Goal: Task Accomplishment & Management: Manage account settings

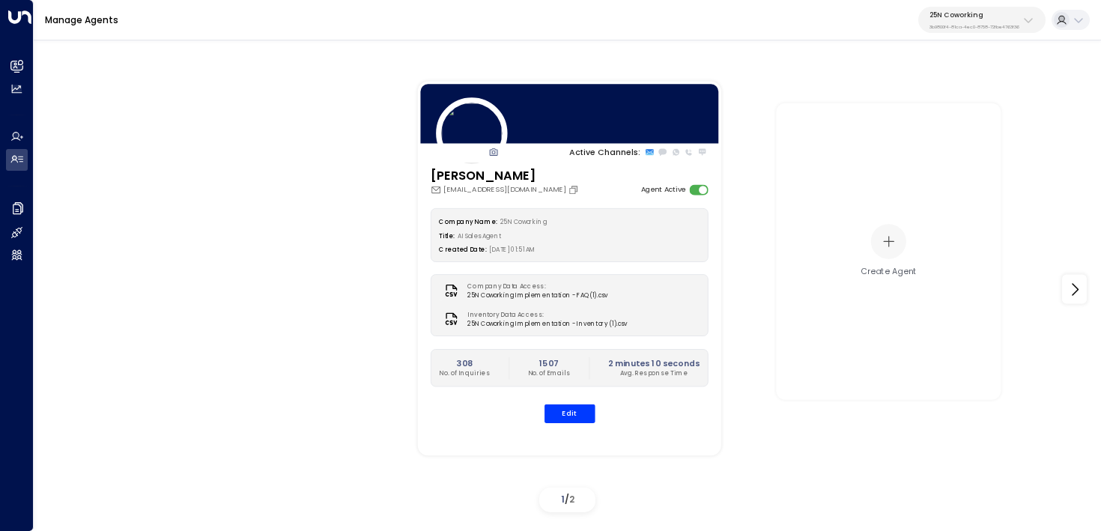
click at [960, 16] on p "25N Coworking" at bounding box center [974, 14] width 90 height 9
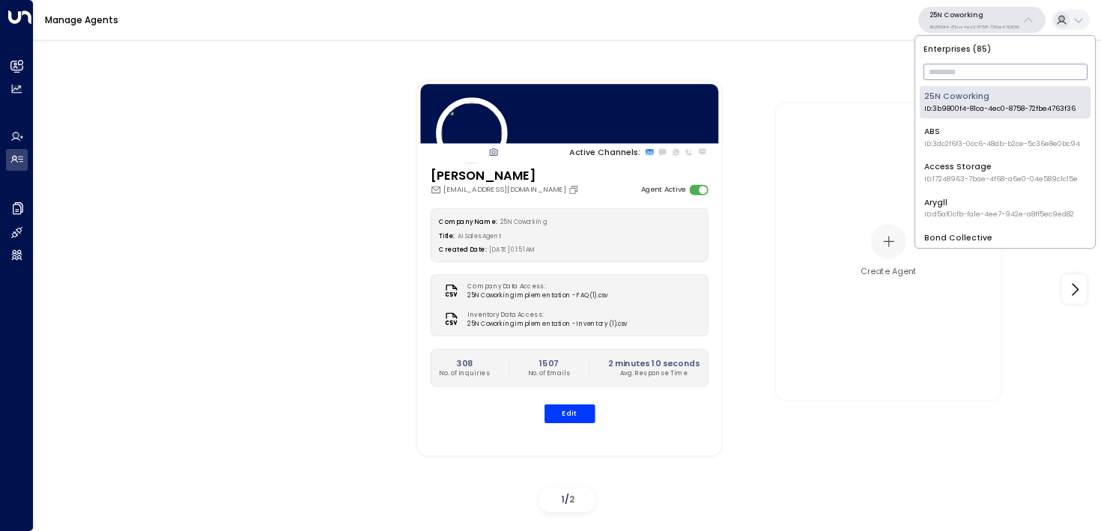
click at [956, 72] on input "text" at bounding box center [1005, 72] width 164 height 24
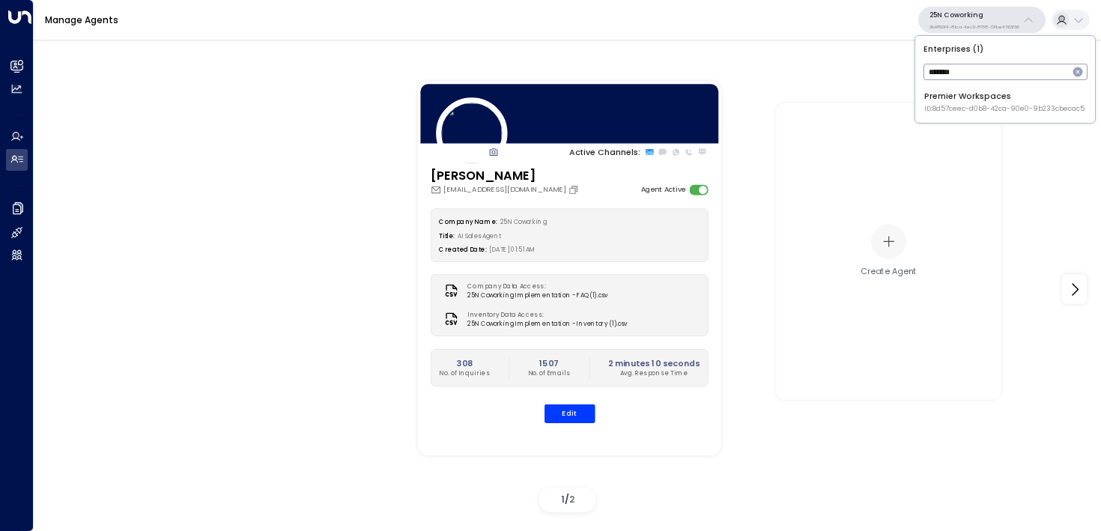
type input "*******"
click at [920, 103] on li "Premier Workspaces ID: 8d57ceec-d0b8-42ca-90e0-9b233cbecac5" at bounding box center [1005, 102] width 171 height 32
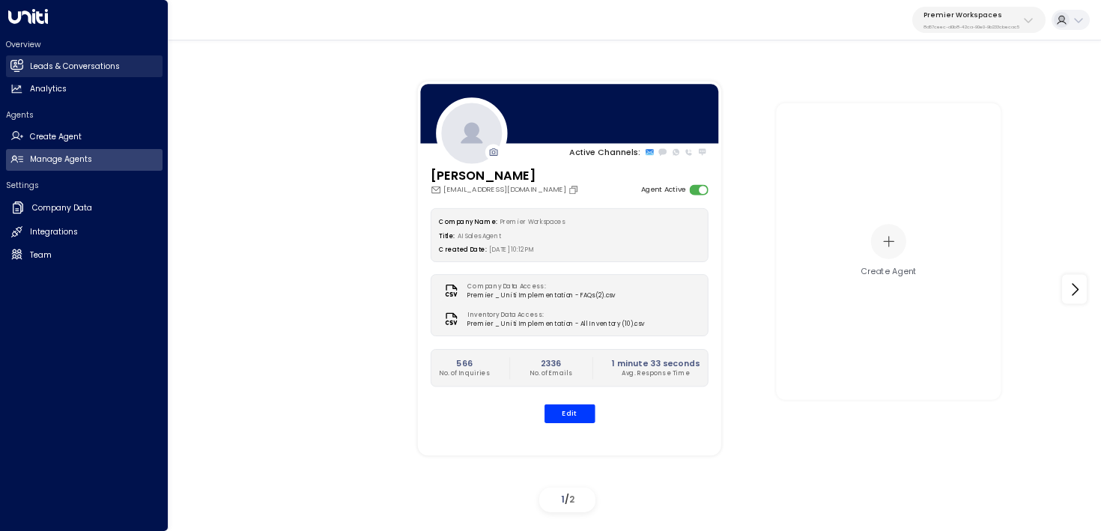
click at [16, 64] on icon at bounding box center [16, 65] width 12 height 9
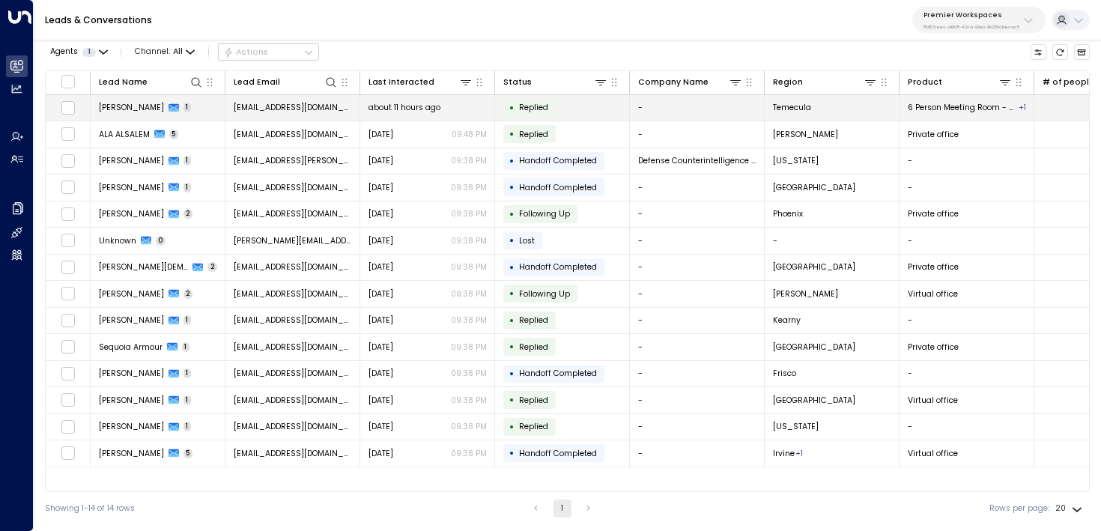
click at [417, 115] on td "about 11 hours ago" at bounding box center [427, 108] width 135 height 26
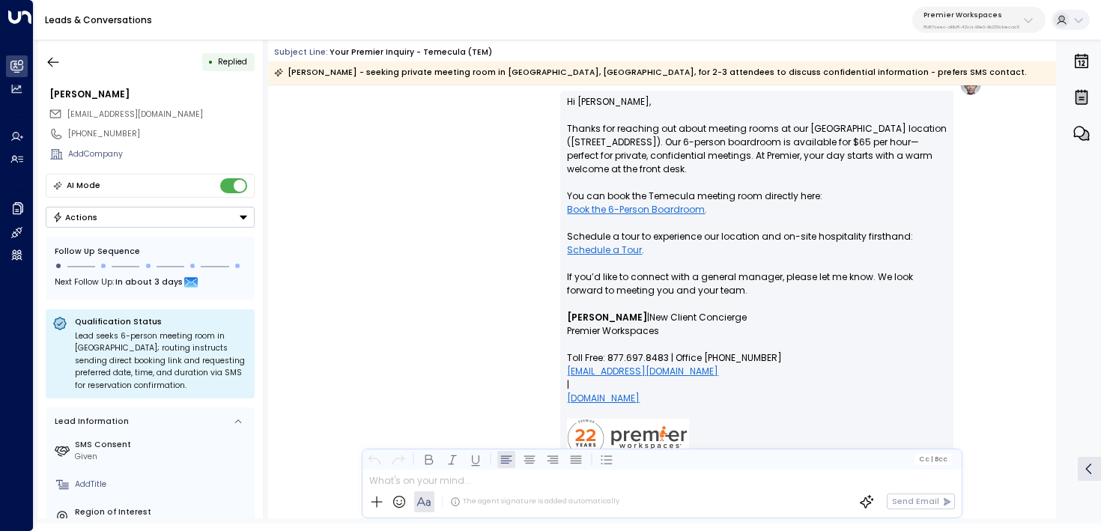
scroll to position [1281, 0]
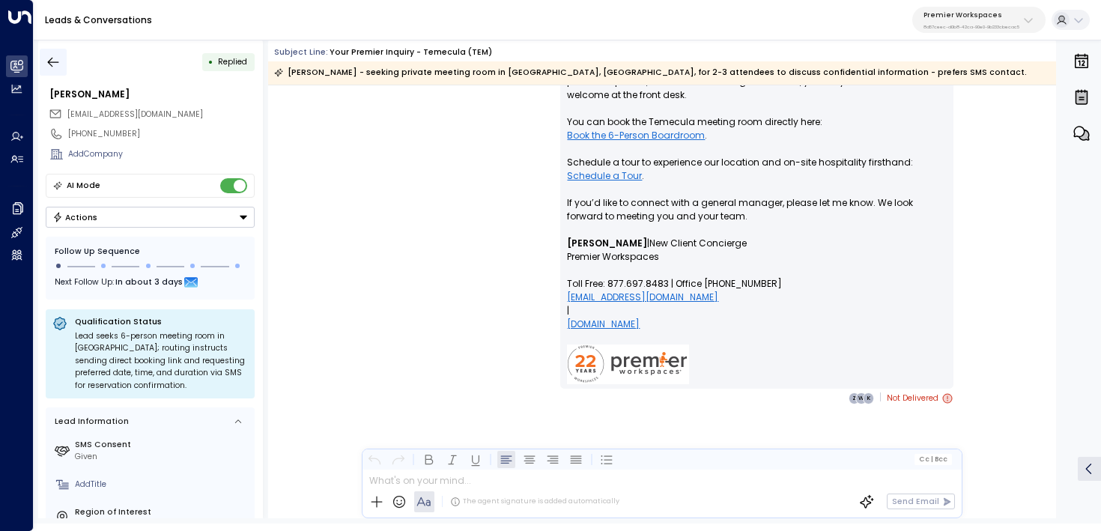
click at [58, 58] on icon "button" at bounding box center [53, 62] width 15 height 15
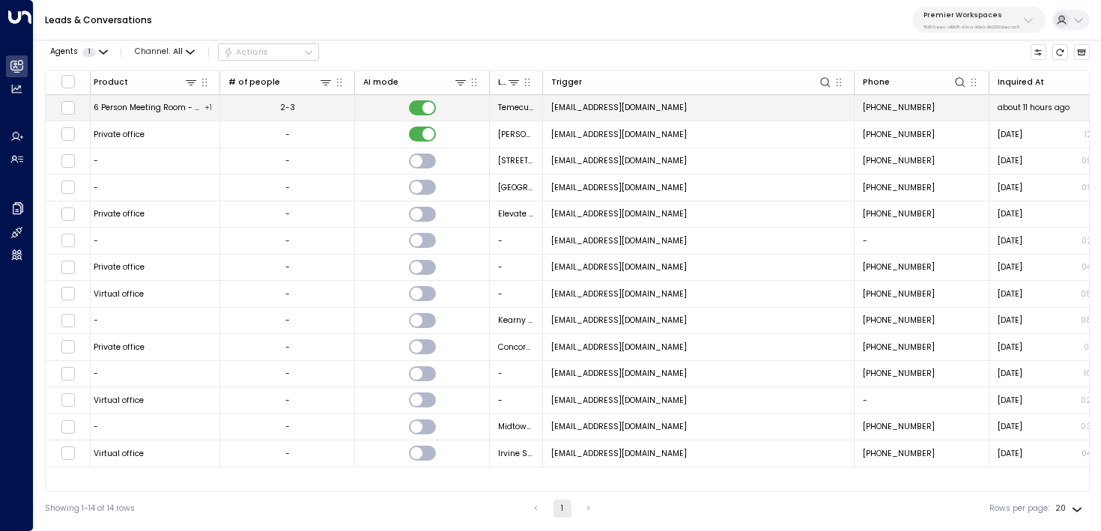
scroll to position [0, 853]
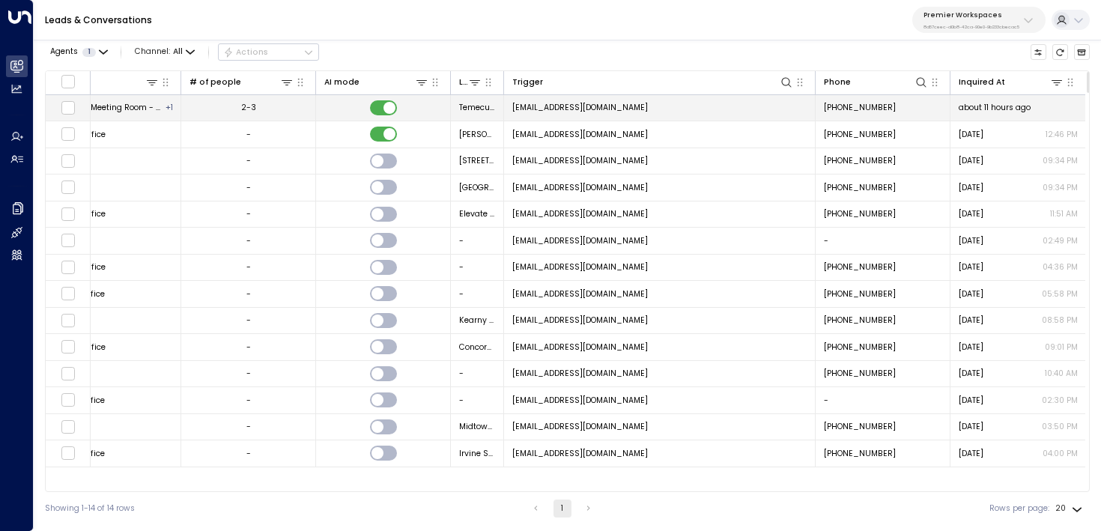
click at [1006, 100] on td "about 11 hours ago" at bounding box center [1017, 108] width 135 height 26
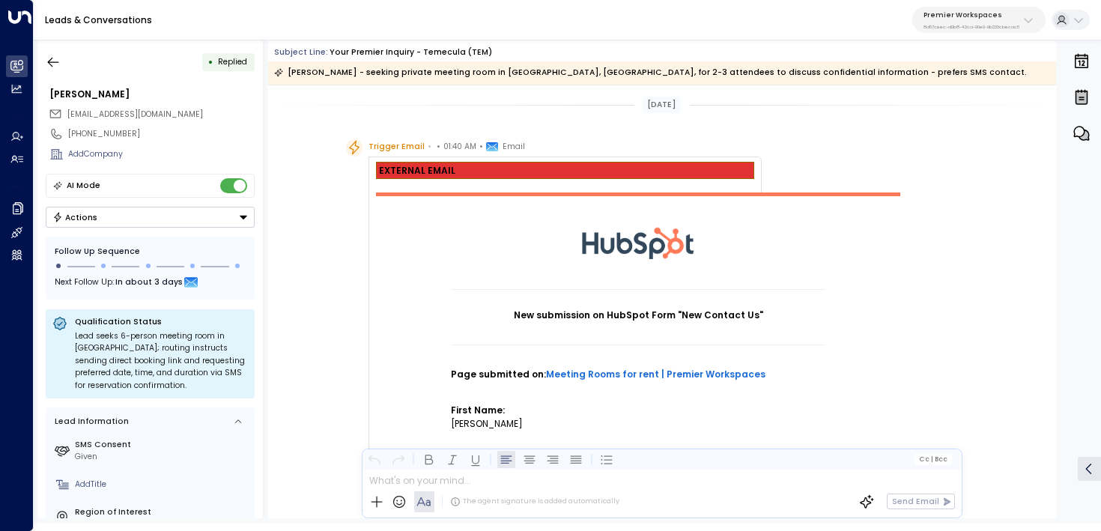
scroll to position [720, 0]
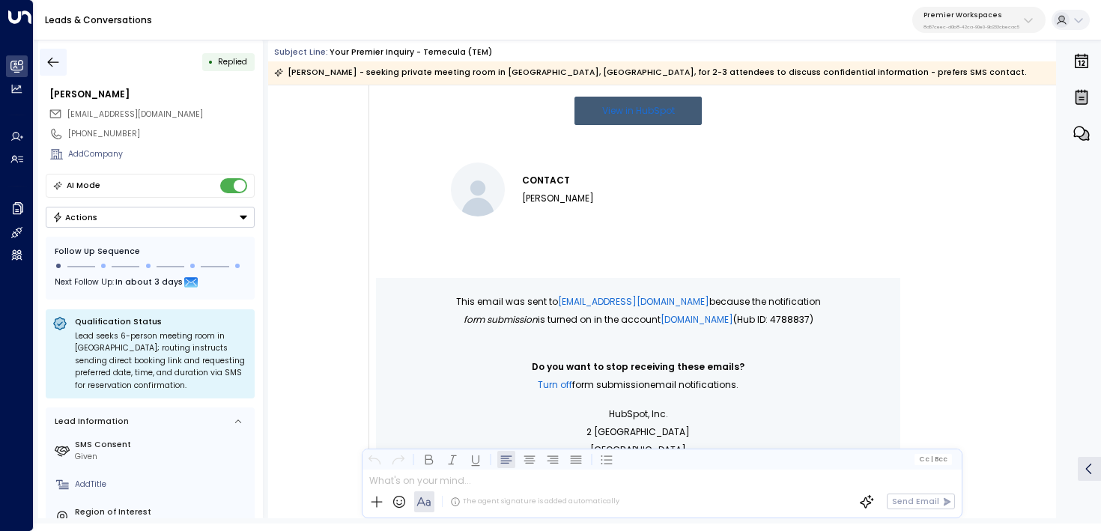
click at [49, 57] on icon "button" at bounding box center [53, 62] width 15 height 15
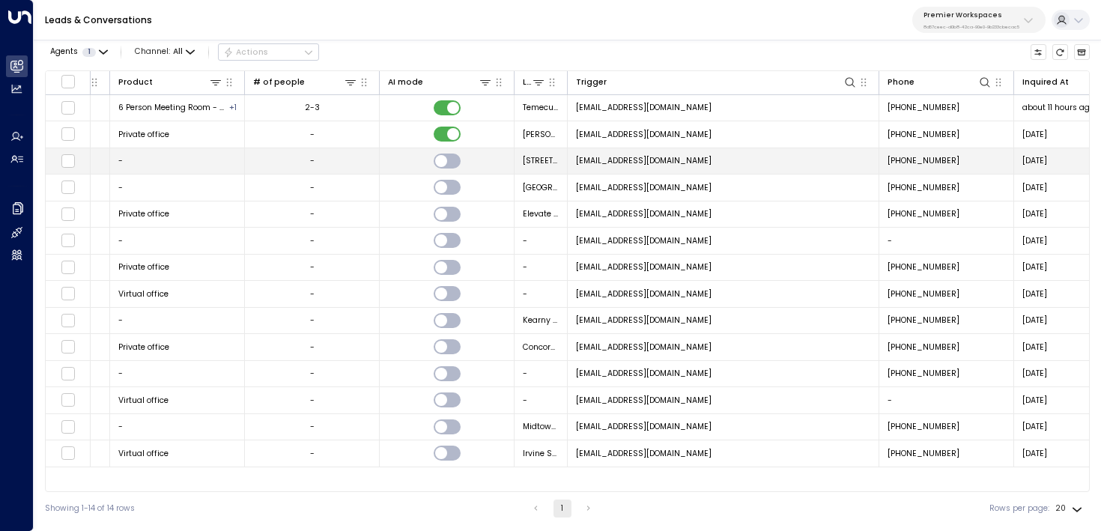
scroll to position [0, 853]
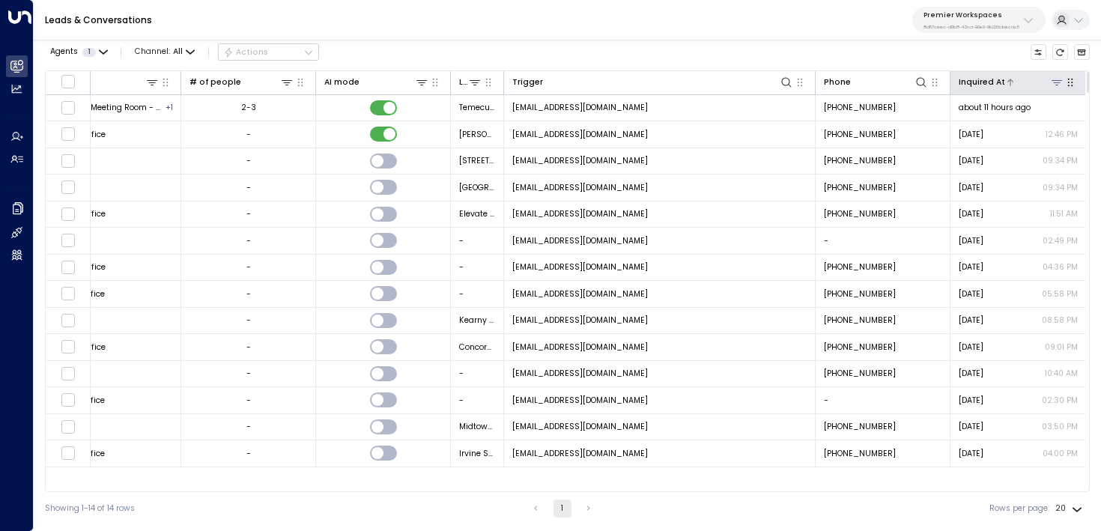
click at [997, 82] on div "Inquired At" at bounding box center [982, 82] width 46 height 13
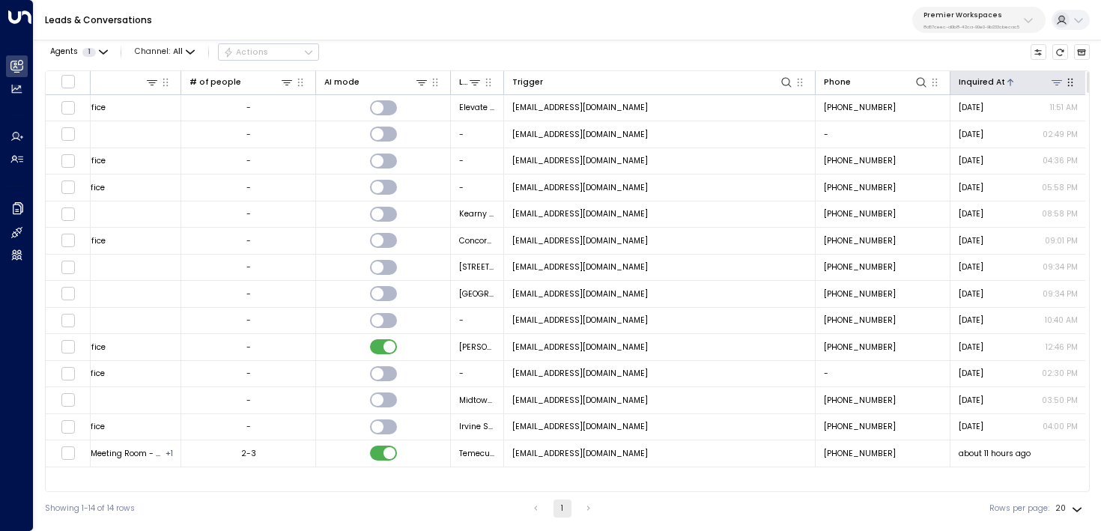
click at [997, 82] on div "Inquired At" at bounding box center [982, 82] width 46 height 13
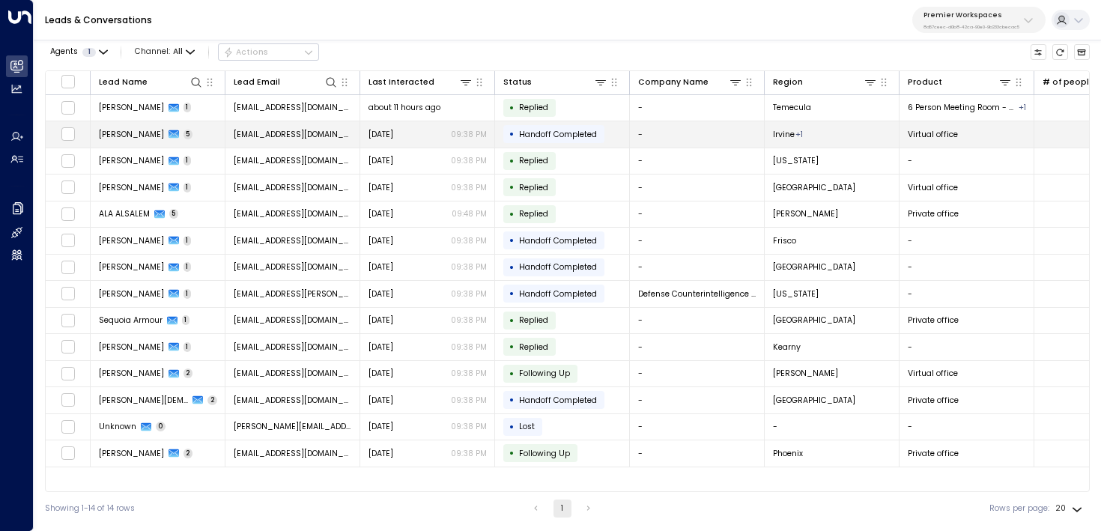
click at [244, 130] on span "rollaw@cdsearch.com" at bounding box center [293, 134] width 118 height 11
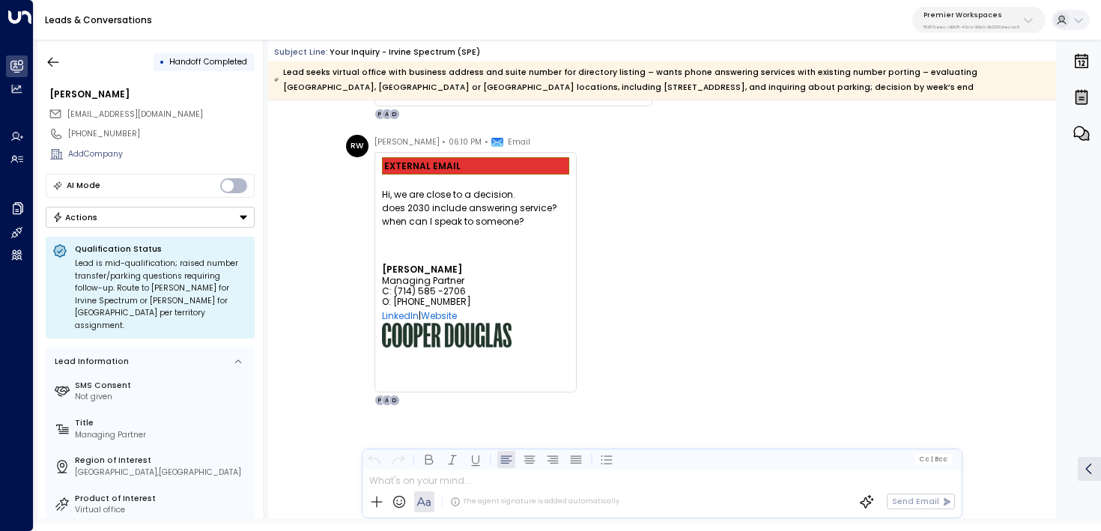
scroll to position [2697, 0]
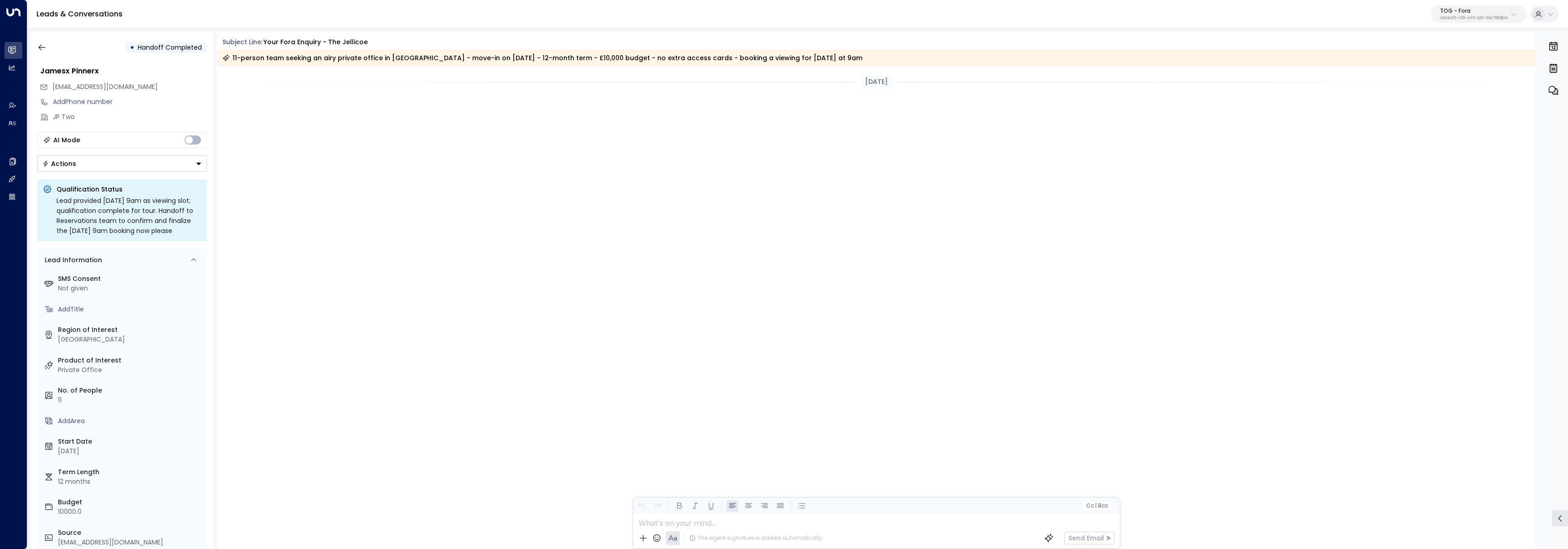
scroll to position [2471, 0]
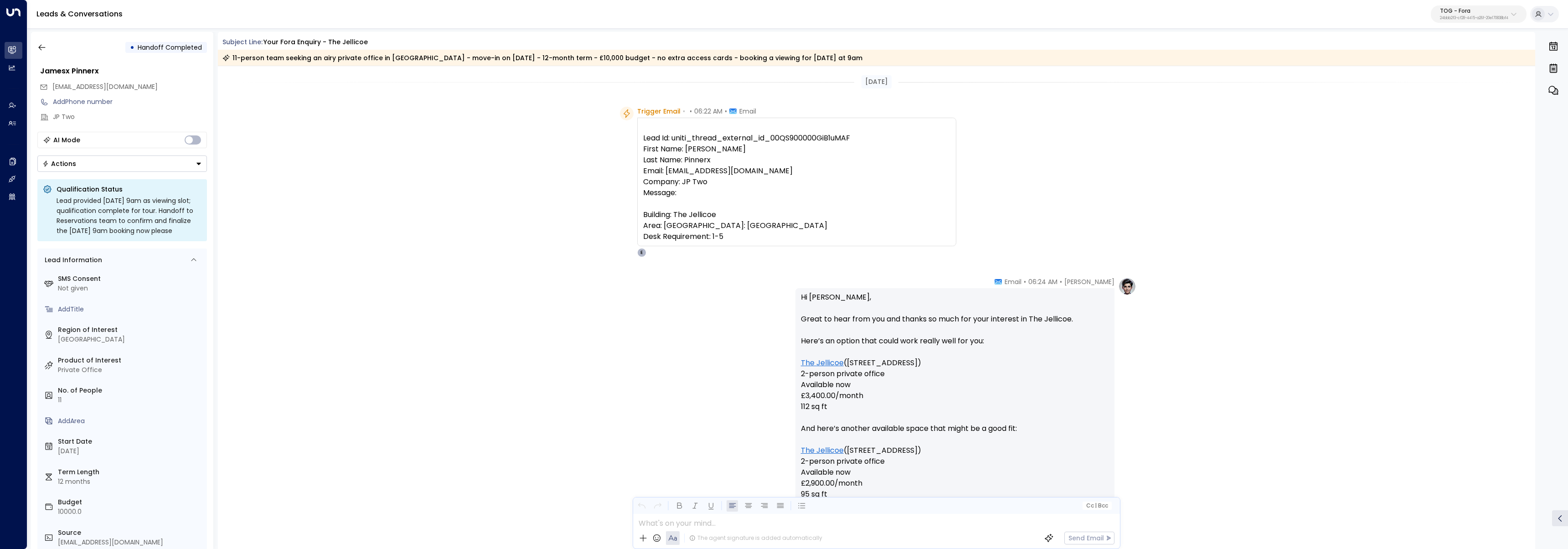
scroll to position [2505, 0]
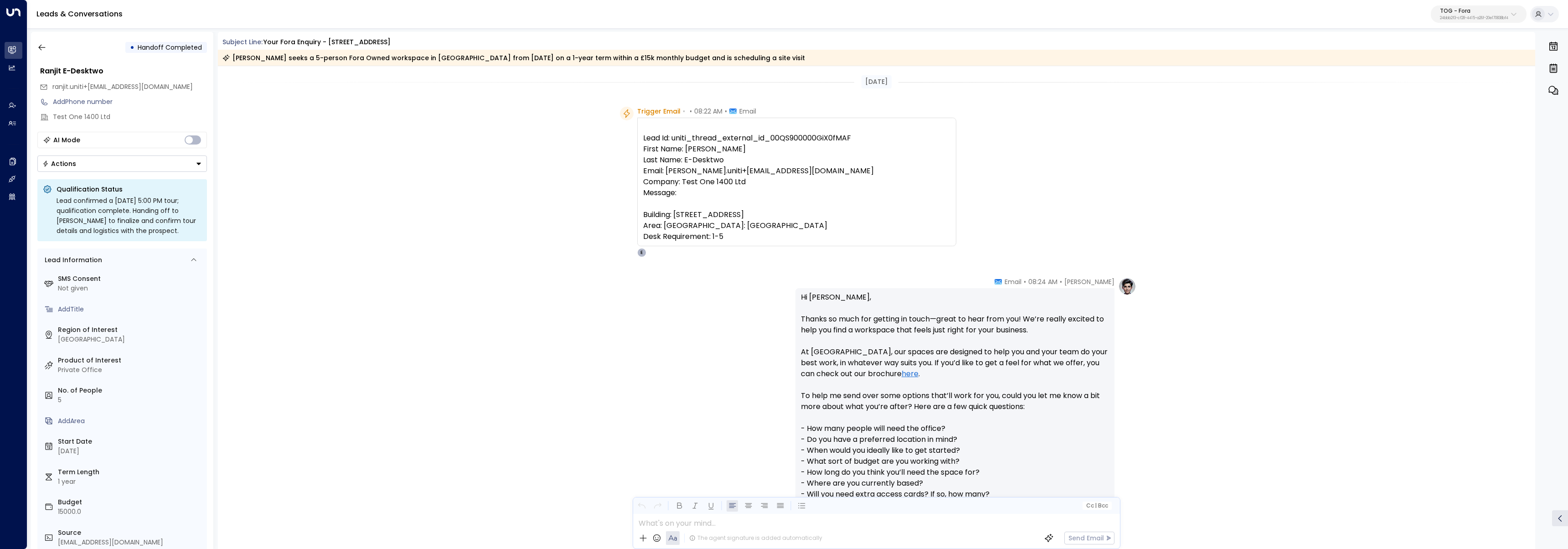
scroll to position [2131, 0]
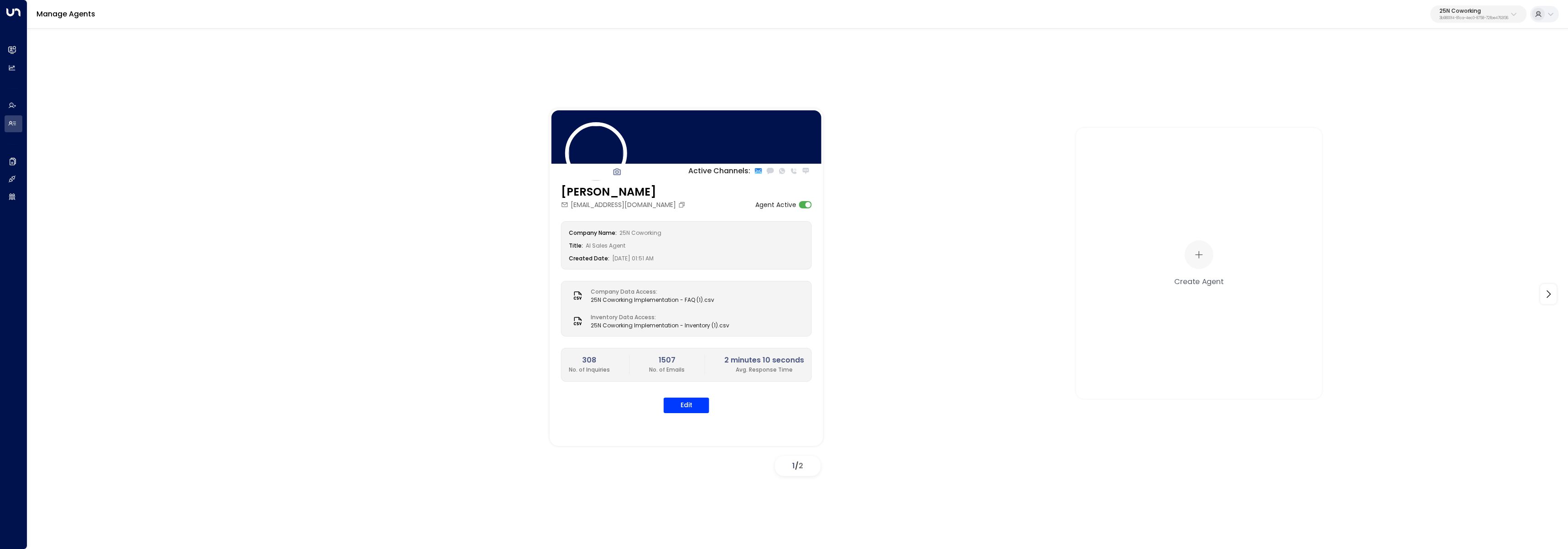
click at [1462, 18] on p "3b9800f4-81ca-4ec0-8758-72fbe4763f36" at bounding box center [1474, 18] width 69 height 4
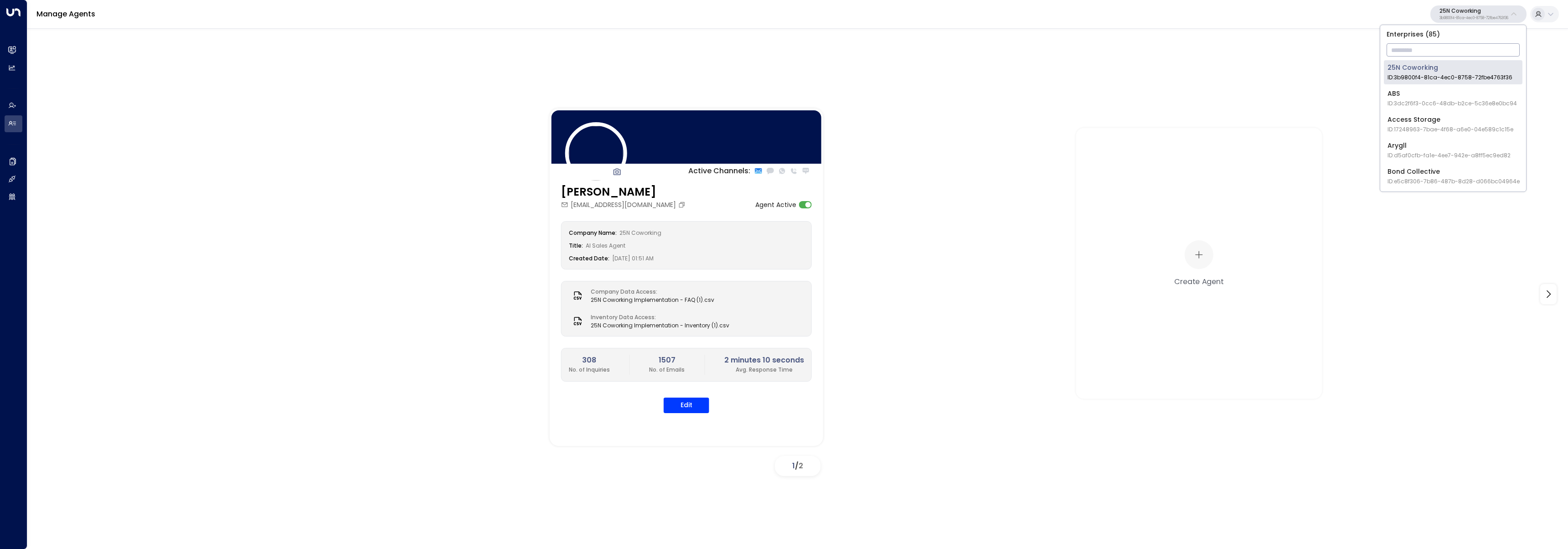
click at [1447, 49] on input "text" at bounding box center [1453, 50] width 133 height 17
type input "******"
click at [1409, 75] on span "ID: 638ec7b5-66cb-467c-be2f-f19c05816232" at bounding box center [1449, 77] width 124 height 8
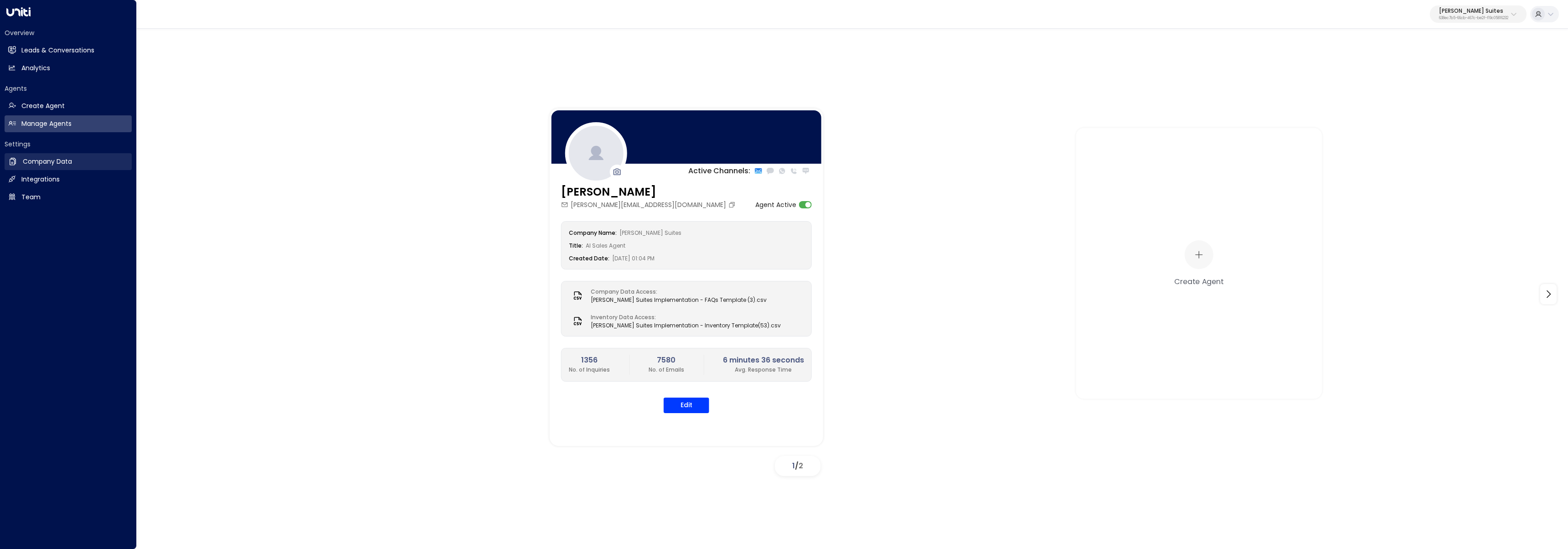
click at [21, 161] on link "Company Data Company Data" at bounding box center [68, 162] width 127 height 17
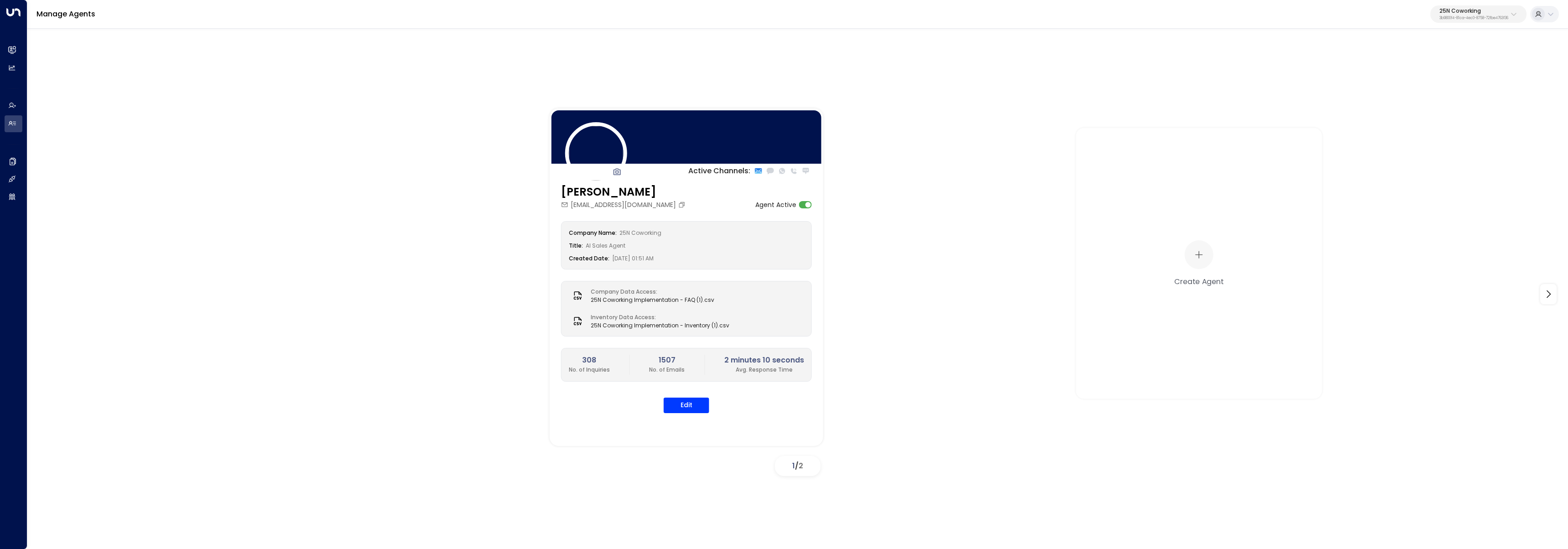
click at [1465, 16] on p "3b9800f4-81ca-4ec0-8758-72fbe4763f36" at bounding box center [1474, 18] width 69 height 4
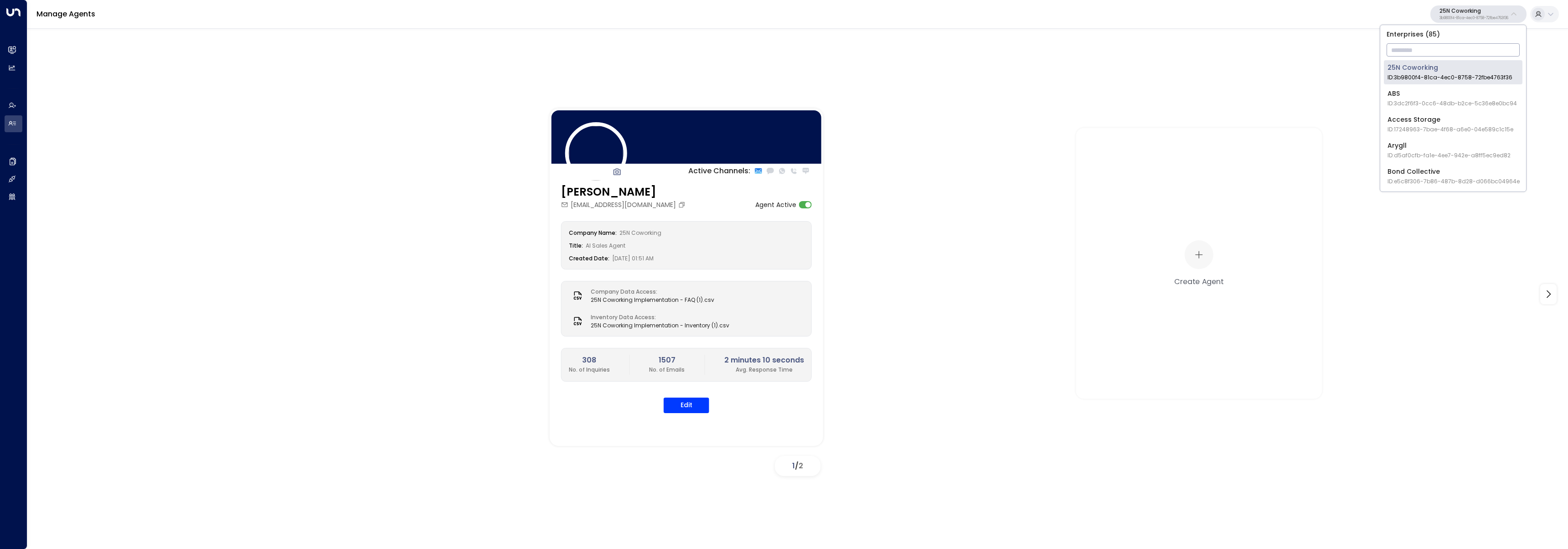
click at [1454, 54] on input "text" at bounding box center [1453, 50] width 133 height 17
type input "******"
click at [1398, 74] on span "ID: 638ec7b5-66cb-467c-be2f-f19c05816232" at bounding box center [1449, 77] width 124 height 8
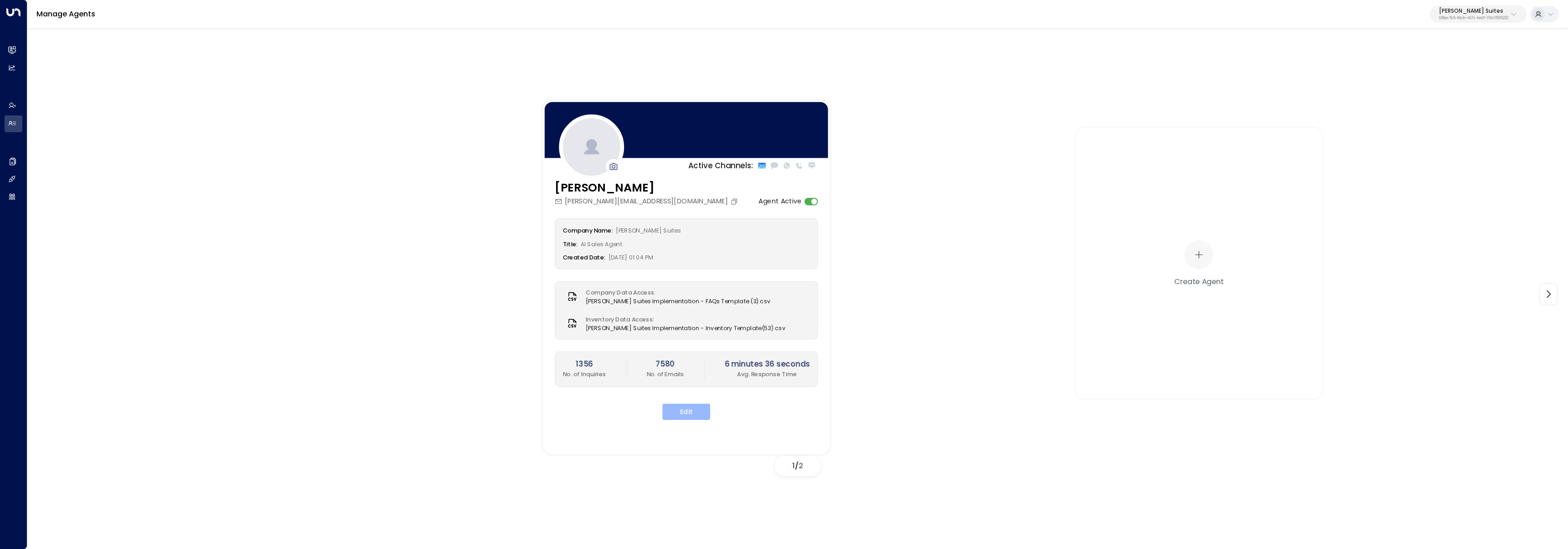
click at [690, 413] on button "Edit" at bounding box center [686, 411] width 48 height 16
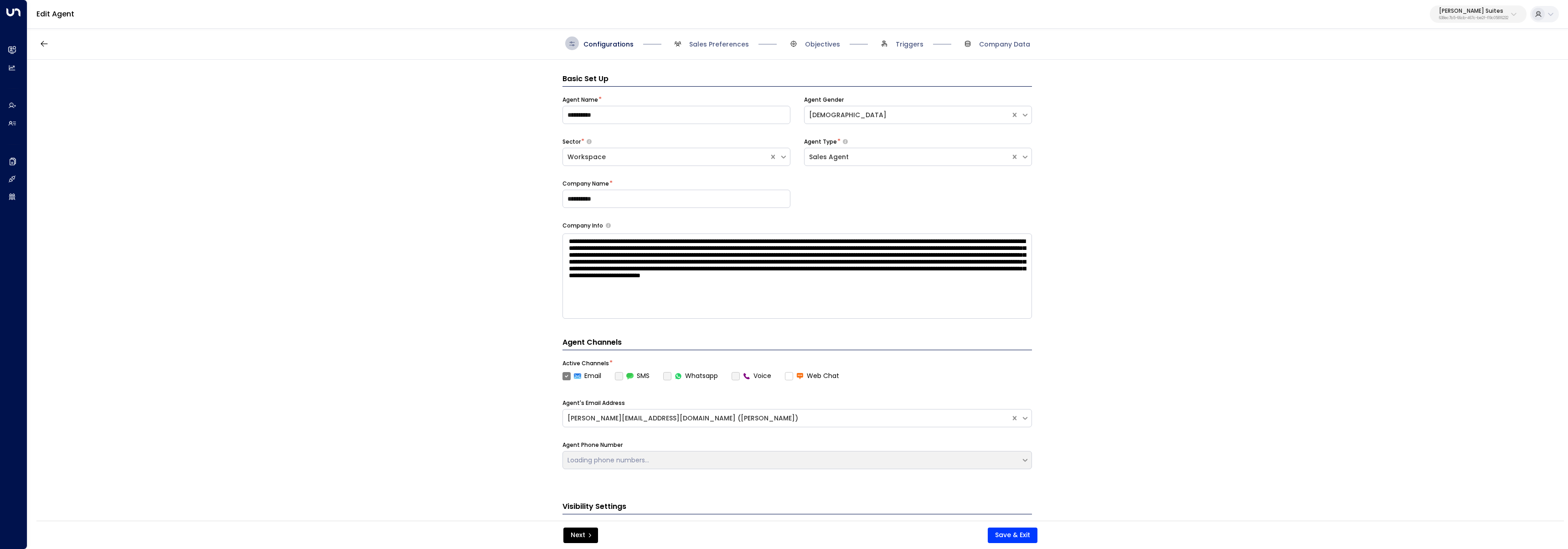
scroll to position [13, 0]
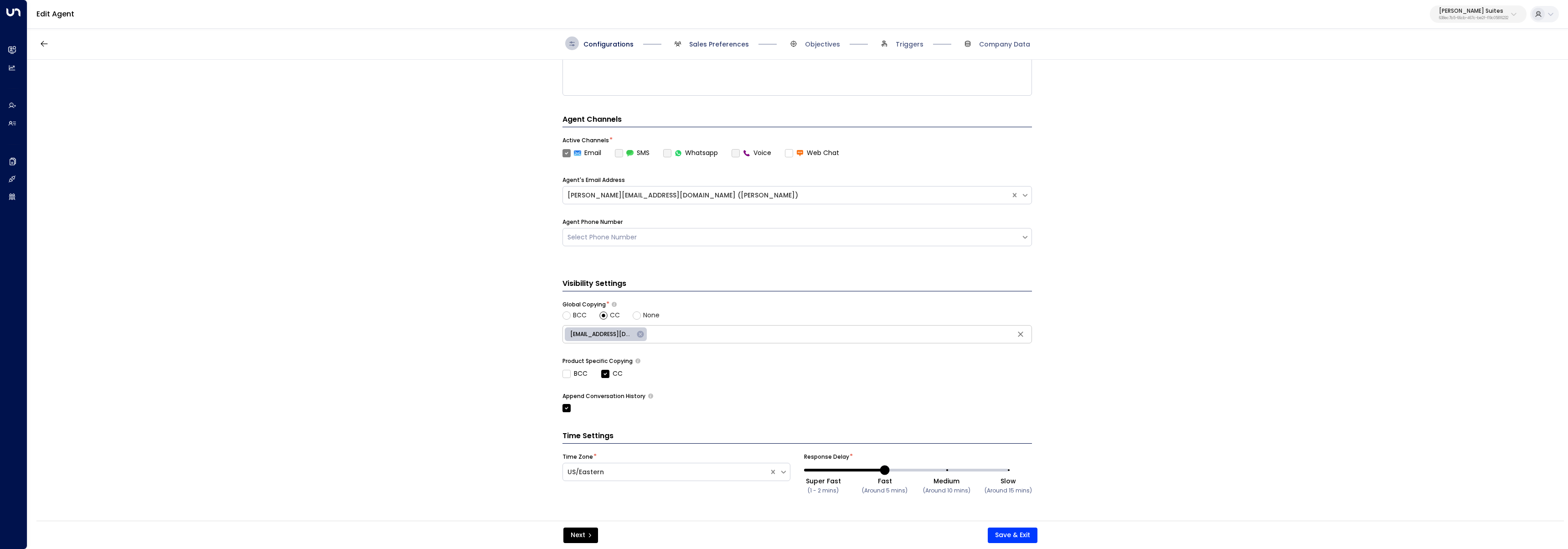
click at [712, 41] on span "Sales Preferences" at bounding box center [719, 44] width 60 height 9
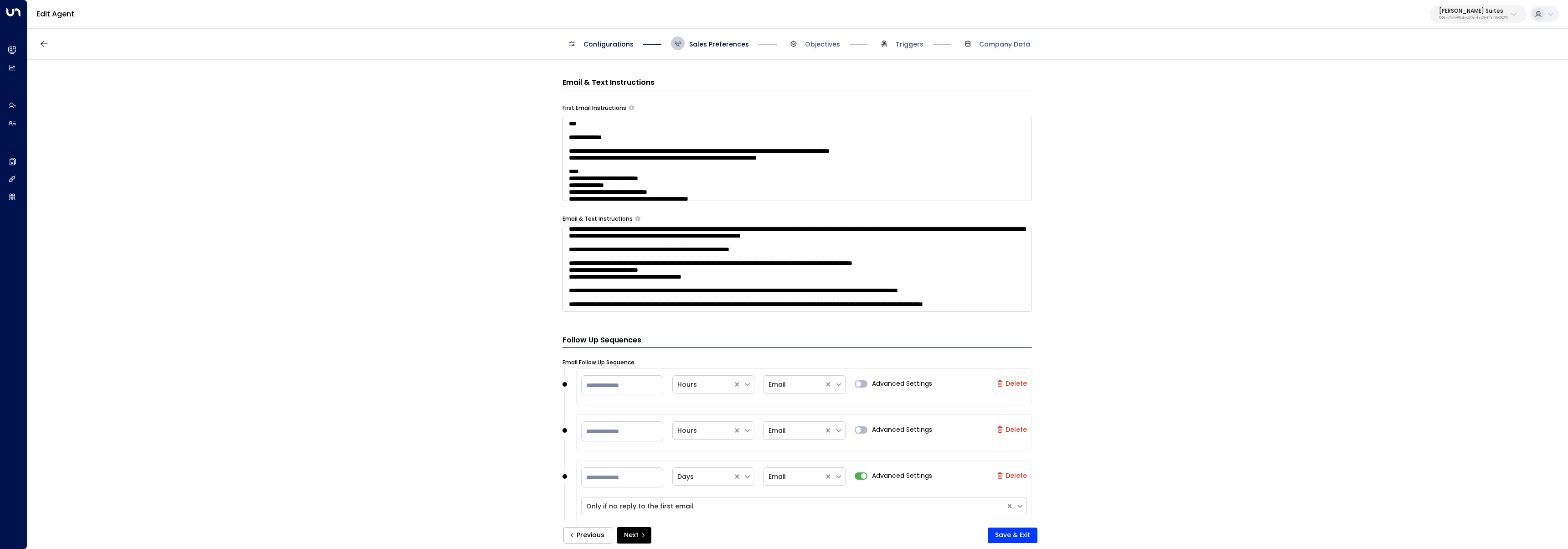
scroll to position [1483, 0]
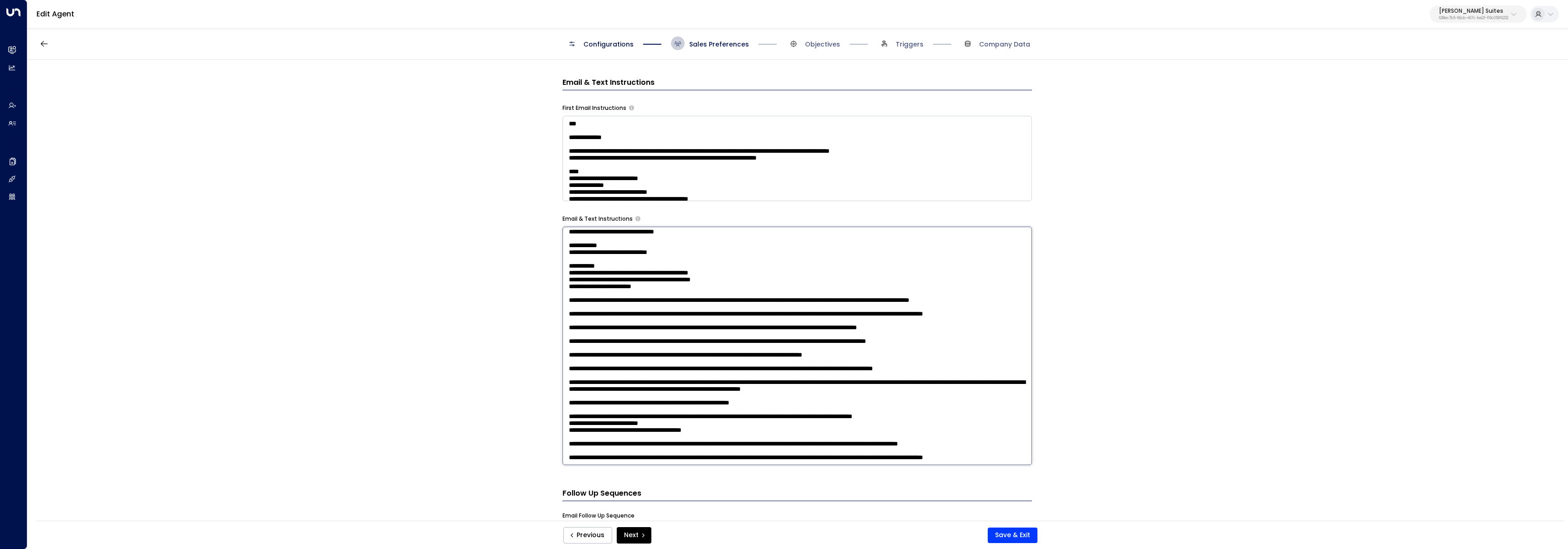
drag, startPoint x: 626, startPoint y: 281, endPoint x: 533, endPoint y: 264, distance: 94.5
click at [533, 264] on div "**********" at bounding box center [797, 293] width 1540 height 467
drag, startPoint x: 604, startPoint y: 429, endPoint x: 530, endPoint y: 418, distance: 74.8
click at [530, 418] on div "**********" at bounding box center [797, 293] width 1540 height 467
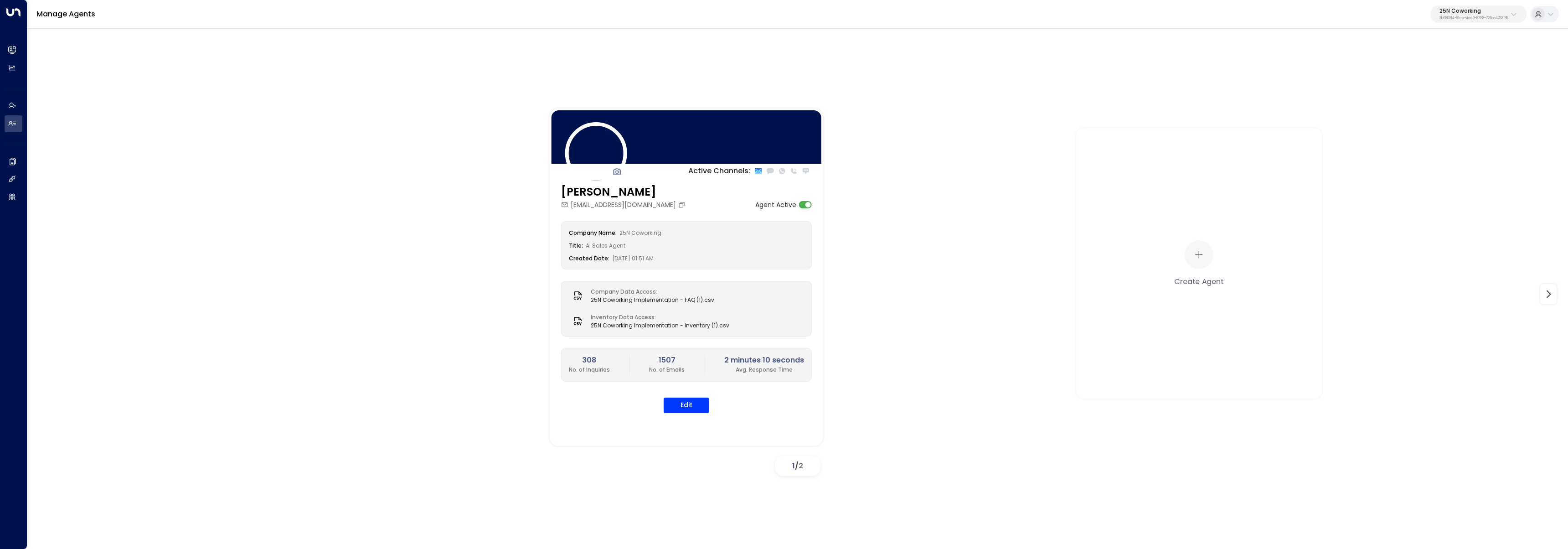
click at [1450, 12] on p "25N Coworking" at bounding box center [1474, 10] width 69 height 5
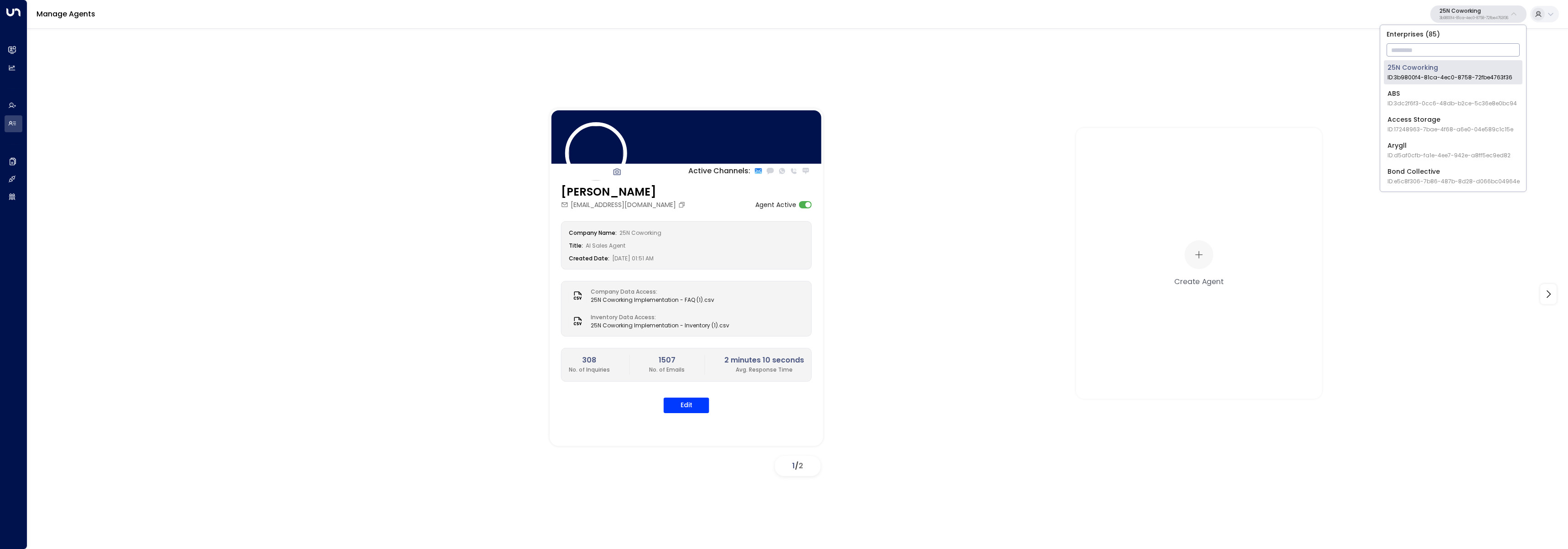
click at [1442, 51] on input "text" at bounding box center [1453, 50] width 133 height 17
type input "******"
click at [1406, 79] on span "ID: 17248963-7bae-4f68-a6e0-04e589c1c15e" at bounding box center [1450, 77] width 126 height 8
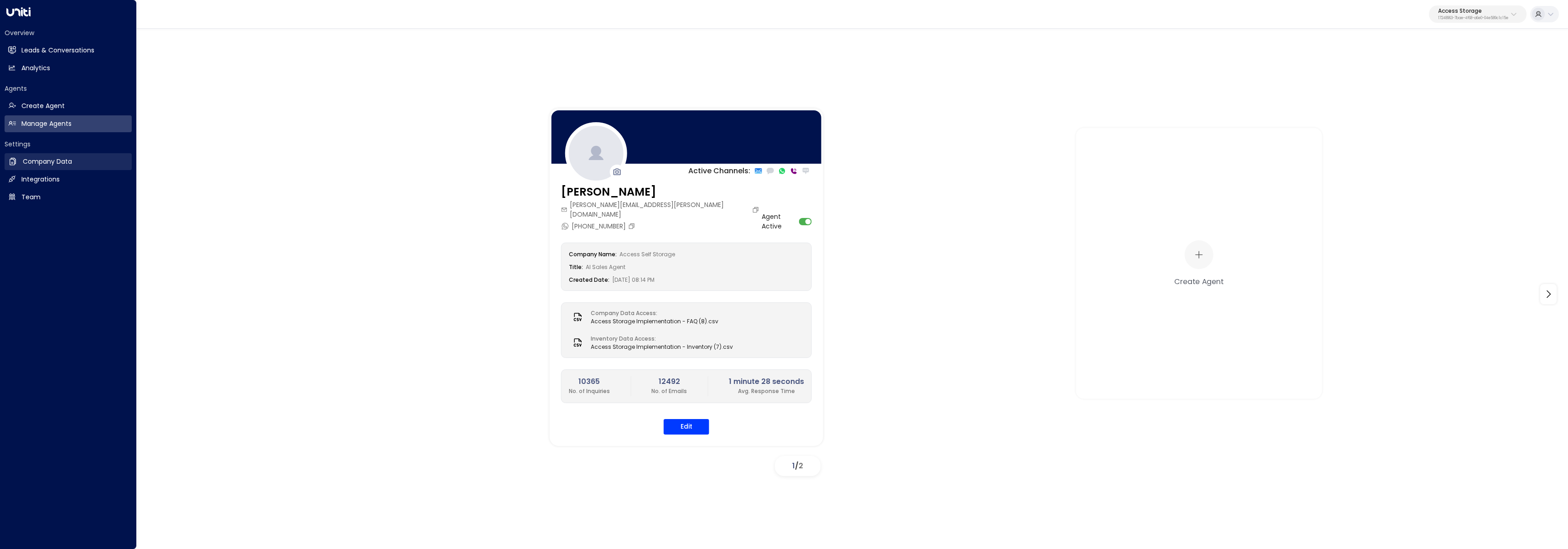
click at [33, 161] on h2 "Company Data" at bounding box center [47, 162] width 49 height 10
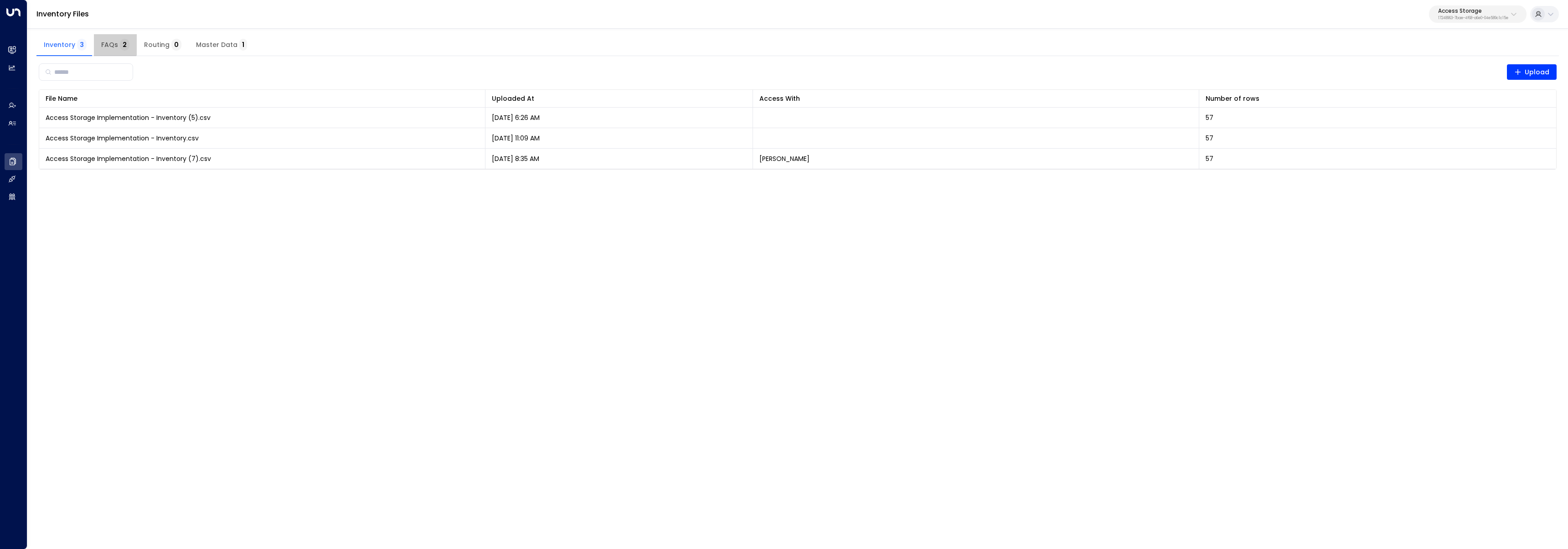
click at [111, 37] on button "FAQs 2" at bounding box center [115, 45] width 43 height 22
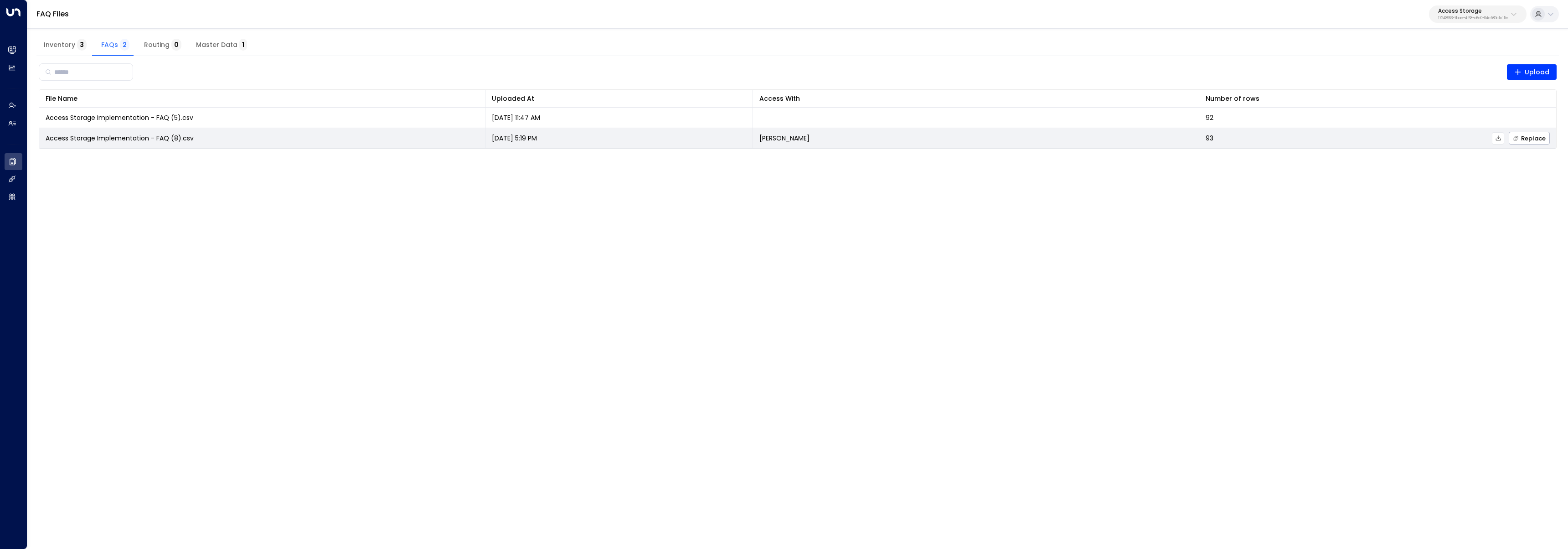
click at [461, 136] on td "Access Storage Implementation - FAQ (8).csv" at bounding box center [262, 138] width 446 height 20
click at [1498, 140] on icon at bounding box center [1498, 138] width 5 height 5
click at [689, 138] on td "Aug 20, 2025 5:19 PM" at bounding box center [620, 138] width 268 height 20
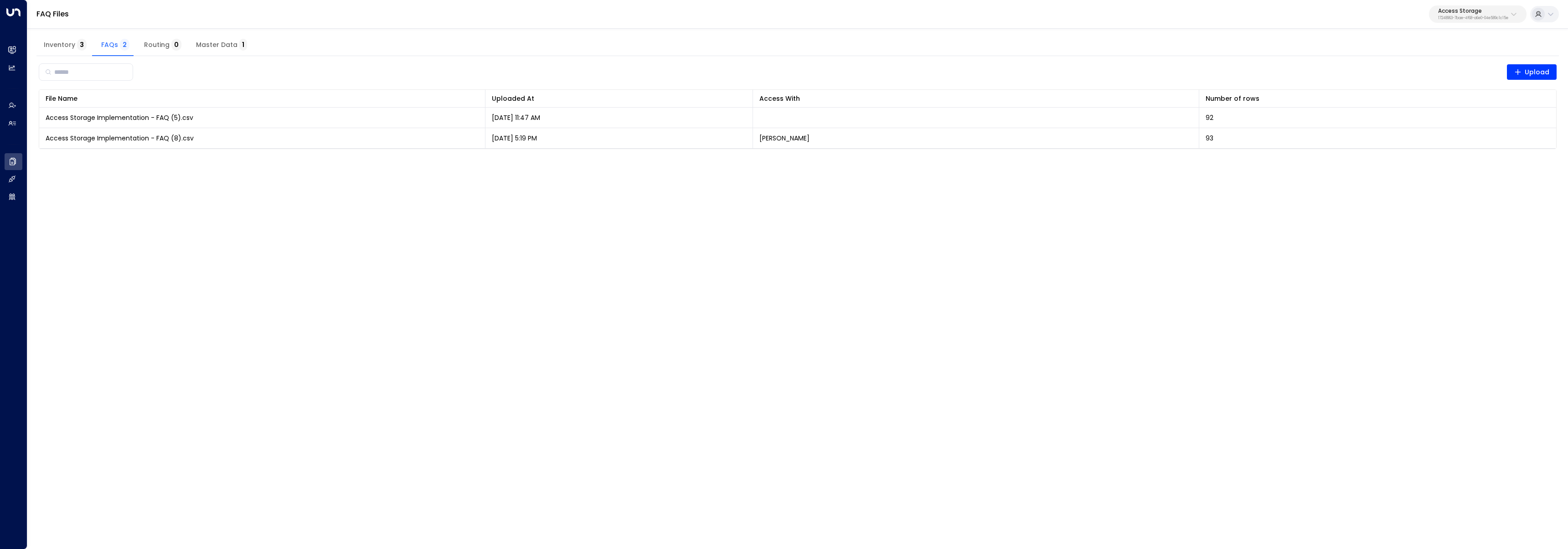
click at [1470, 19] on p "17248963-7bae-4f68-a6e0-04e589c1c15e" at bounding box center [1473, 18] width 70 height 4
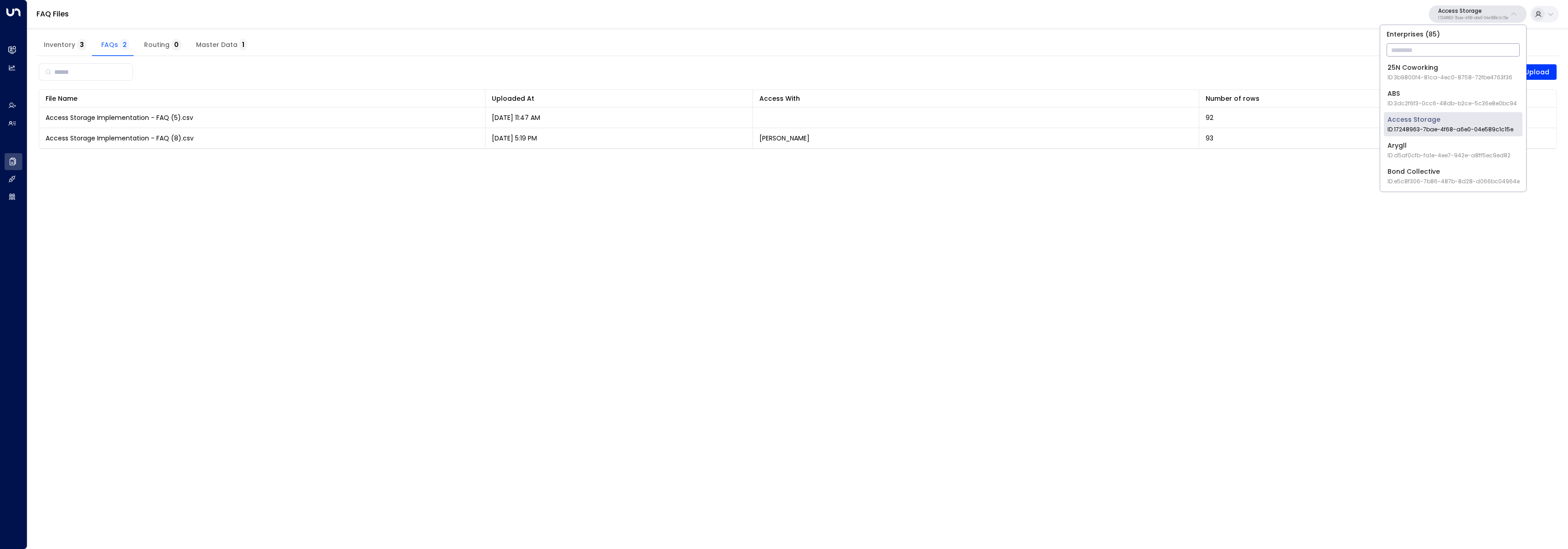
click at [1457, 58] on input "text" at bounding box center [1453, 50] width 133 height 17
type input "*****"
click at [1472, 80] on span "ID: 2e8ce2f4-f9a3-4c66-9e54-41e64d227c04" at bounding box center [1451, 77] width 127 height 8
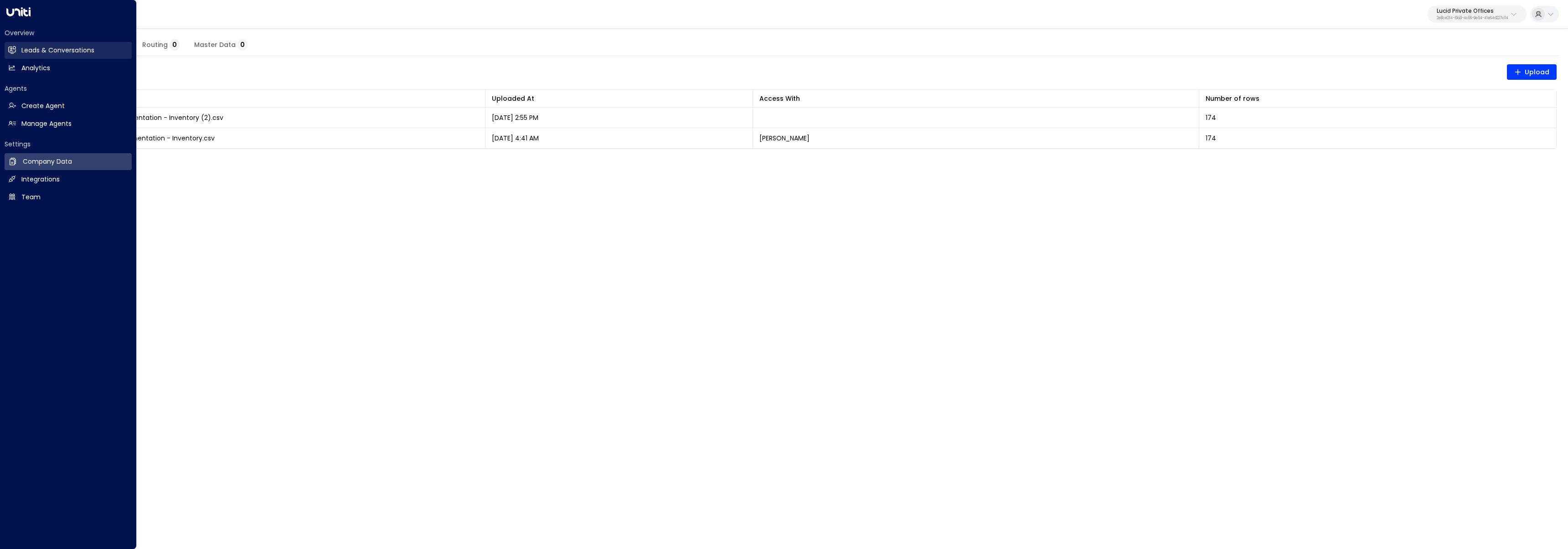
click at [28, 54] on h2 "Leads & Conversations" at bounding box center [58, 51] width 73 height 10
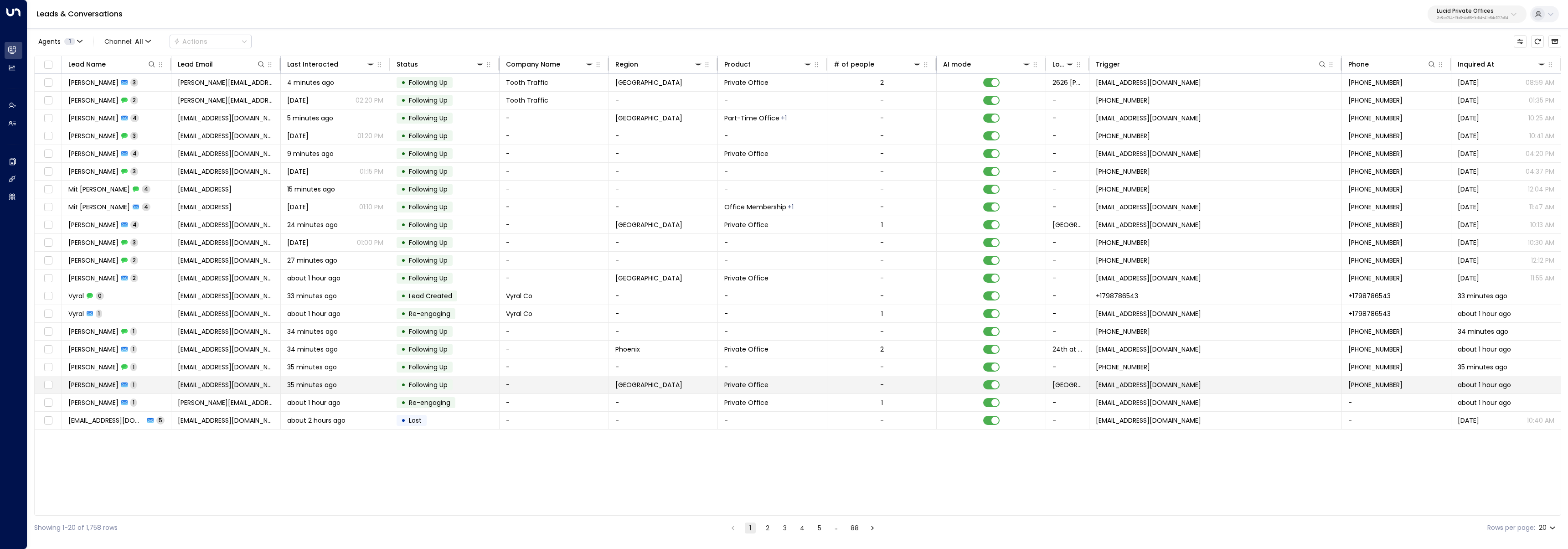
click at [453, 386] on div "• Following Up" at bounding box center [424, 385] width 56 height 11
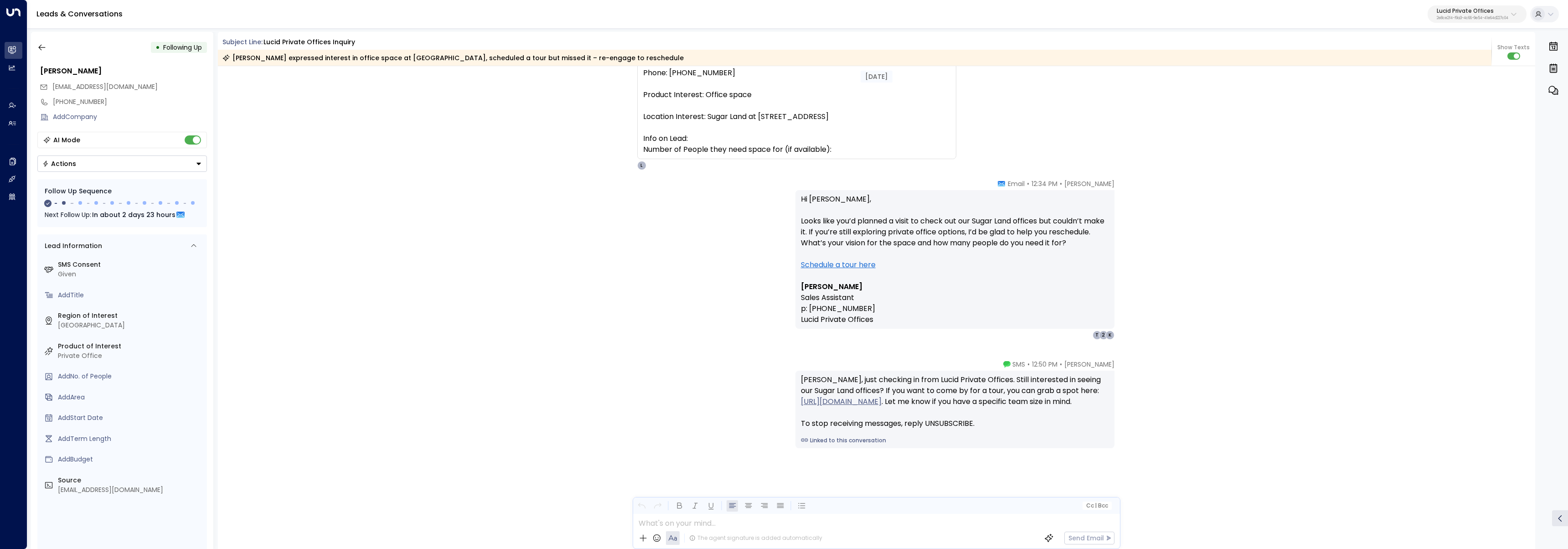
scroll to position [121, 0]
click at [51, 48] on div "• Following Up" at bounding box center [122, 47] width 170 height 16
click at [49, 43] on button "button" at bounding box center [41, 47] width 16 height 16
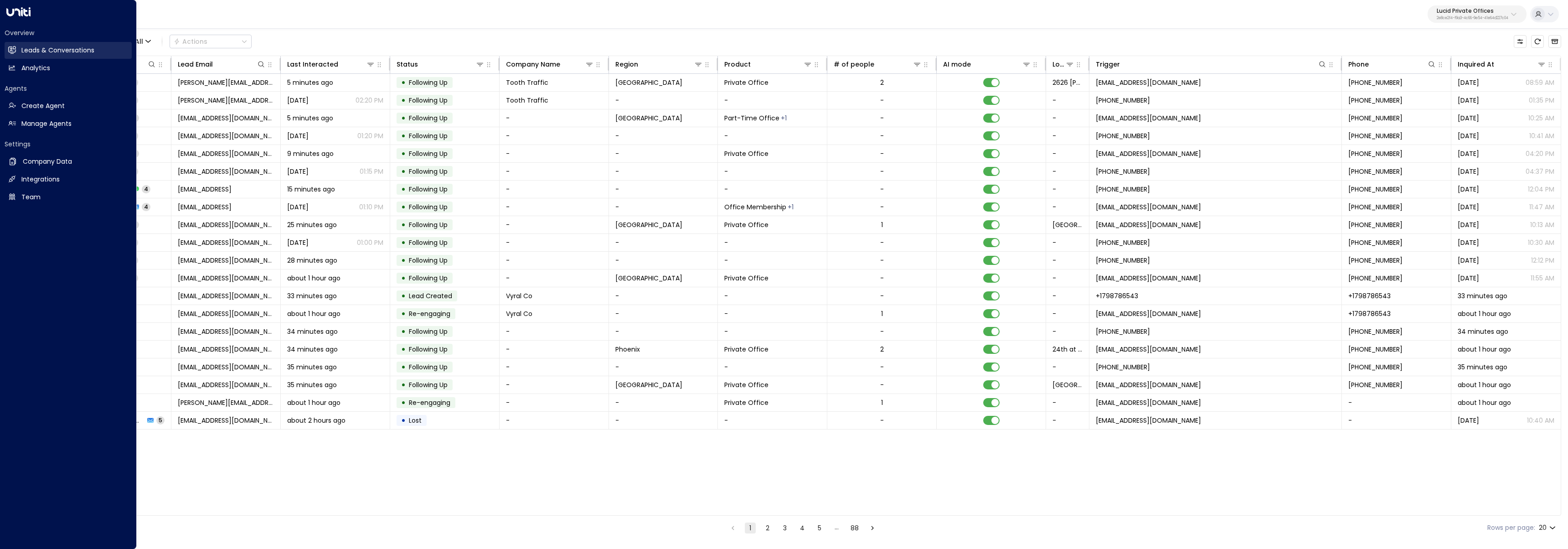
click at [16, 50] on link "Leads & Conversations Leads & Conversations" at bounding box center [68, 51] width 127 height 17
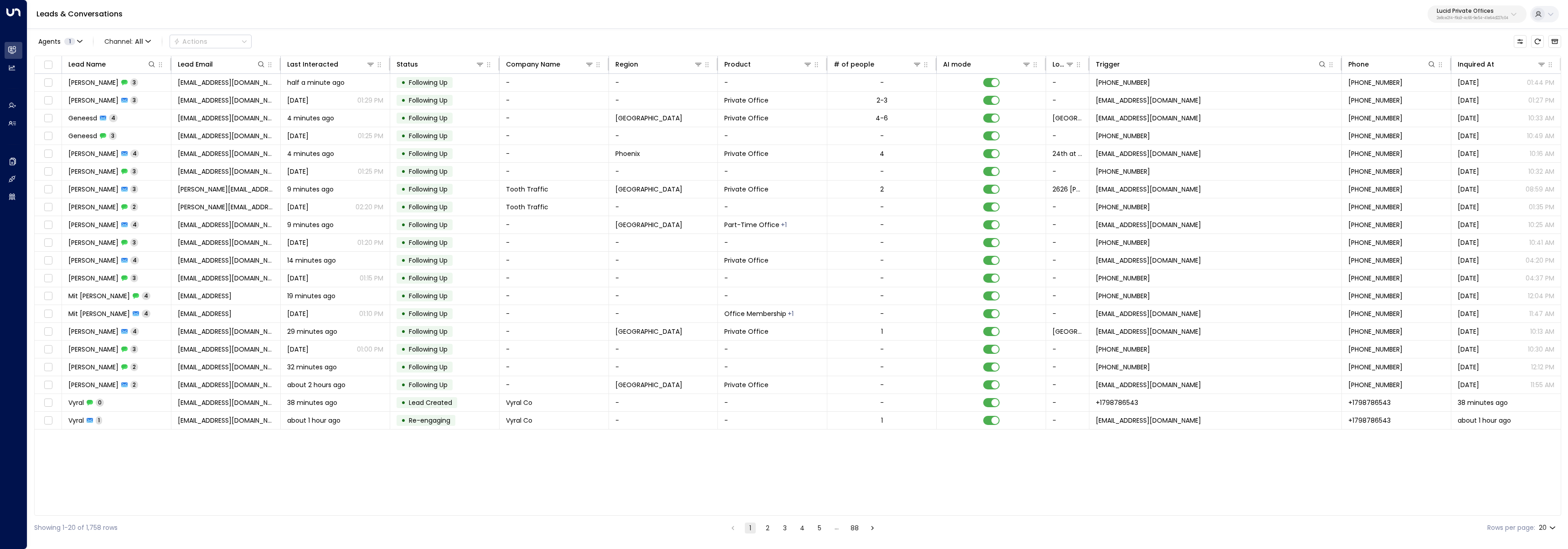
click at [1469, 10] on p "Lucid Private Offices" at bounding box center [1472, 10] width 72 height 5
click at [1457, 50] on input "text" at bounding box center [1453, 50] width 133 height 17
type input "****"
click at [1418, 74] on span "ID: 17248963-7bae-4f68-a6e0-04e589c1c15e" at bounding box center [1450, 77] width 126 height 8
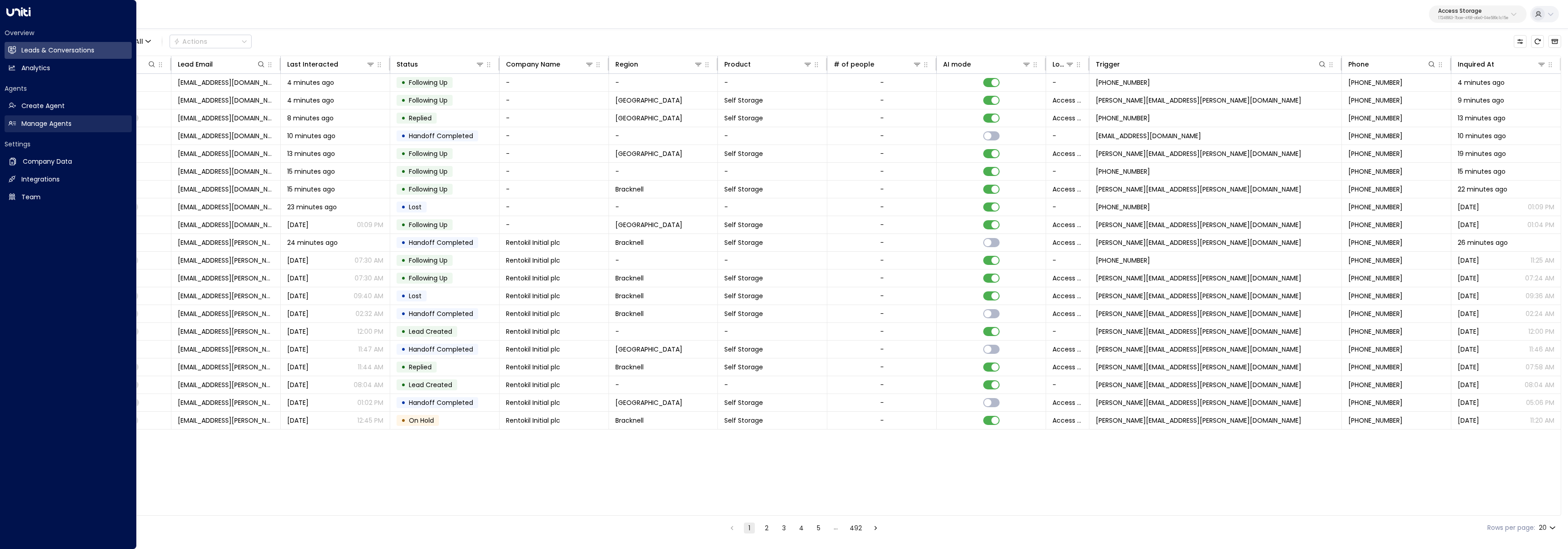
click at [38, 125] on h2 "Manage Agents" at bounding box center [46, 124] width 50 height 10
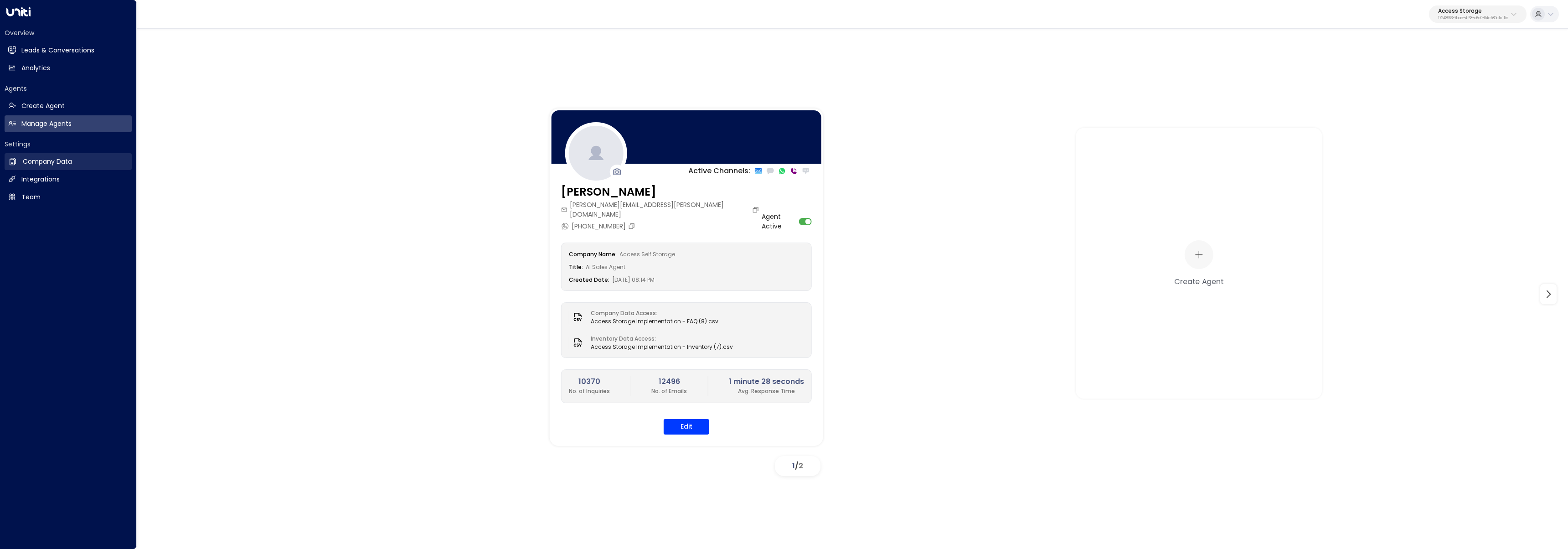
click at [37, 164] on h2 "Company Data" at bounding box center [47, 162] width 49 height 10
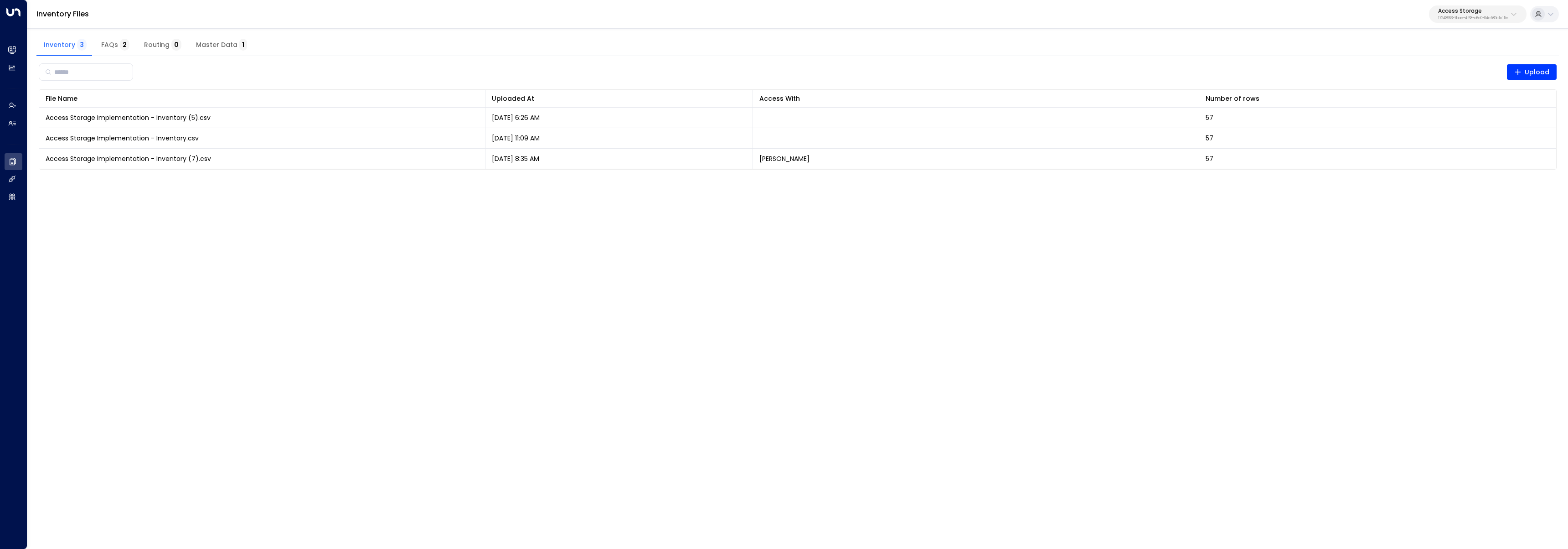
click at [110, 44] on span "FAQs 2" at bounding box center [115, 44] width 28 height 8
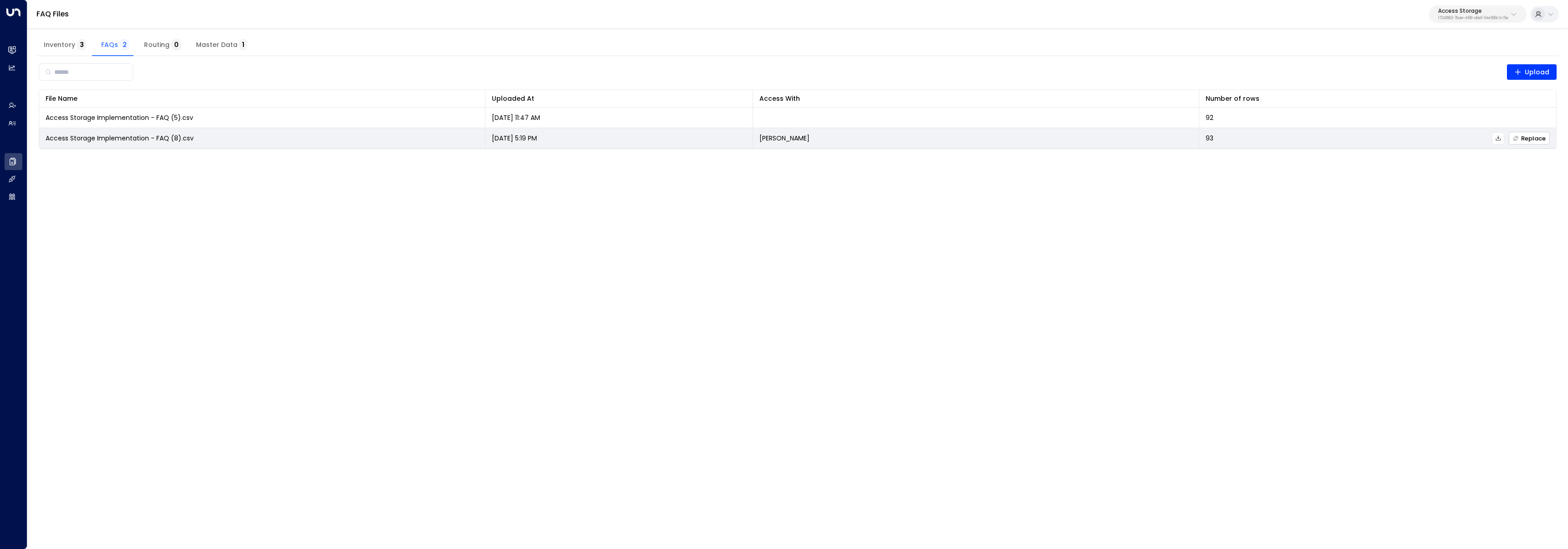
click at [1527, 141] on span "Replace" at bounding box center [1529, 138] width 33 height 6
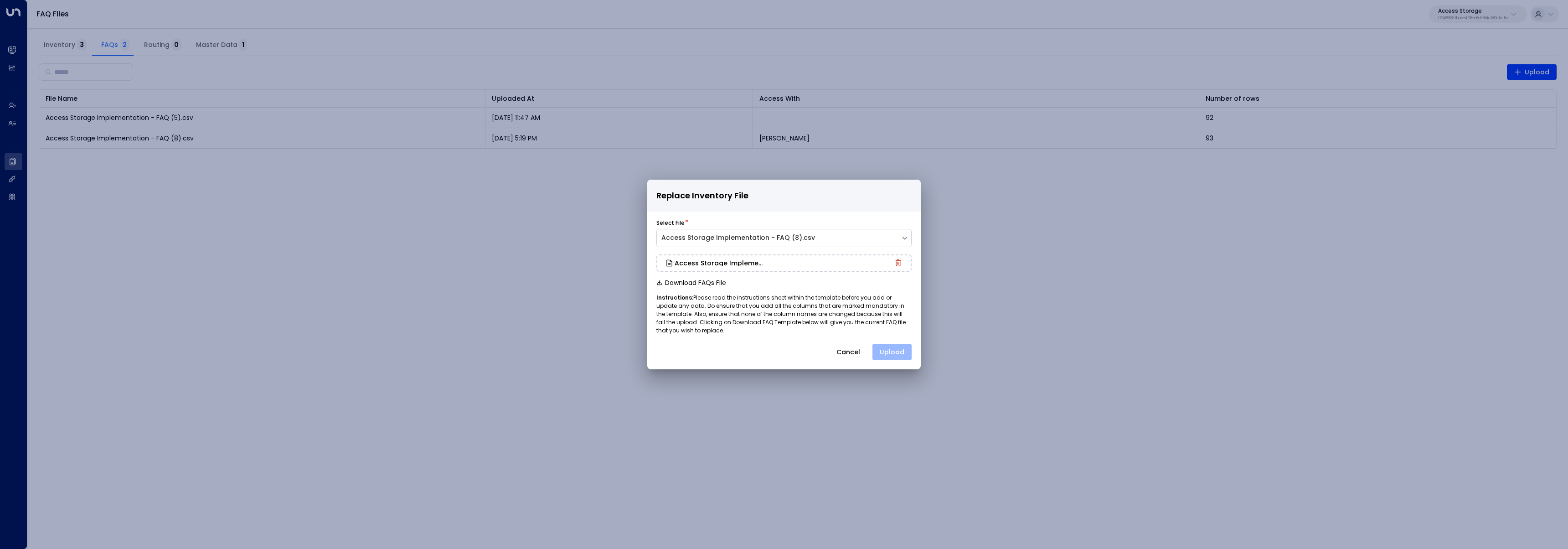
click at [895, 351] on button "Upload" at bounding box center [892, 352] width 39 height 16
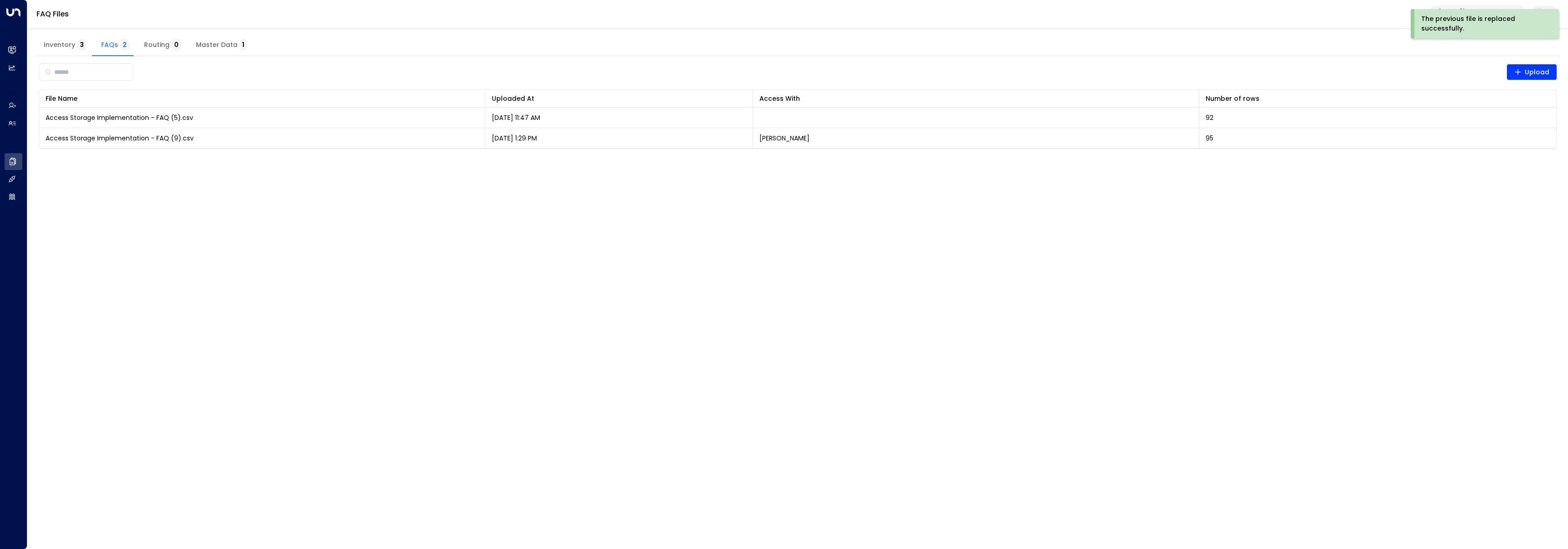
click at [1307, 45] on div "Inventory 3 FAQs 2 Routing 0 Master Data 1" at bounding box center [797, 45] width 1522 height 22
click at [1443, 13] on div "The previous file is replaced successfully." at bounding box center [1488, 24] width 146 height 29
click at [1451, 22] on button "Access Storage 17248963-7bae-4f68-a6e0-04e589c1c15e" at bounding box center [1478, 14] width 97 height 17
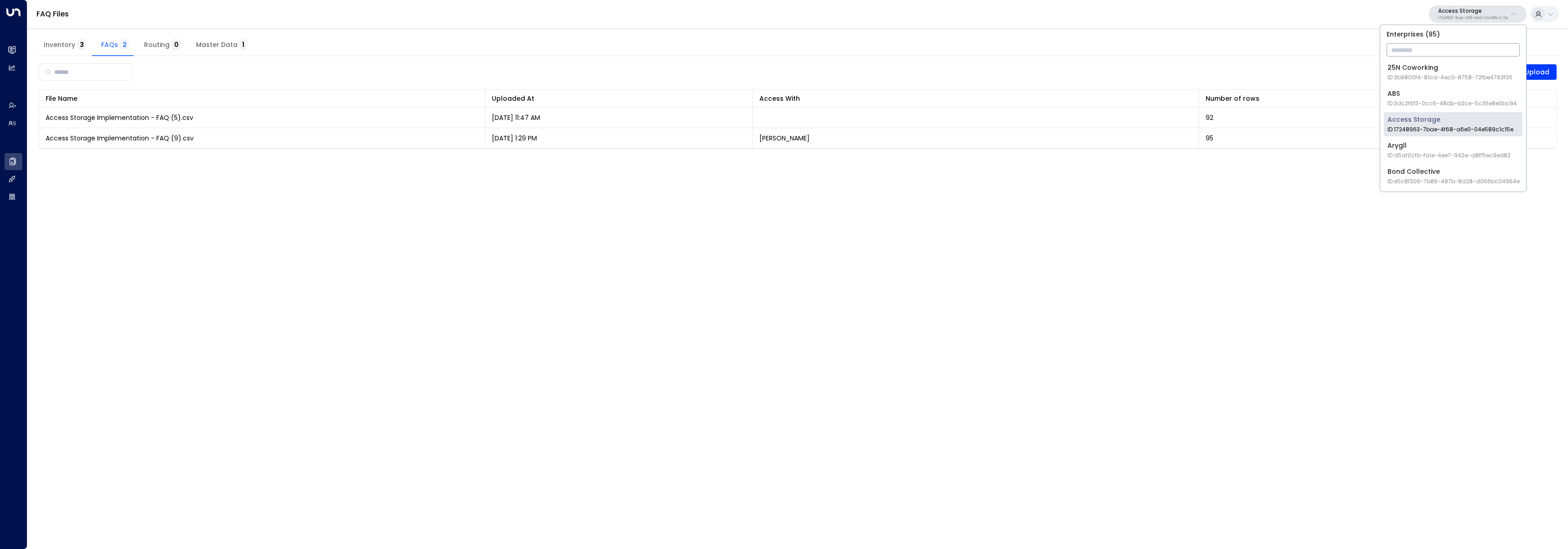
click at [1446, 43] on input "text" at bounding box center [1453, 50] width 133 height 17
type input "*****"
click at [1445, 99] on div "Uniti Demos ID: 4c025b01-9fa0-46ff-ab3a-a620b886896e" at bounding box center [1451, 98] width 128 height 19
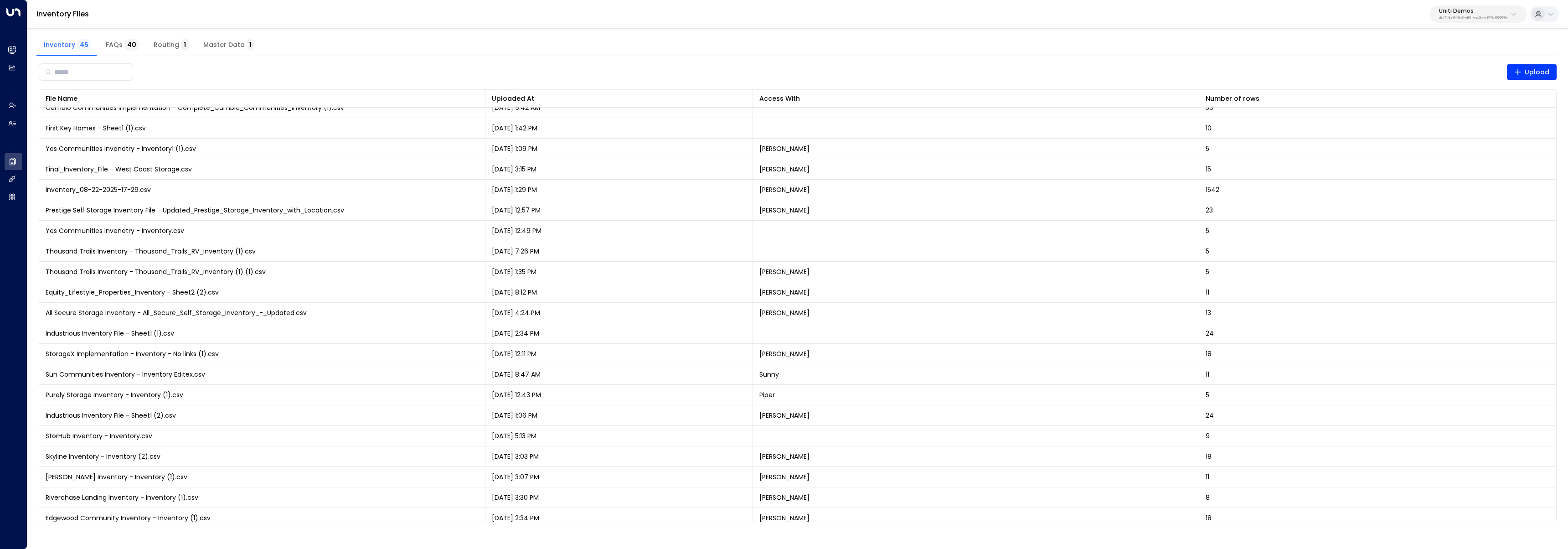
scroll to position [465, 0]
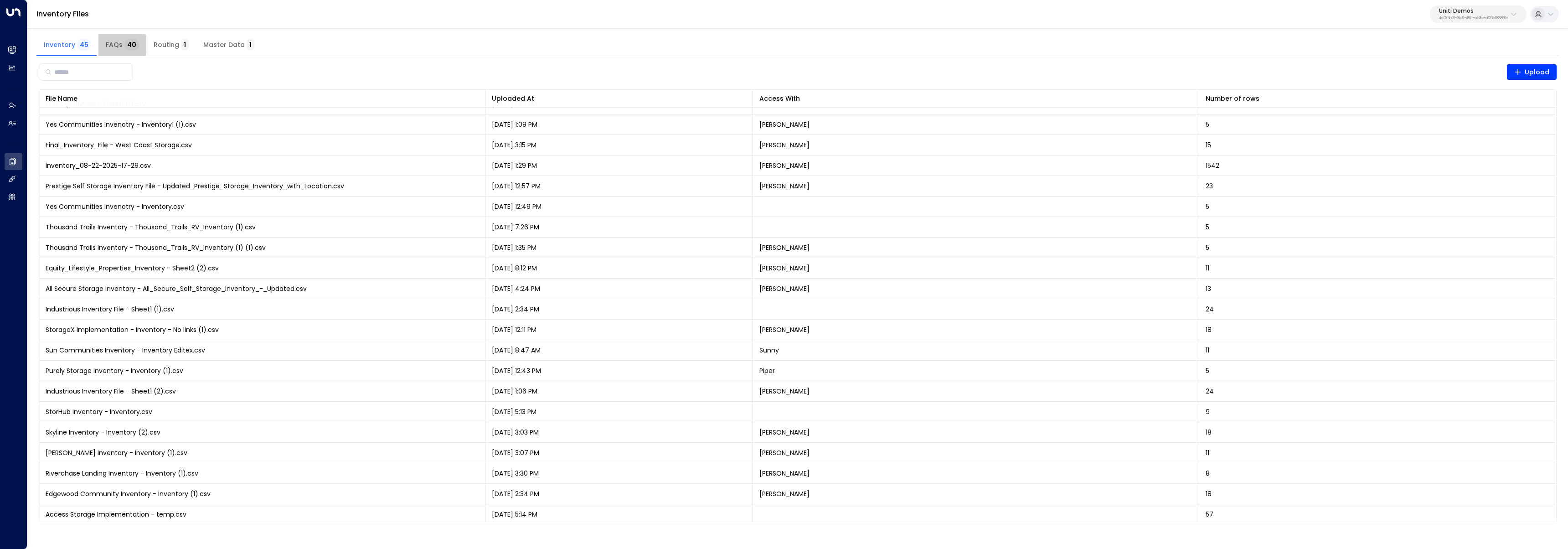
click at [119, 45] on span "FAQs 40" at bounding box center [122, 44] width 33 height 8
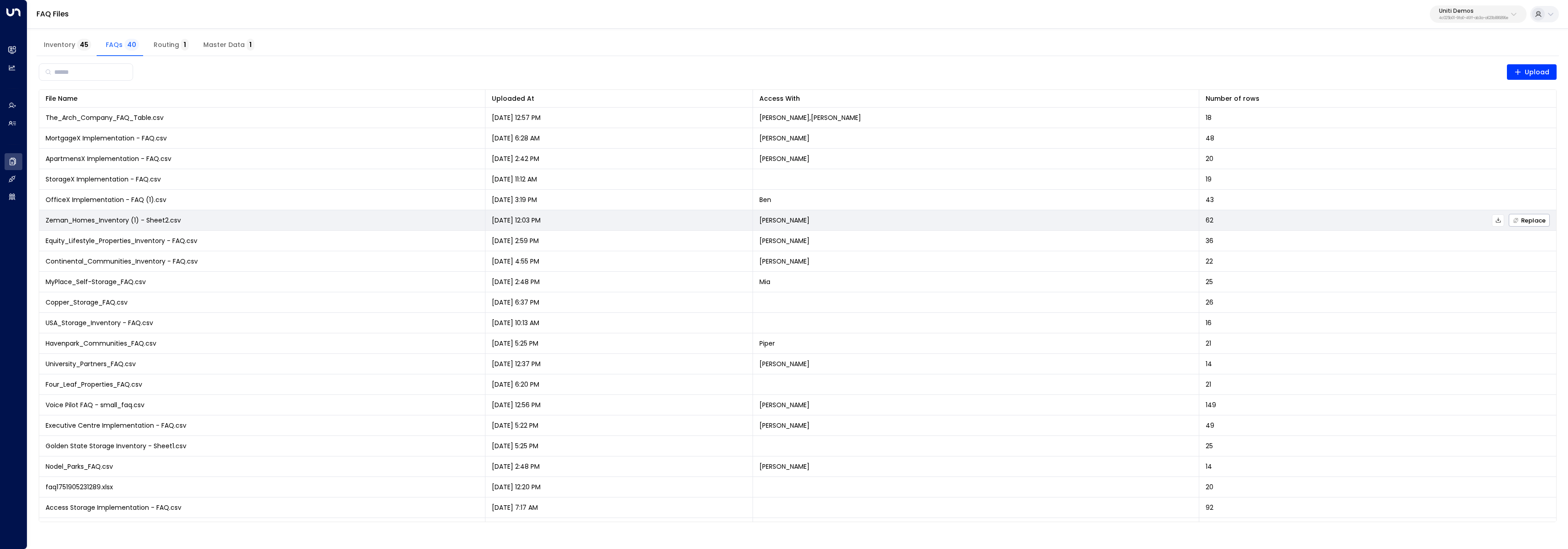
scroll to position [407, 0]
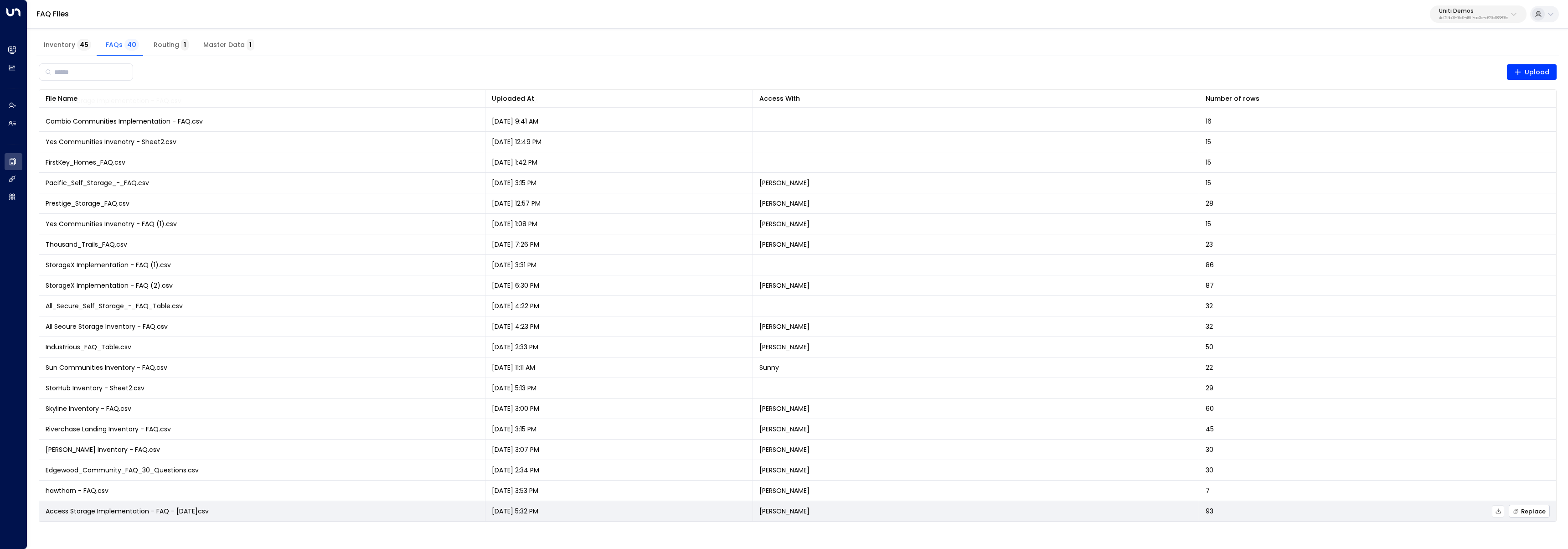
click at [1520, 511] on span "Replace" at bounding box center [1529, 511] width 33 height 6
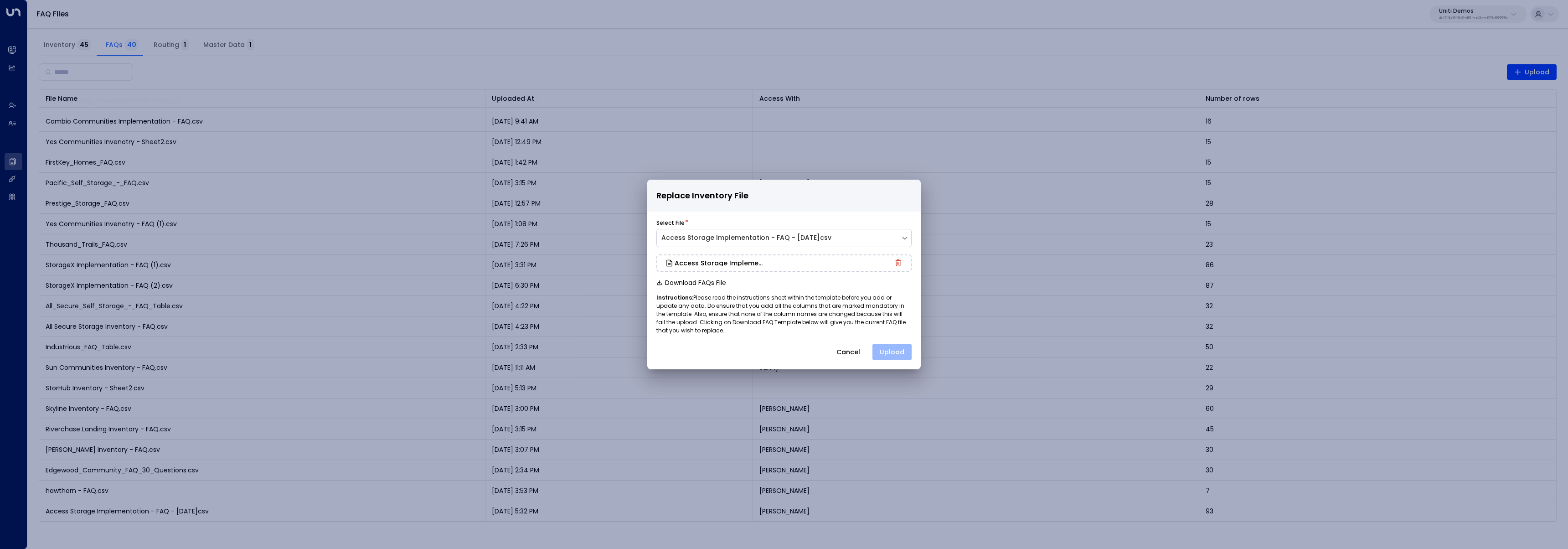
click at [894, 355] on button "Upload" at bounding box center [892, 352] width 39 height 16
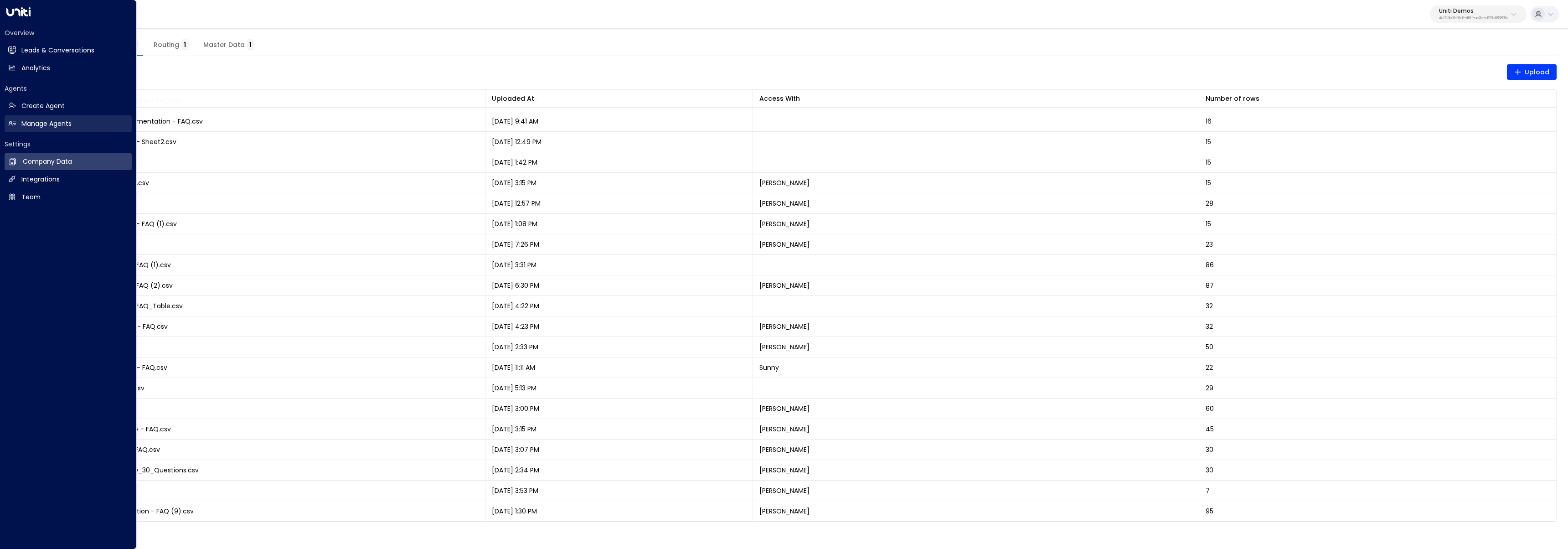
click at [24, 119] on h2 "Manage Agents" at bounding box center [46, 124] width 50 height 10
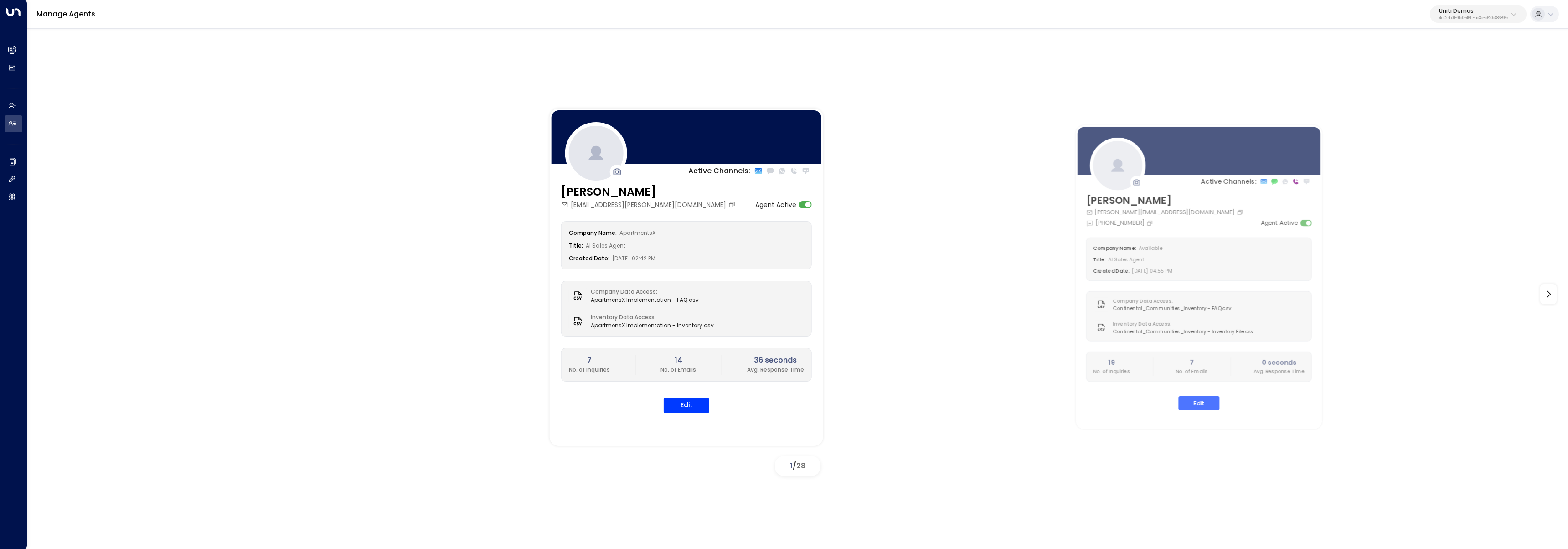
click at [1486, 14] on div "Uniti Demos 4c025b01-9fa0-46ff-ab3a-a620b886896e" at bounding box center [1474, 13] width 69 height 12
click at [1483, 52] on input "text" at bounding box center [1453, 50] width 133 height 17
type input "***"
click at [1466, 82] on li "Access Storage ID: 17248963-7bae-4f68-a6e0-04e589c1c15e" at bounding box center [1453, 72] width 139 height 24
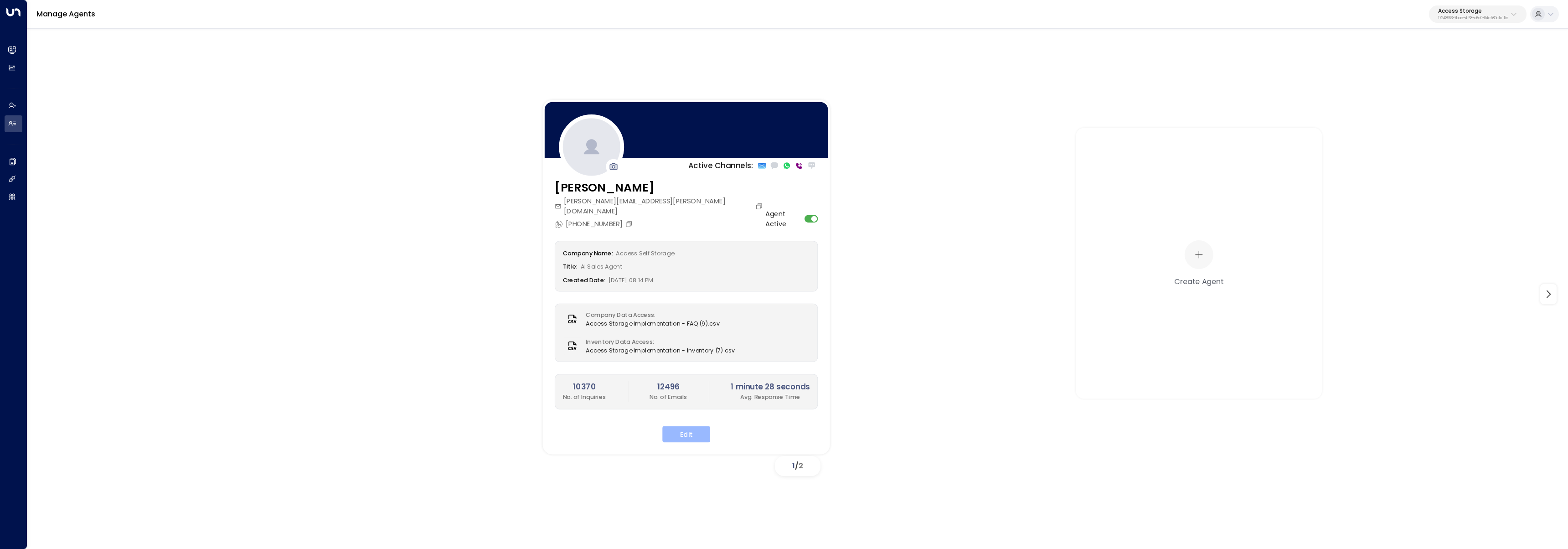
click at [673, 425] on button "Edit" at bounding box center [686, 433] width 48 height 16
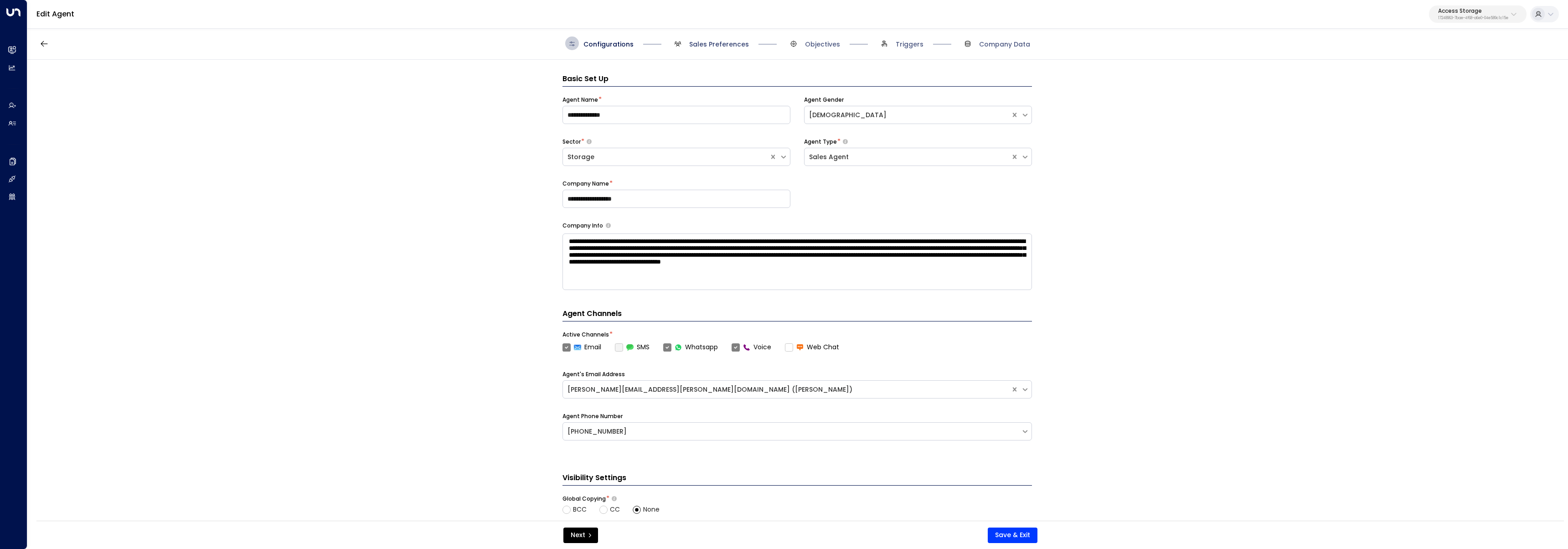
scroll to position [13, 0]
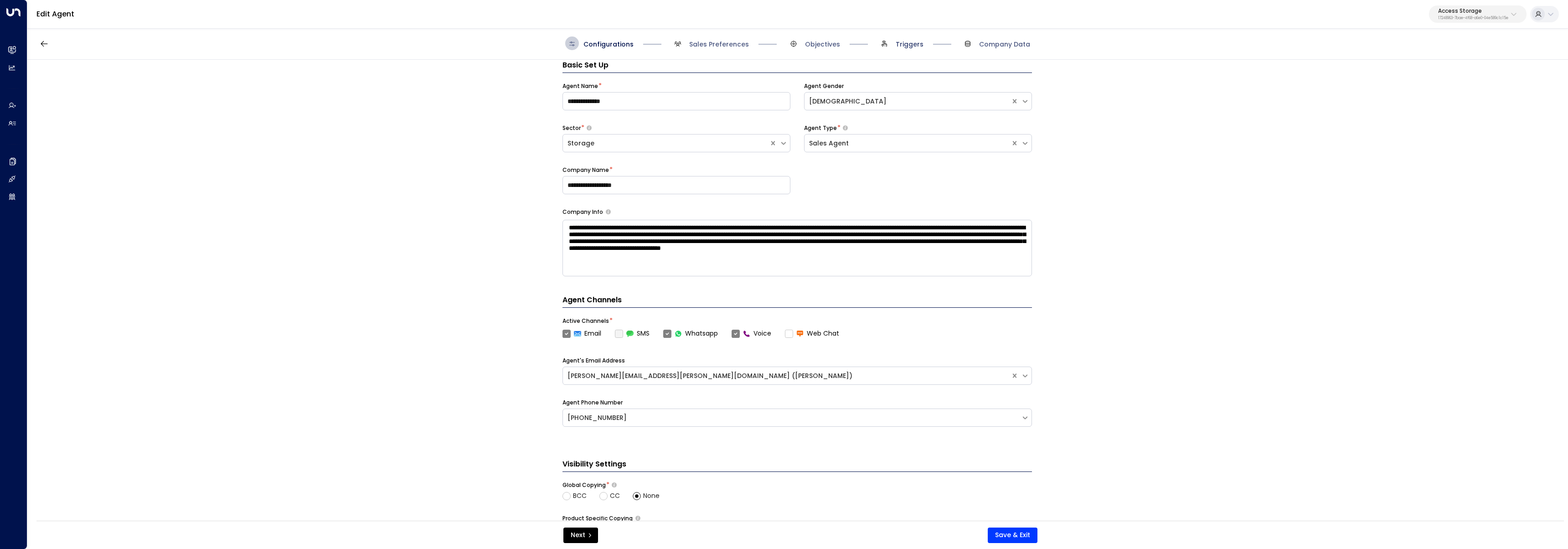
click at [899, 42] on span "Triggers" at bounding box center [909, 44] width 28 height 9
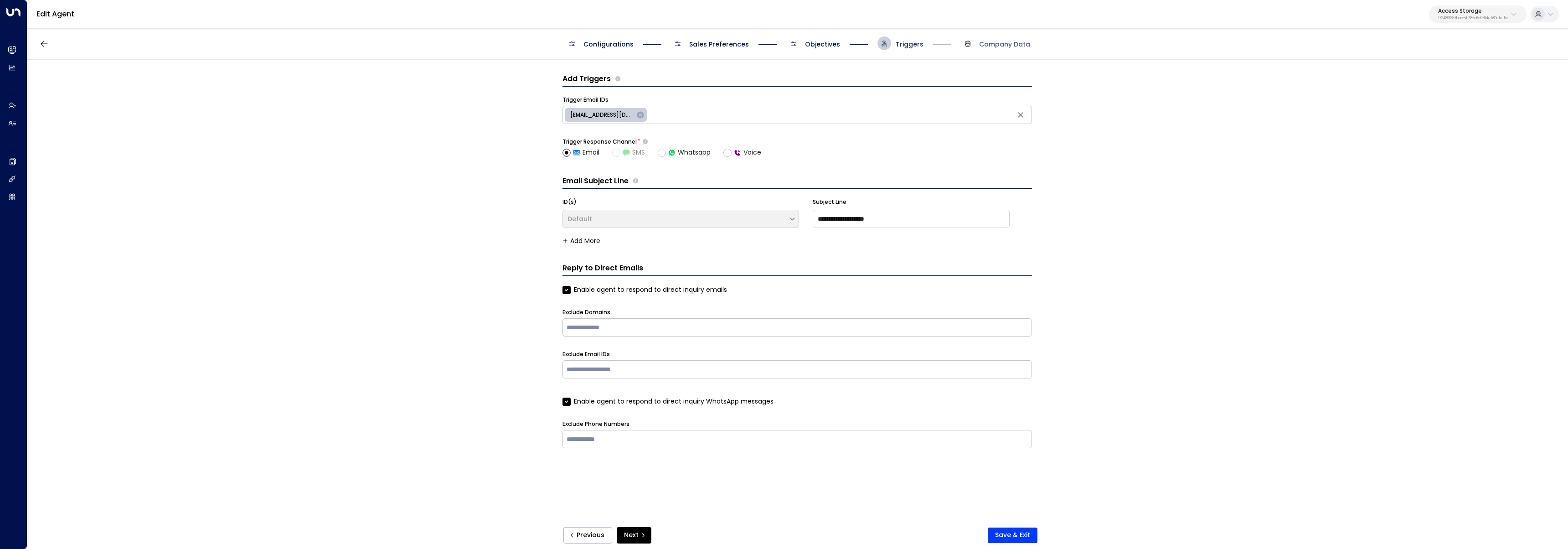
scroll to position [0, 0]
click at [819, 46] on span "Objectives" at bounding box center [822, 44] width 35 height 9
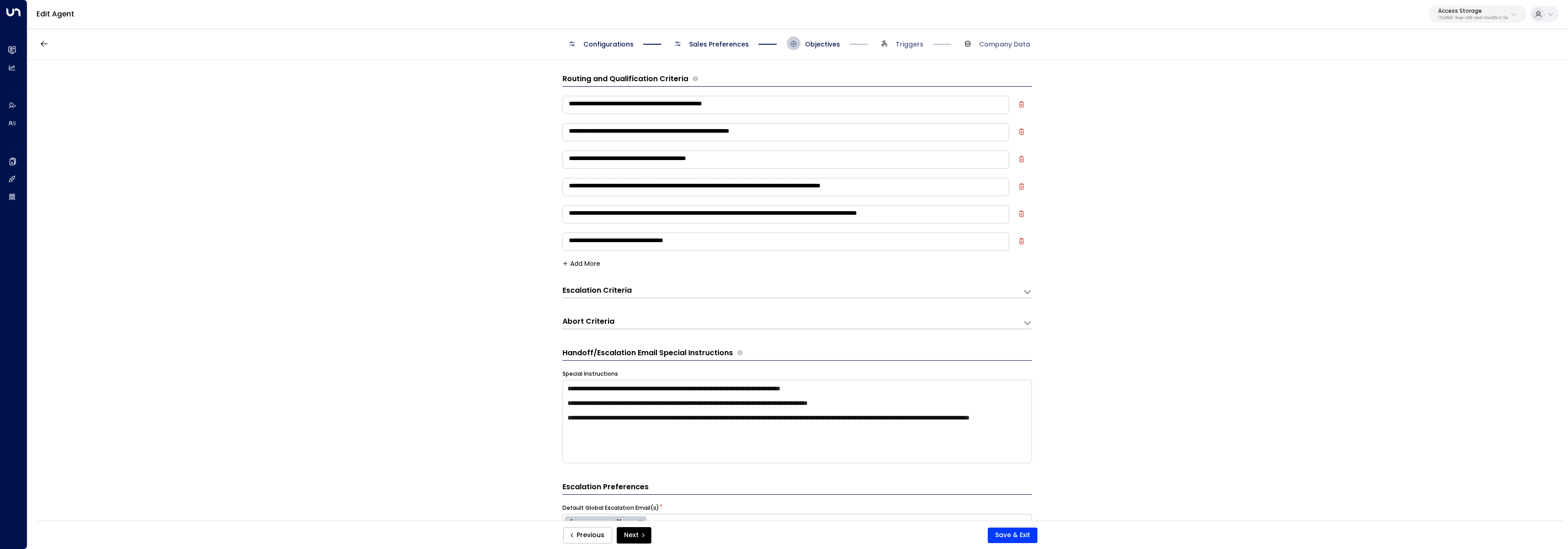
scroll to position [13, 0]
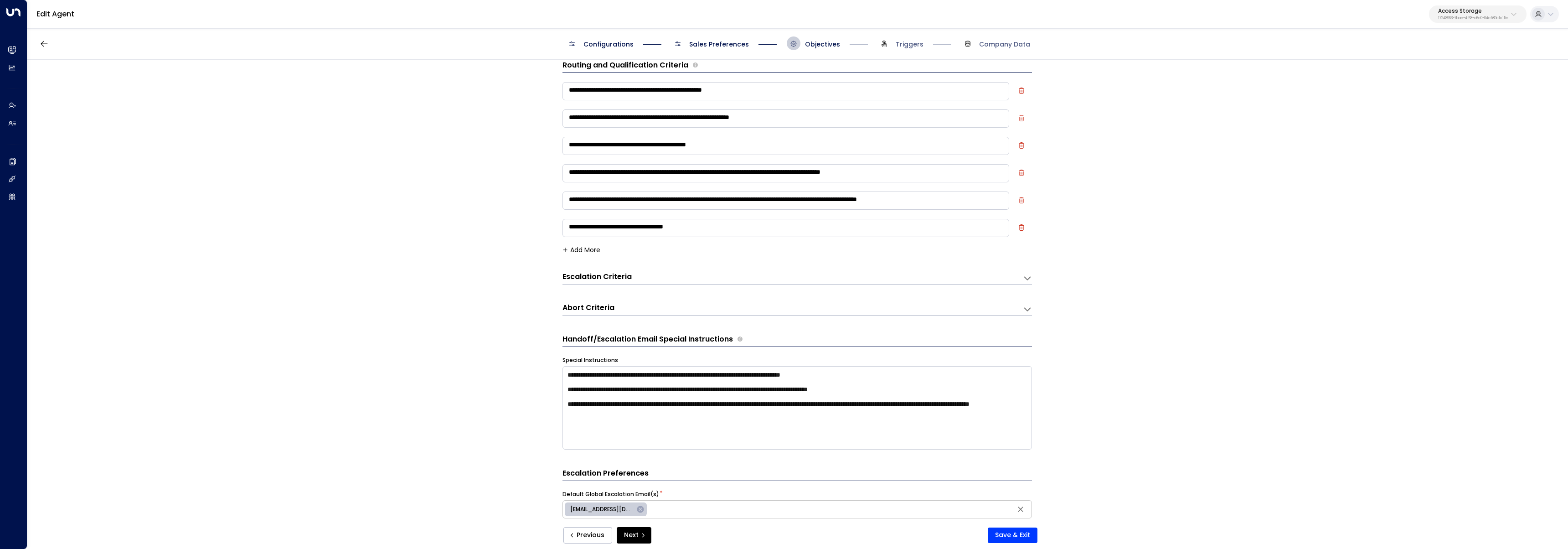
click at [585, 247] on button "Add More" at bounding box center [581, 250] width 38 height 7
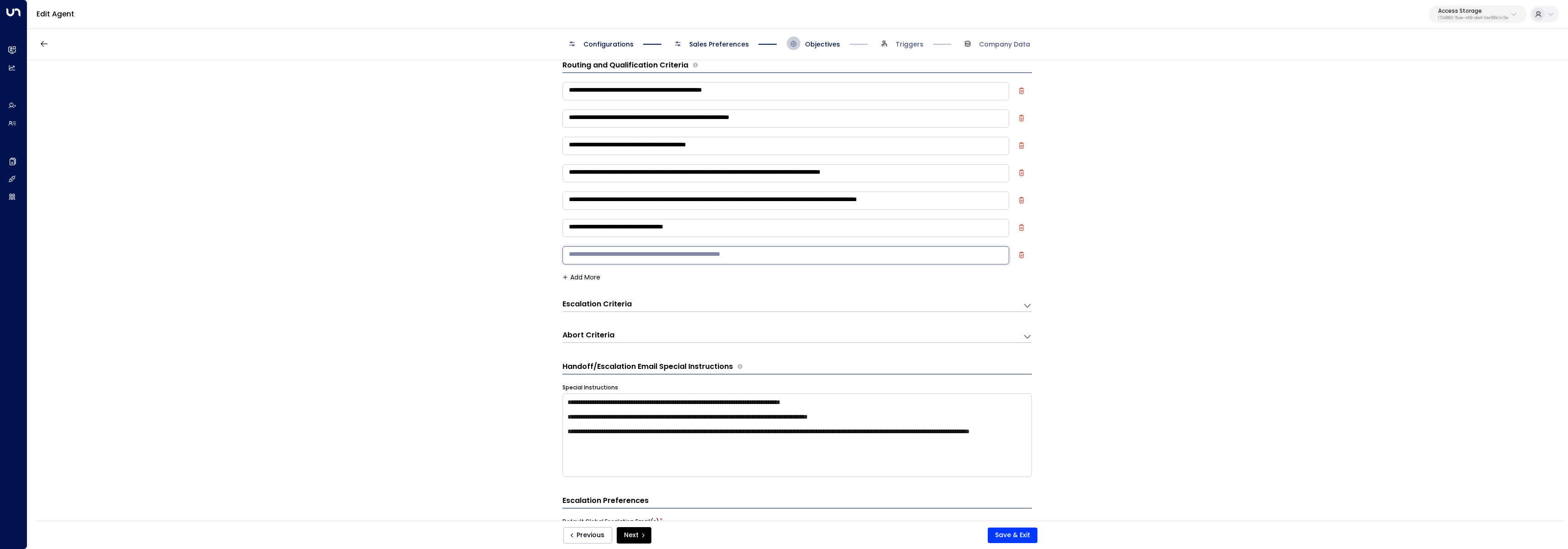
click at [651, 254] on textarea at bounding box center [786, 255] width 447 height 18
type textarea "**********"
click at [1014, 530] on button "Save & Exit" at bounding box center [1013, 534] width 50 height 15
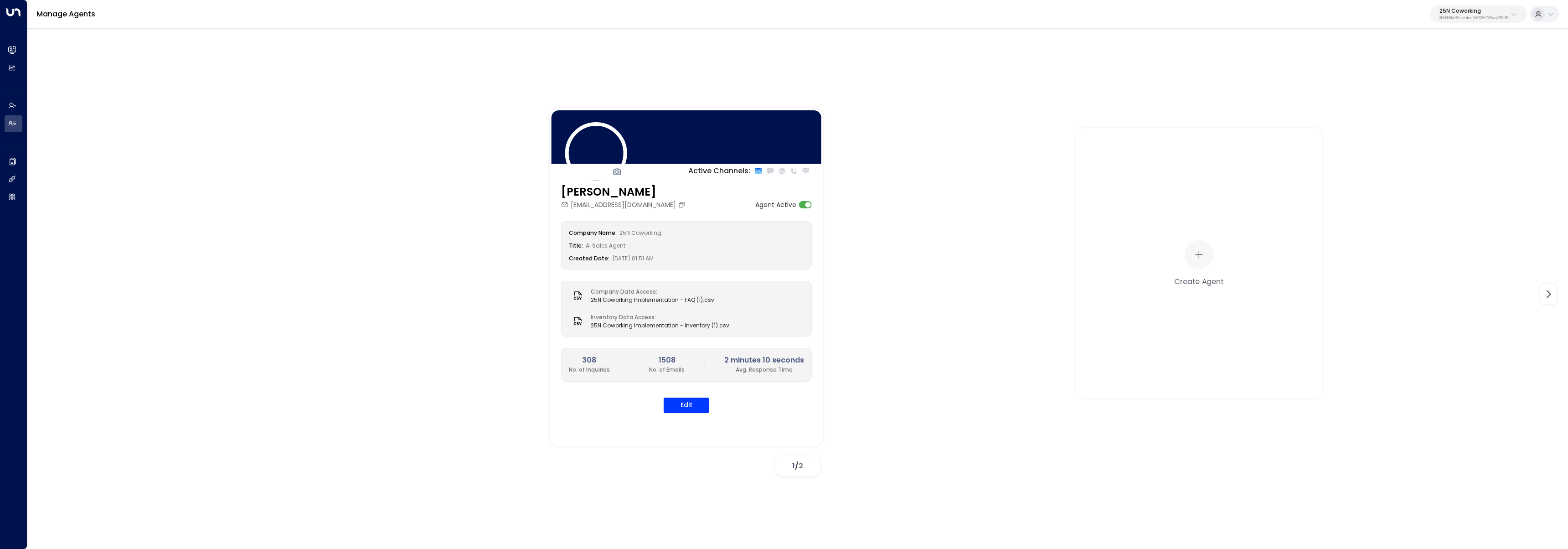
click at [1514, 19] on button "25N Coworking 3b9800f4-81ca-4ec0-8758-72fbe4763f36" at bounding box center [1479, 14] width 96 height 17
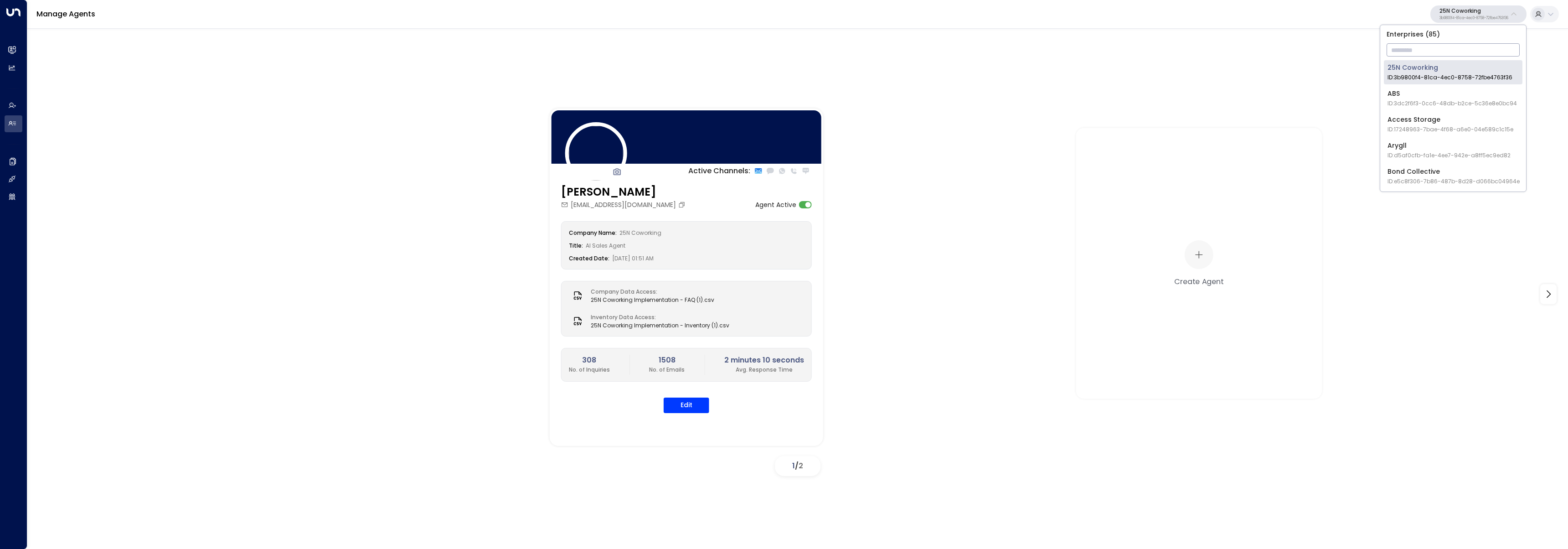
click at [1443, 54] on input "text" at bounding box center [1453, 50] width 133 height 17
type input "*******"
click at [1410, 61] on li "Venture X / Office Evolution - Carolinas ID: 69e21571-8cb6-479e-9956-a76f3a0405…" at bounding box center [1453, 72] width 139 height 24
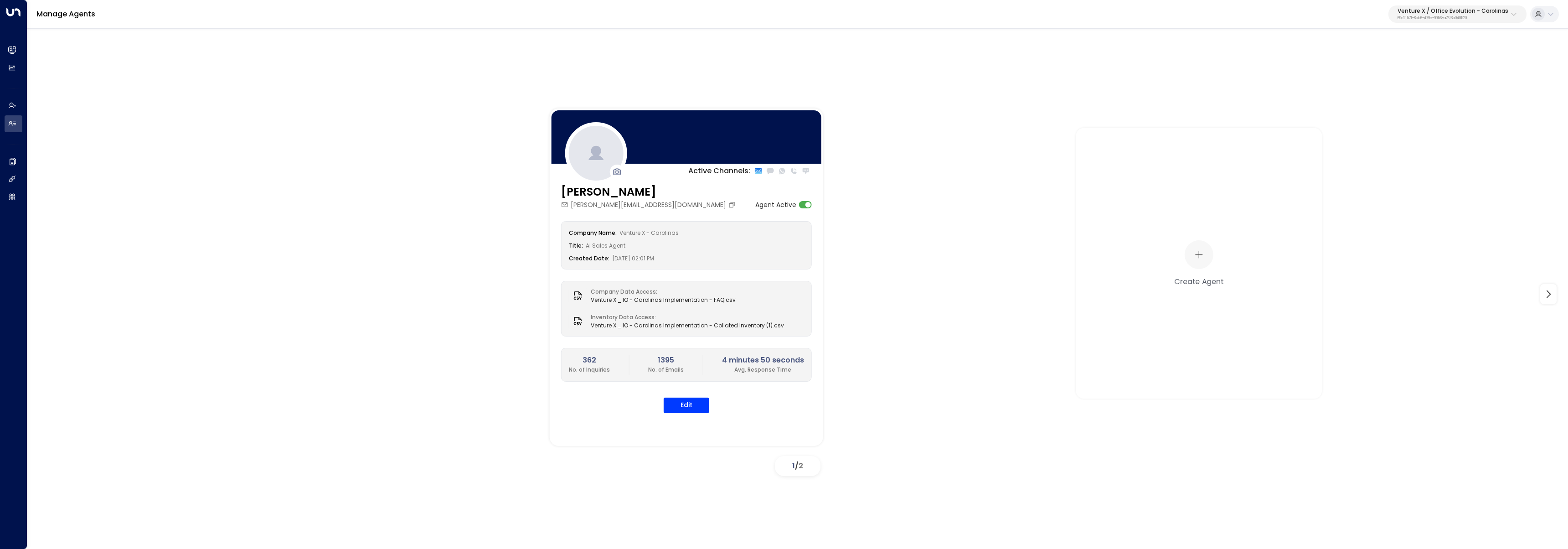
click at [1433, 19] on p "69e21571-8cb6-479e-9956-a76f3a040520" at bounding box center [1453, 18] width 111 height 4
click at [1441, 54] on input "text" at bounding box center [1465, 50] width 133 height 17
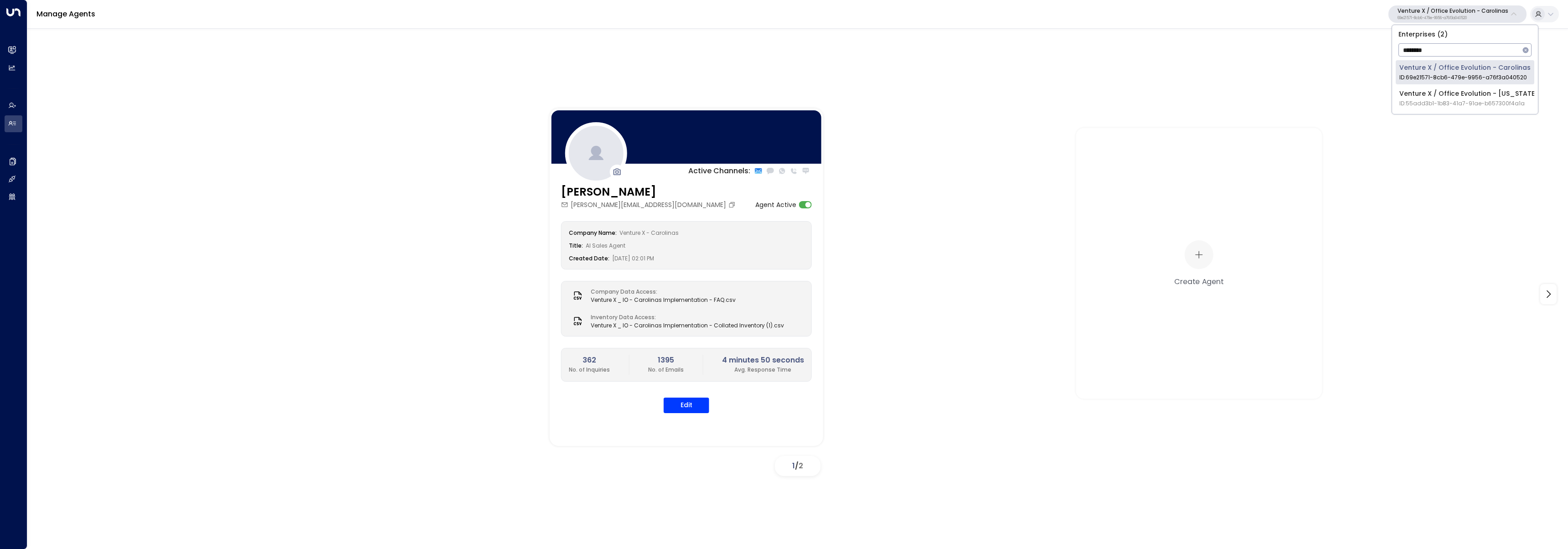
type input "*******"
click at [1443, 100] on span "ID: 55add3b1-1b83-41a7-91ae-b657300f4a1a" at bounding box center [1469, 103] width 139 height 8
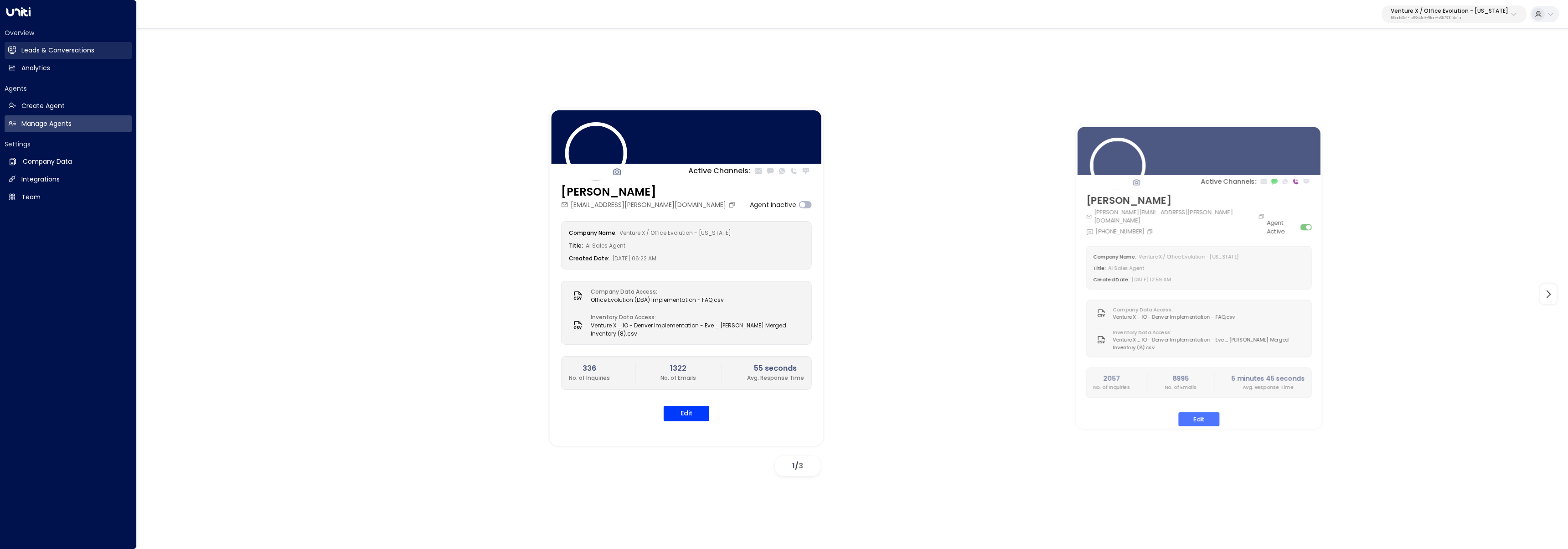
click at [26, 48] on h2 "Leads & Conversations" at bounding box center [58, 51] width 73 height 10
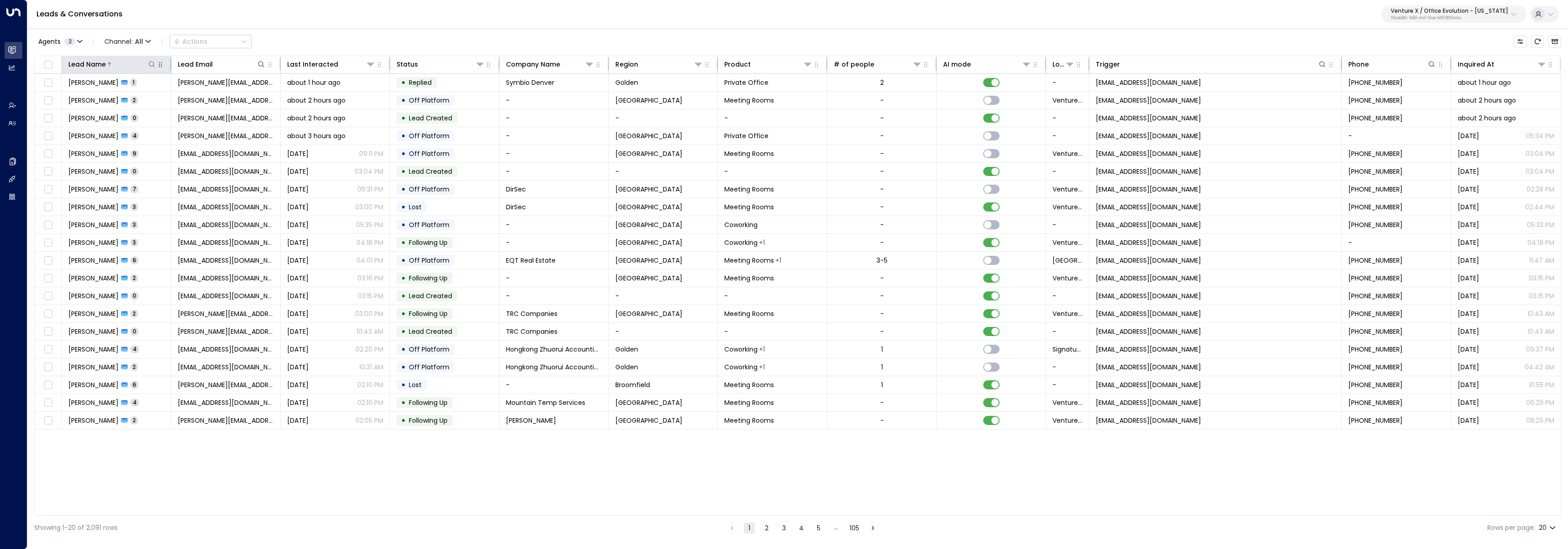
click at [150, 61] on icon at bounding box center [152, 64] width 6 height 6
click at [250, 82] on span "derek@symbiodenver.com" at bounding box center [226, 82] width 96 height 9
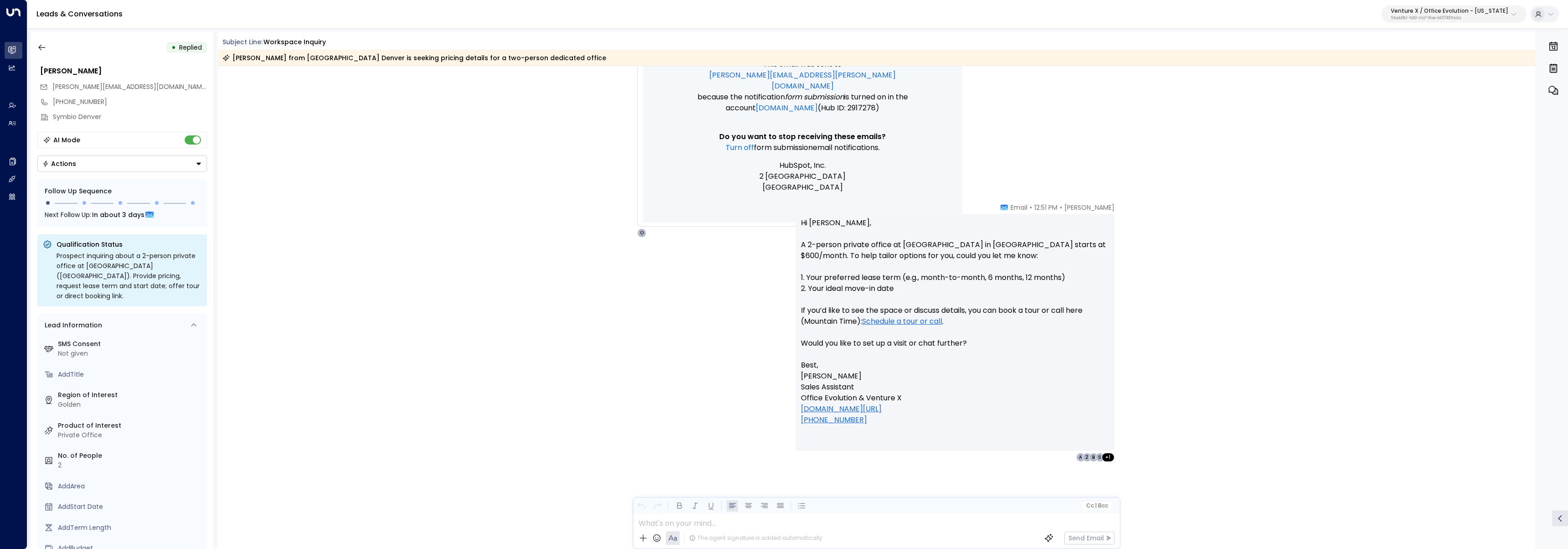
scroll to position [554, 0]
click at [1480, 8] on p "Venture X / Office Evolution - [US_STATE]" at bounding box center [1449, 10] width 117 height 5
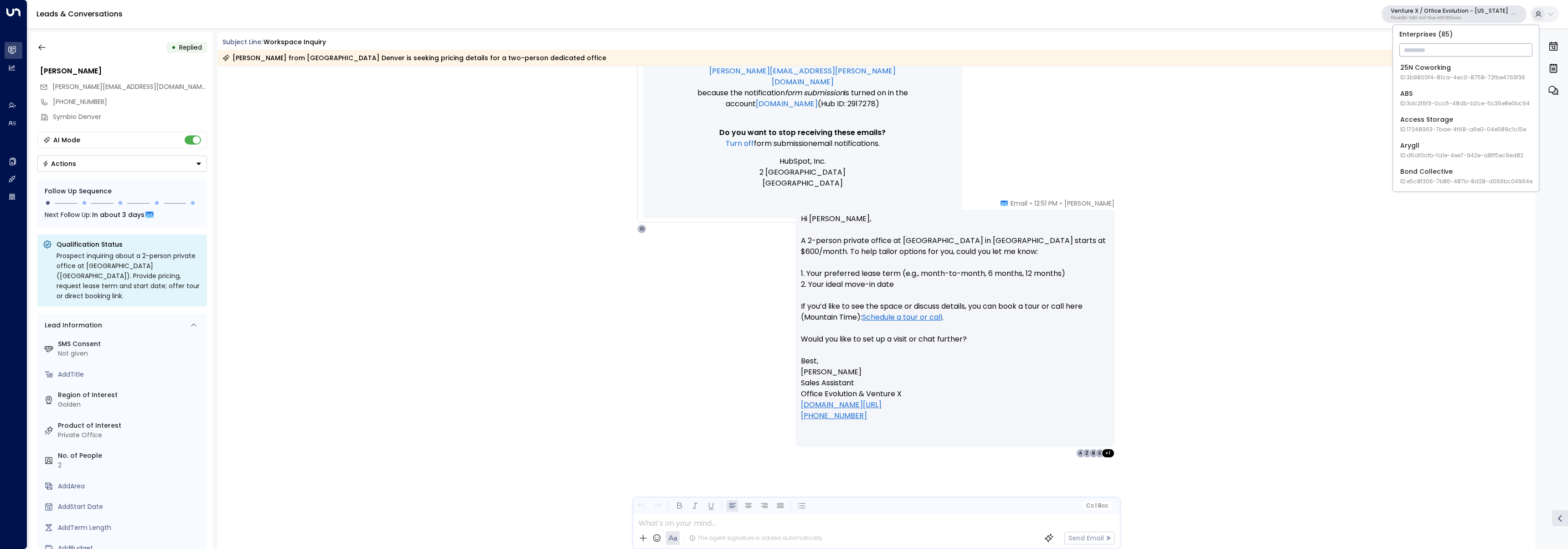
click at [1464, 52] on input "text" at bounding box center [1466, 50] width 133 height 17
type input "*******"
click at [1464, 68] on div "Premier Workspaces ID: 8d57ceec-d0b8-42ca-90e0-9b233cbecac5" at bounding box center [1466, 72] width 133 height 19
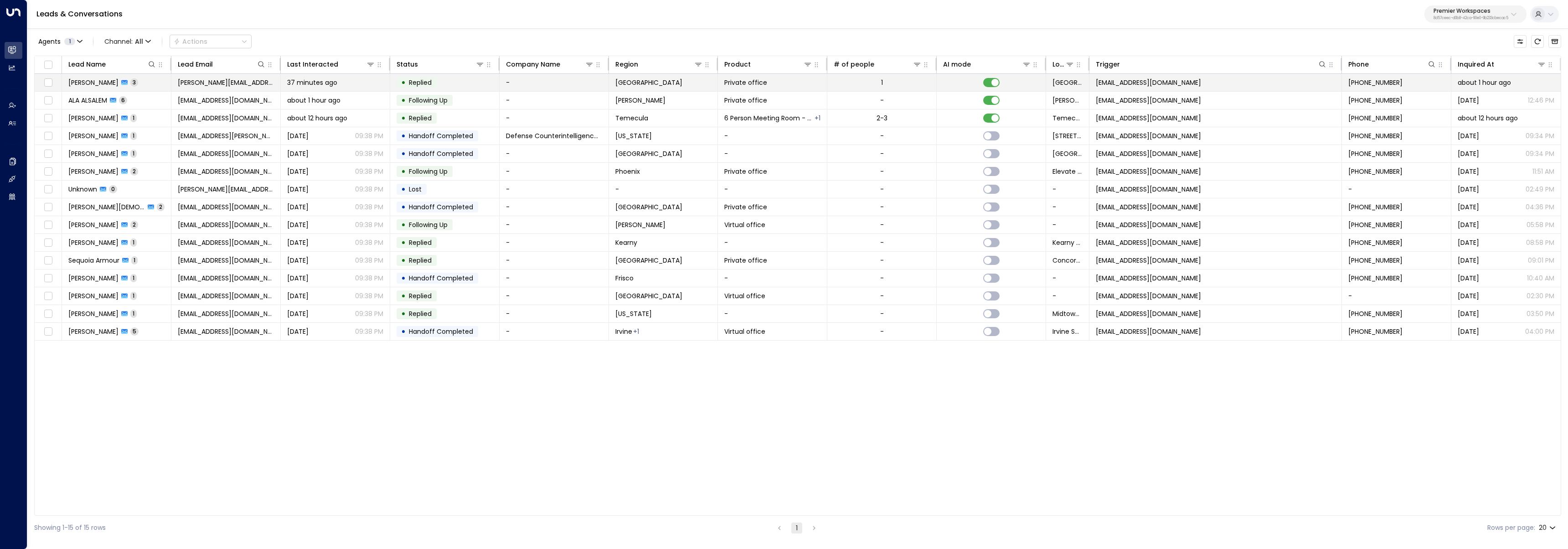
click at [213, 85] on span "adrian.ghila@me.com" at bounding box center [226, 82] width 96 height 9
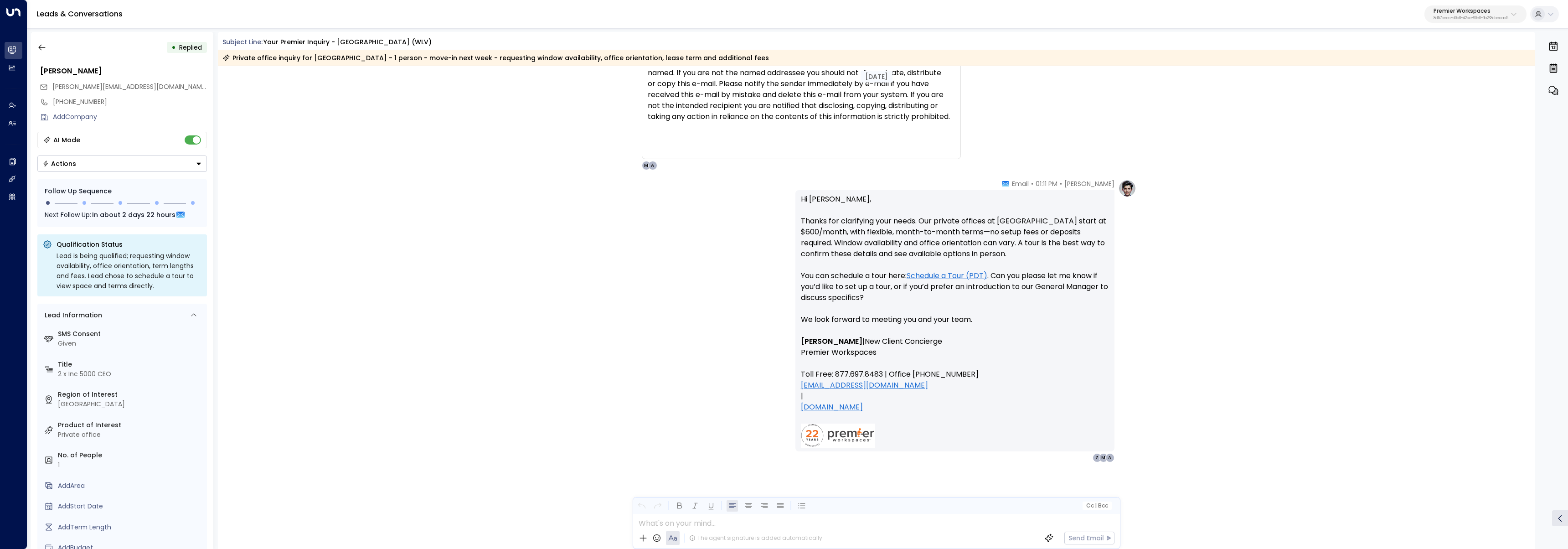
scroll to position [1494, 0]
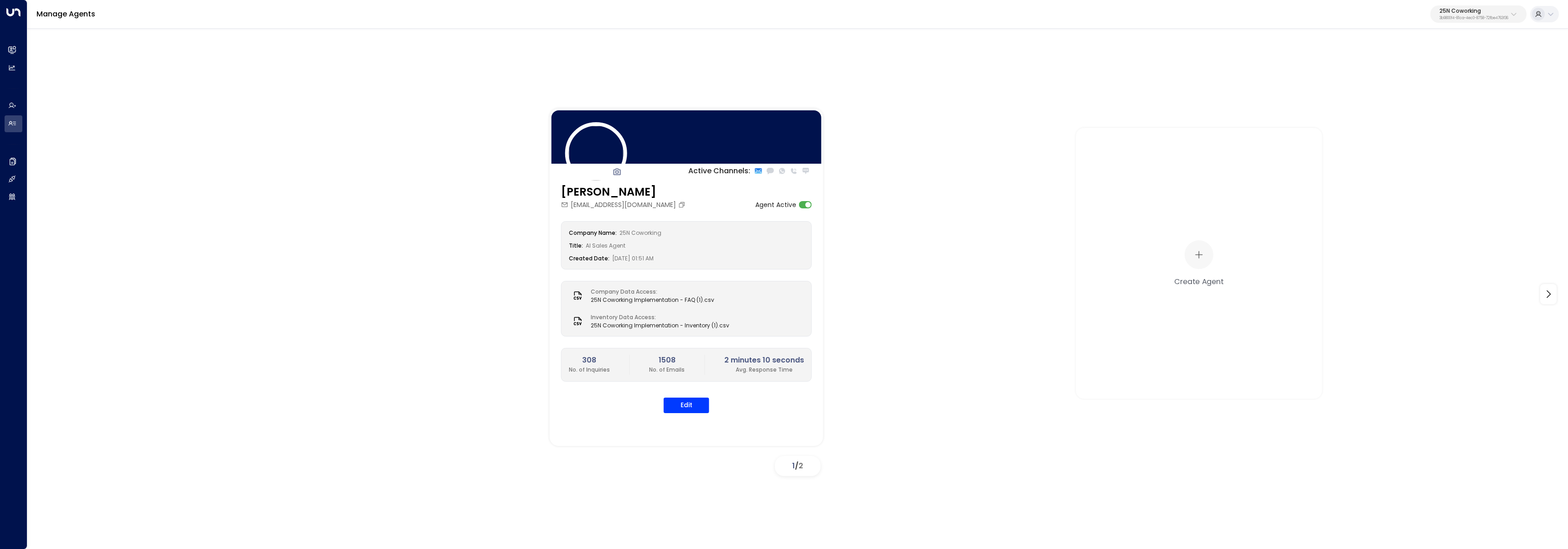
click at [1504, 18] on p "3b9800f4-81ca-4ec0-8758-72fbe4763f36" at bounding box center [1474, 18] width 69 height 4
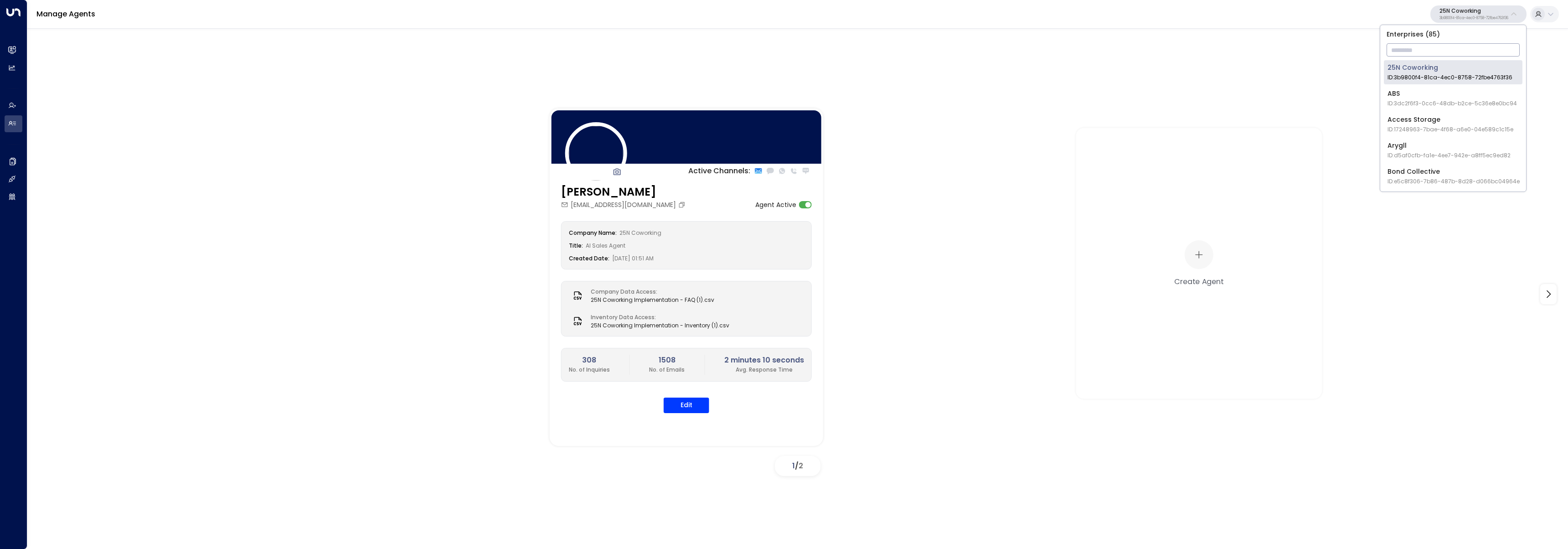
click at [1494, 52] on input "text" at bounding box center [1453, 50] width 133 height 17
type input "***"
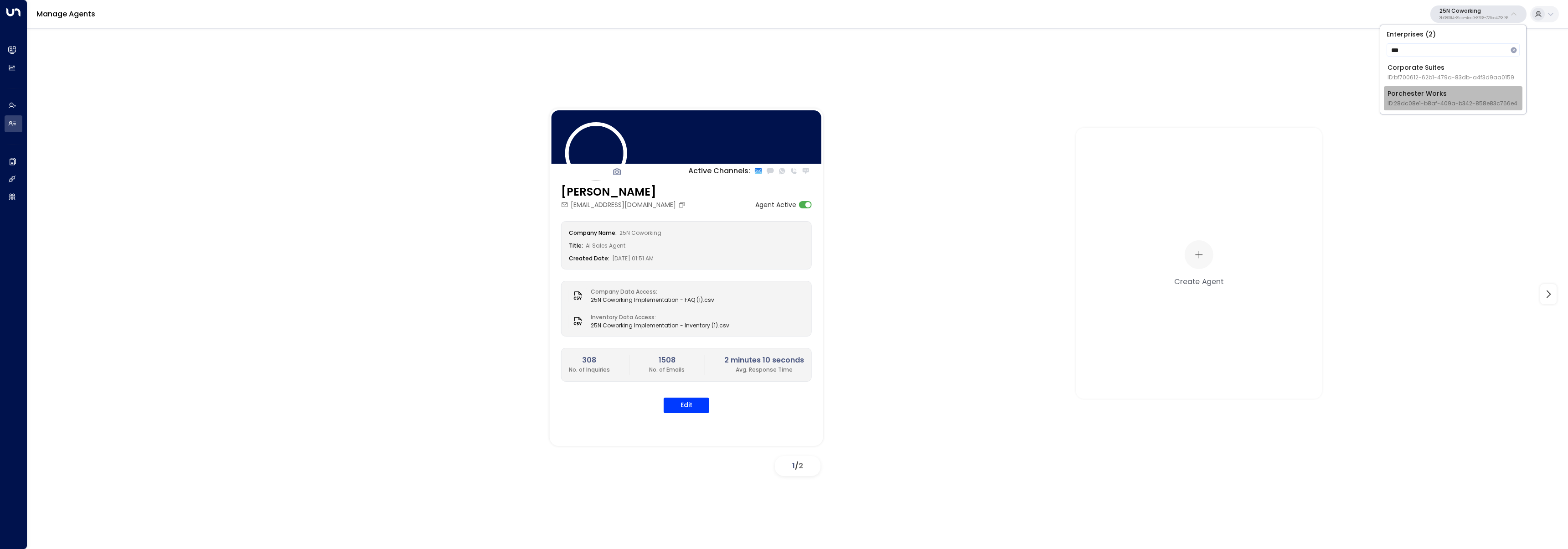
click at [1384, 86] on li "Porchester Works ID: 28dc08e1-b8af-409a-b342-858e83c766e4" at bounding box center [1453, 99] width 139 height 24
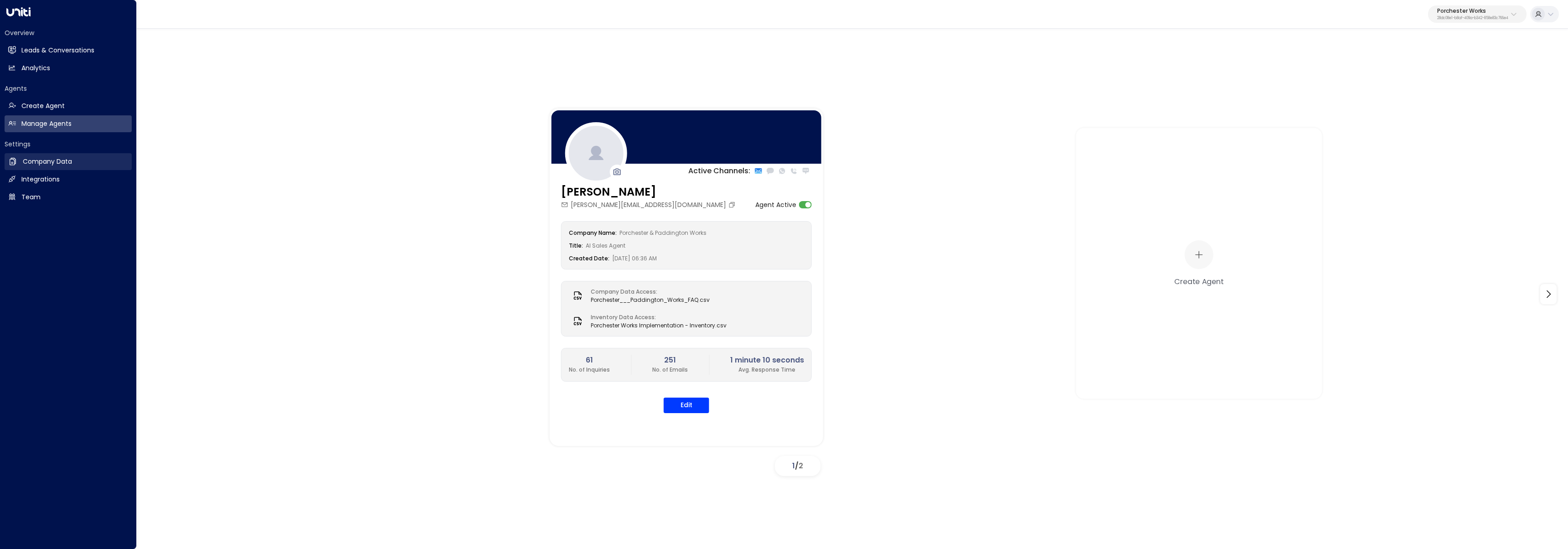
click at [19, 160] on link "Company Data Company Data" at bounding box center [68, 162] width 127 height 17
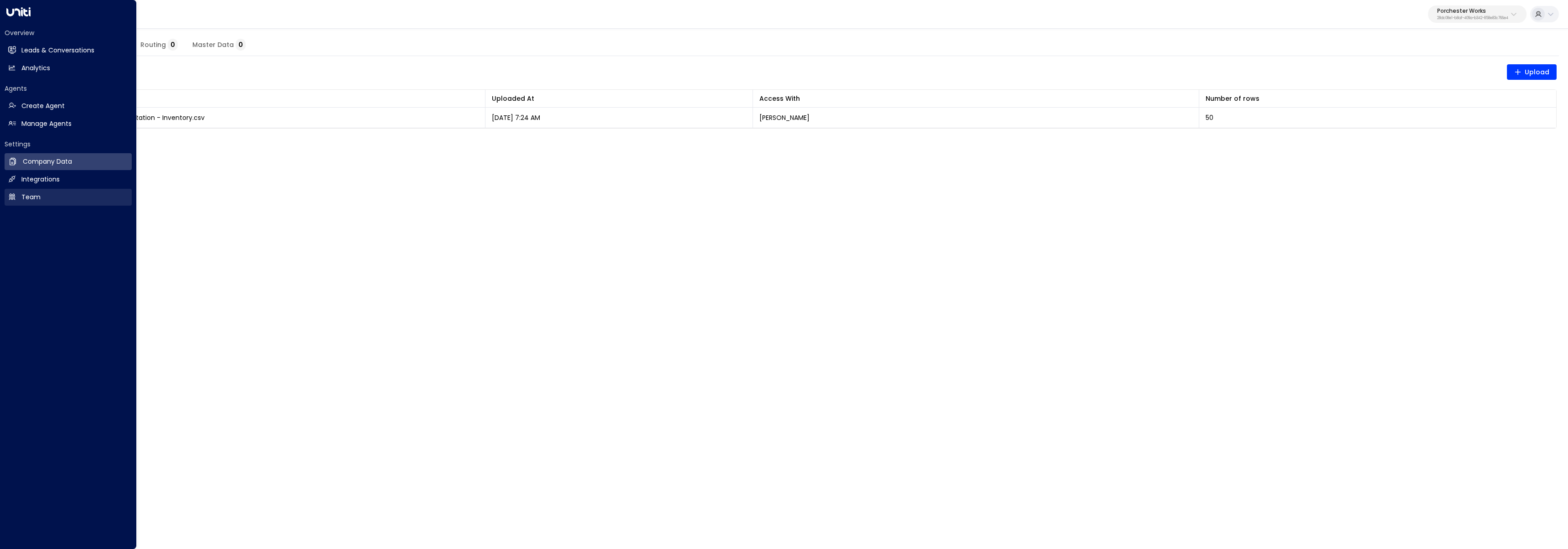
click at [66, 191] on link "Team Team" at bounding box center [68, 197] width 127 height 17
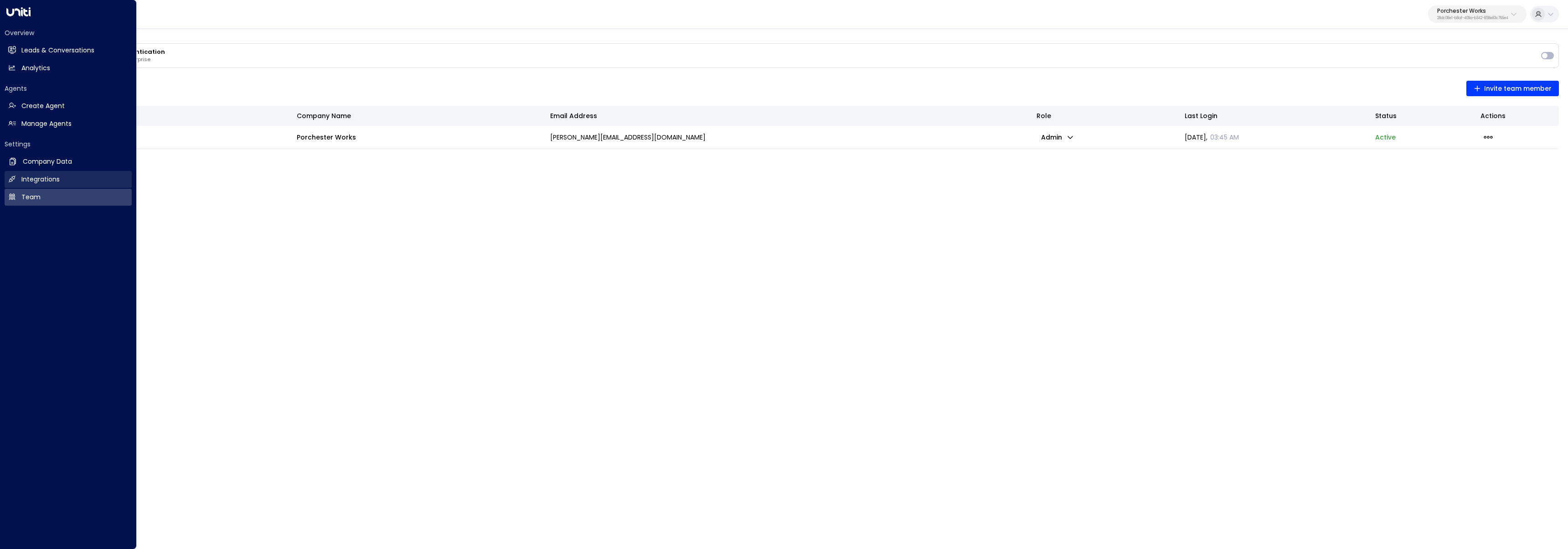
click at [12, 184] on link "Integrations Integrations" at bounding box center [68, 180] width 127 height 17
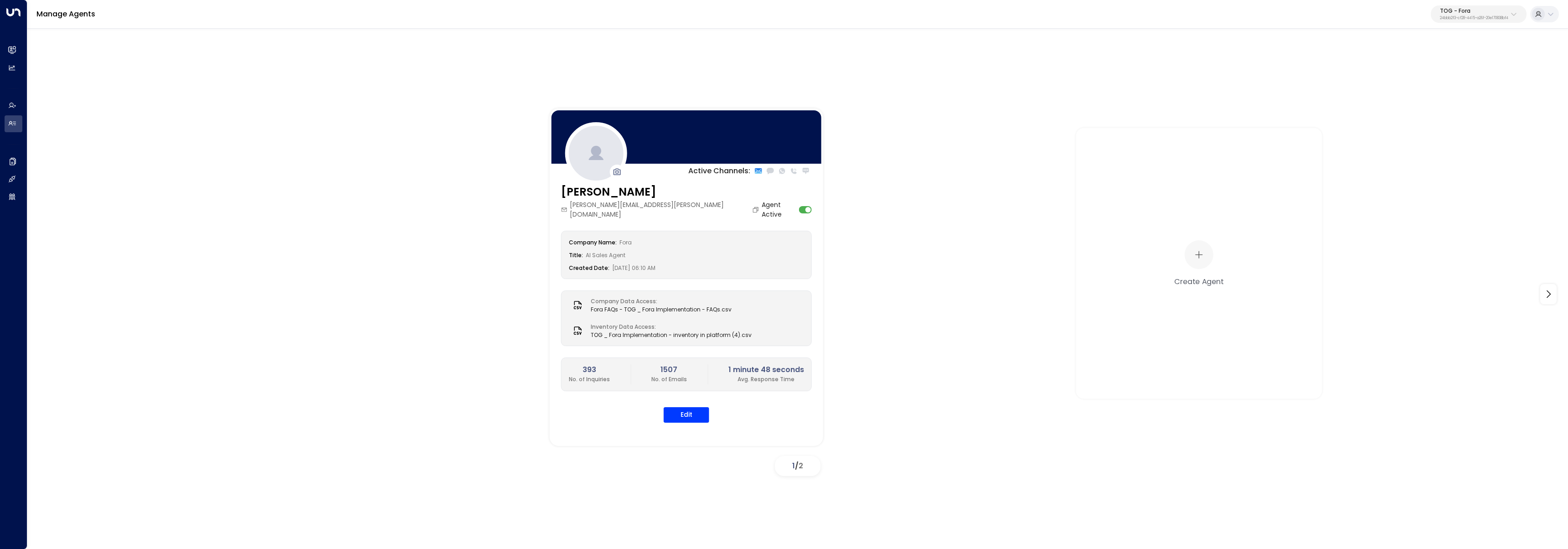
click at [1486, 13] on p "TOG - Fora" at bounding box center [1474, 10] width 68 height 5
click at [1469, 54] on input "text" at bounding box center [1453, 50] width 133 height 17
type input "*******"
click at [1404, 79] on span "ID: 5ac0484e-0702-4bbb-8380-6168aea91a66" at bounding box center [1453, 77] width 131 height 8
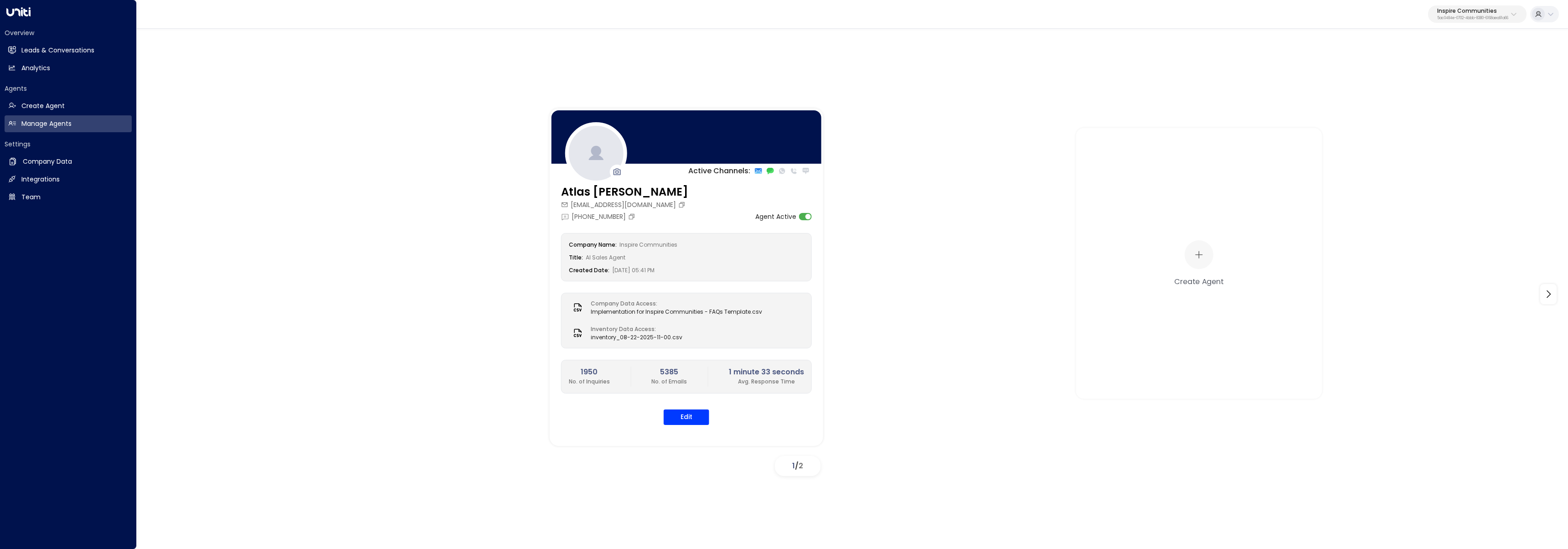
click at [26, 59] on div "Overview Leads & Conversations Leads & Conversations Analytics Analytics" at bounding box center [68, 52] width 127 height 48
click at [43, 57] on link "Leads & Conversations Leads & Conversations" at bounding box center [68, 51] width 127 height 17
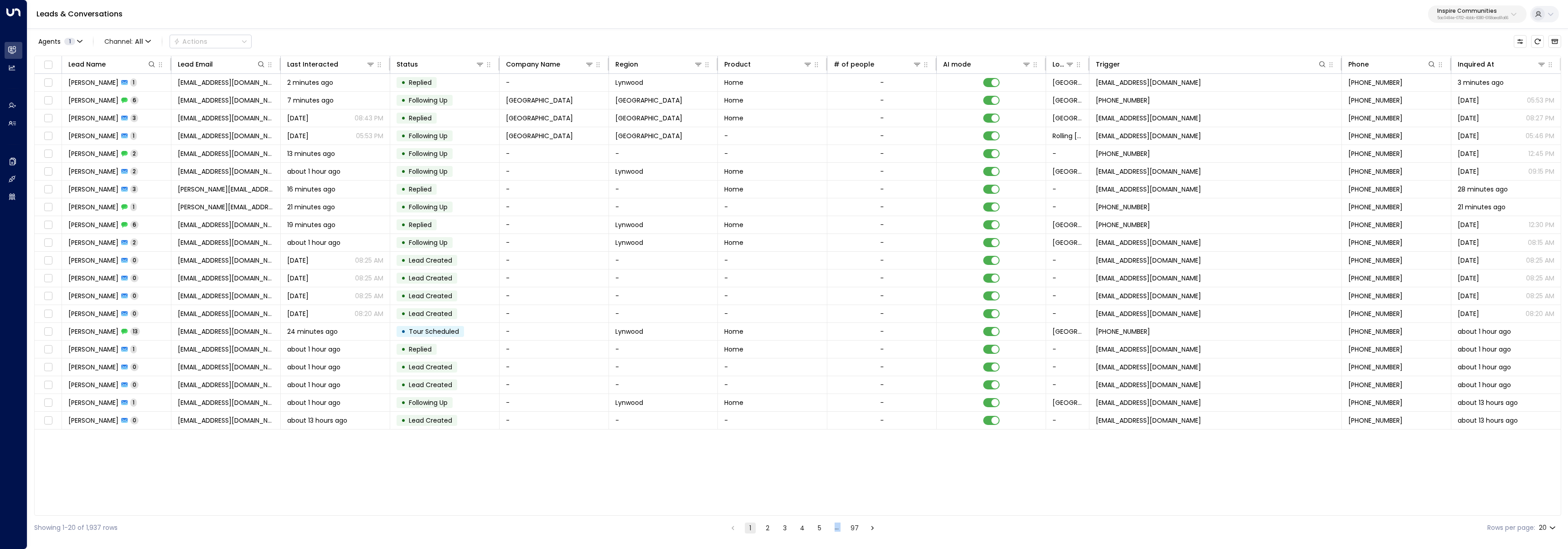
drag, startPoint x: 832, startPoint y: 516, endPoint x: 906, endPoint y: 523, distance: 74.3
click at [905, 524] on div "Showing 1-20 of 1,937 rows 1 2 3 4 5 … 97 Rows per page: 20 **" at bounding box center [797, 528] width 1527 height 24
click at [1502, 60] on div at bounding box center [1520, 64] width 52 height 9
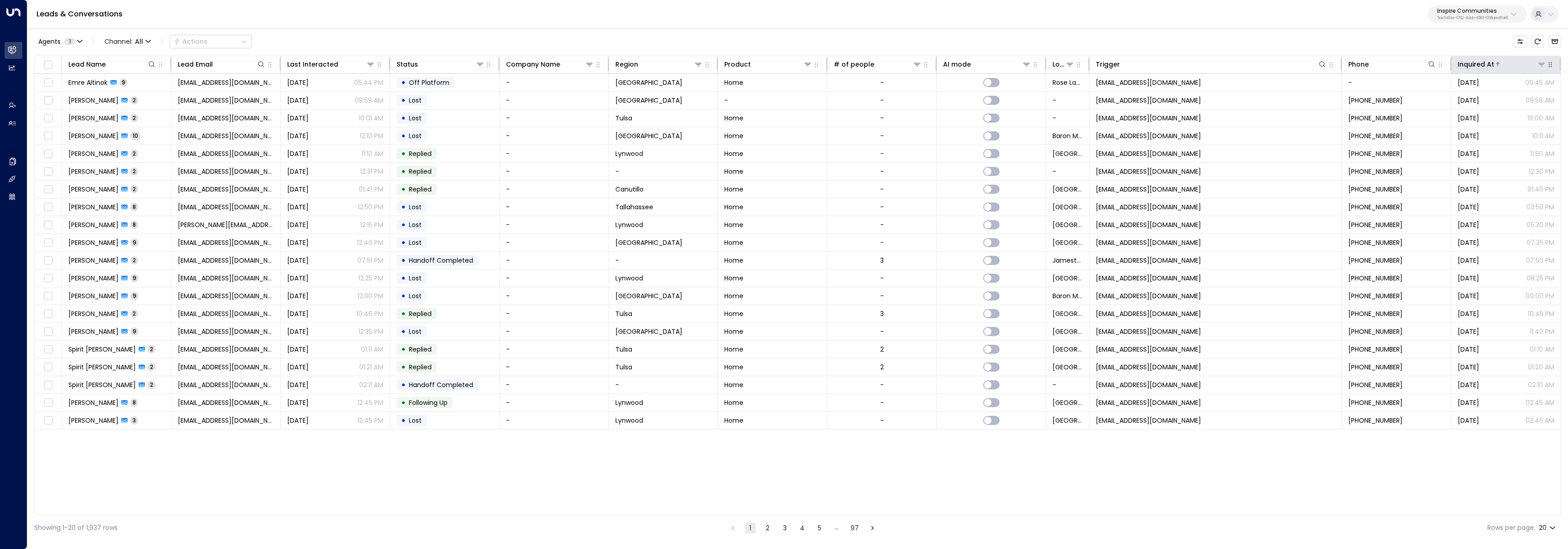
click at [1502, 60] on div at bounding box center [1520, 64] width 52 height 9
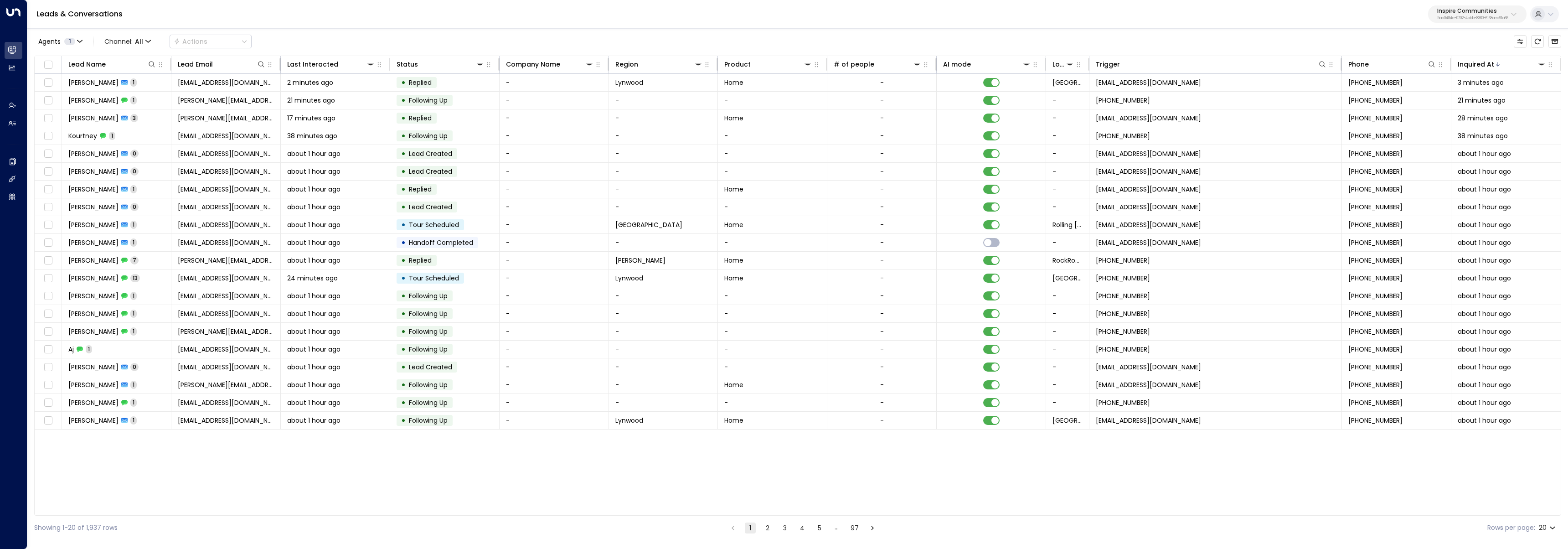
click at [768, 531] on button "2" at bounding box center [768, 528] width 11 height 11
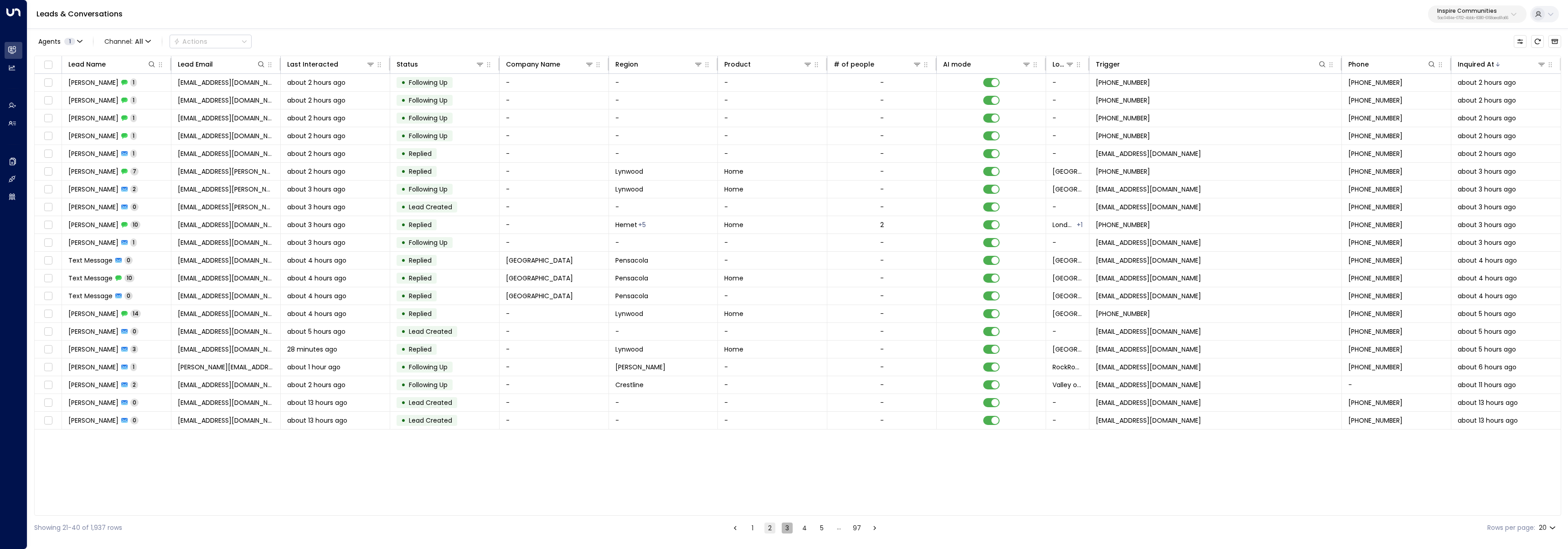
click at [786, 530] on button "3" at bounding box center [787, 528] width 11 height 11
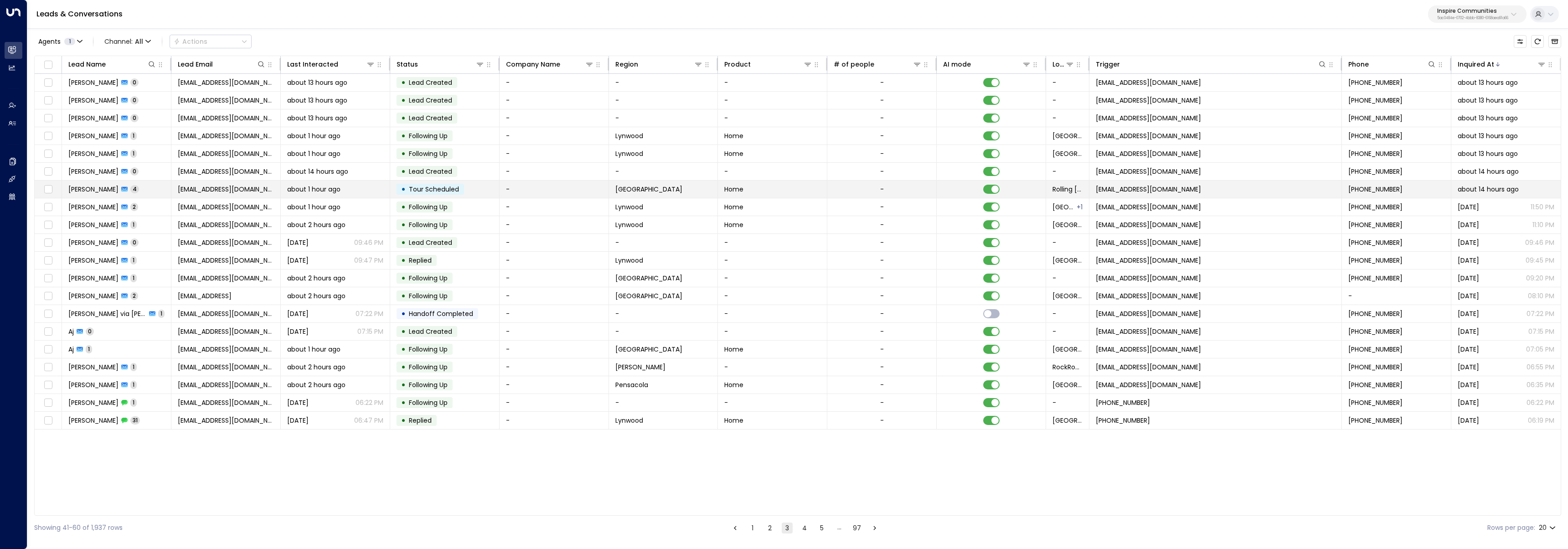
click at [315, 192] on span "about 1 hour ago" at bounding box center [314, 189] width 54 height 9
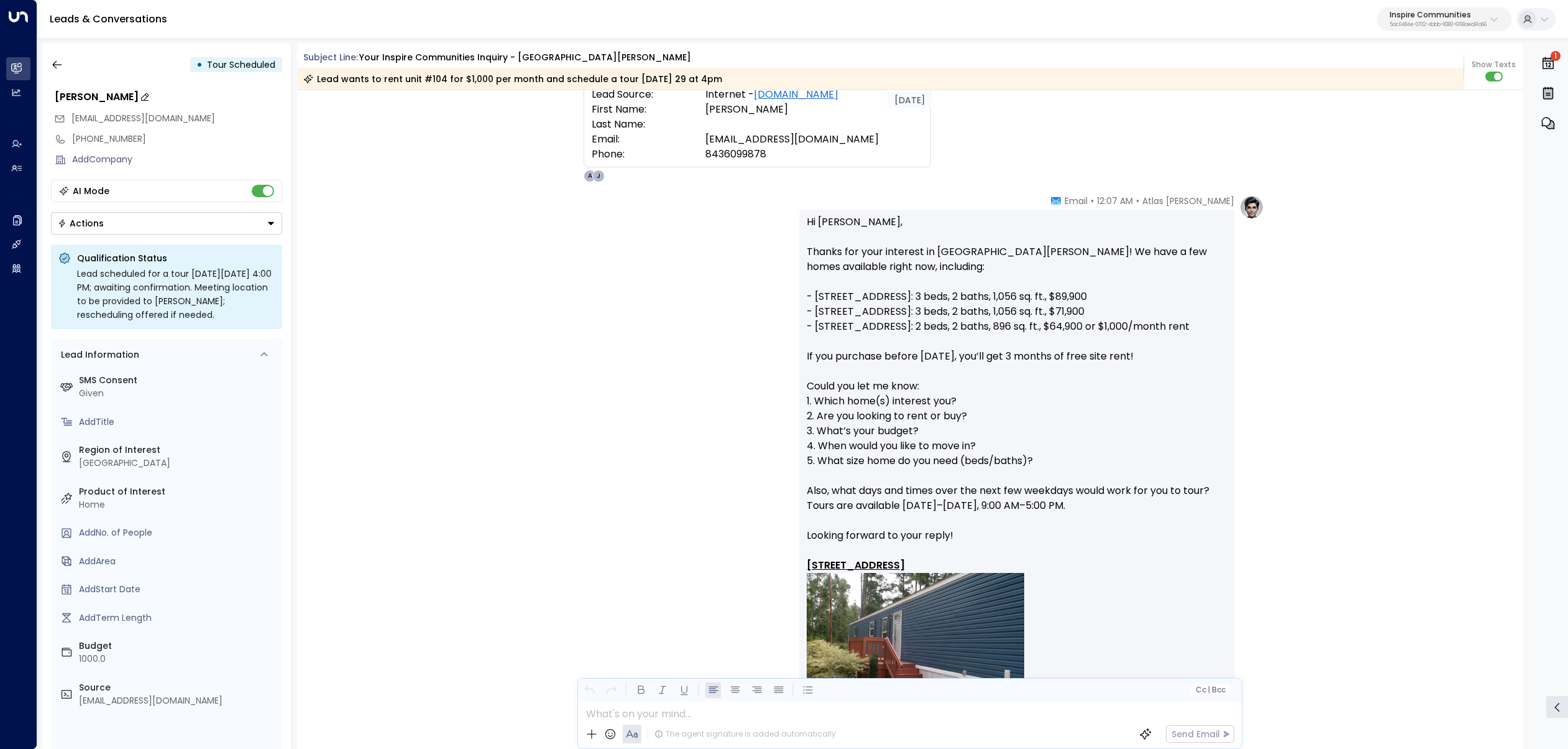
scroll to position [352, 0]
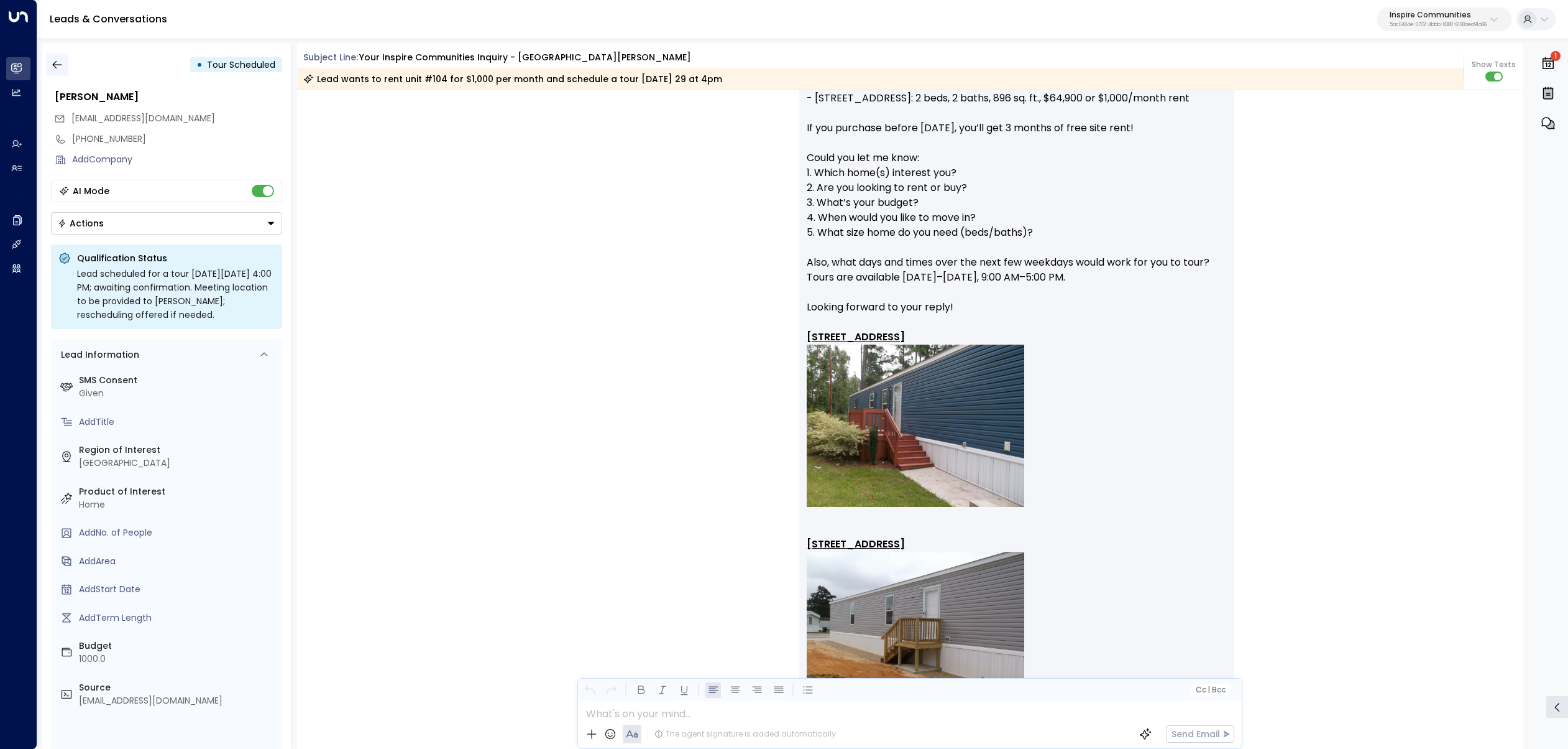
click at [50, 66] on button "button" at bounding box center [56, 64] width 22 height 22
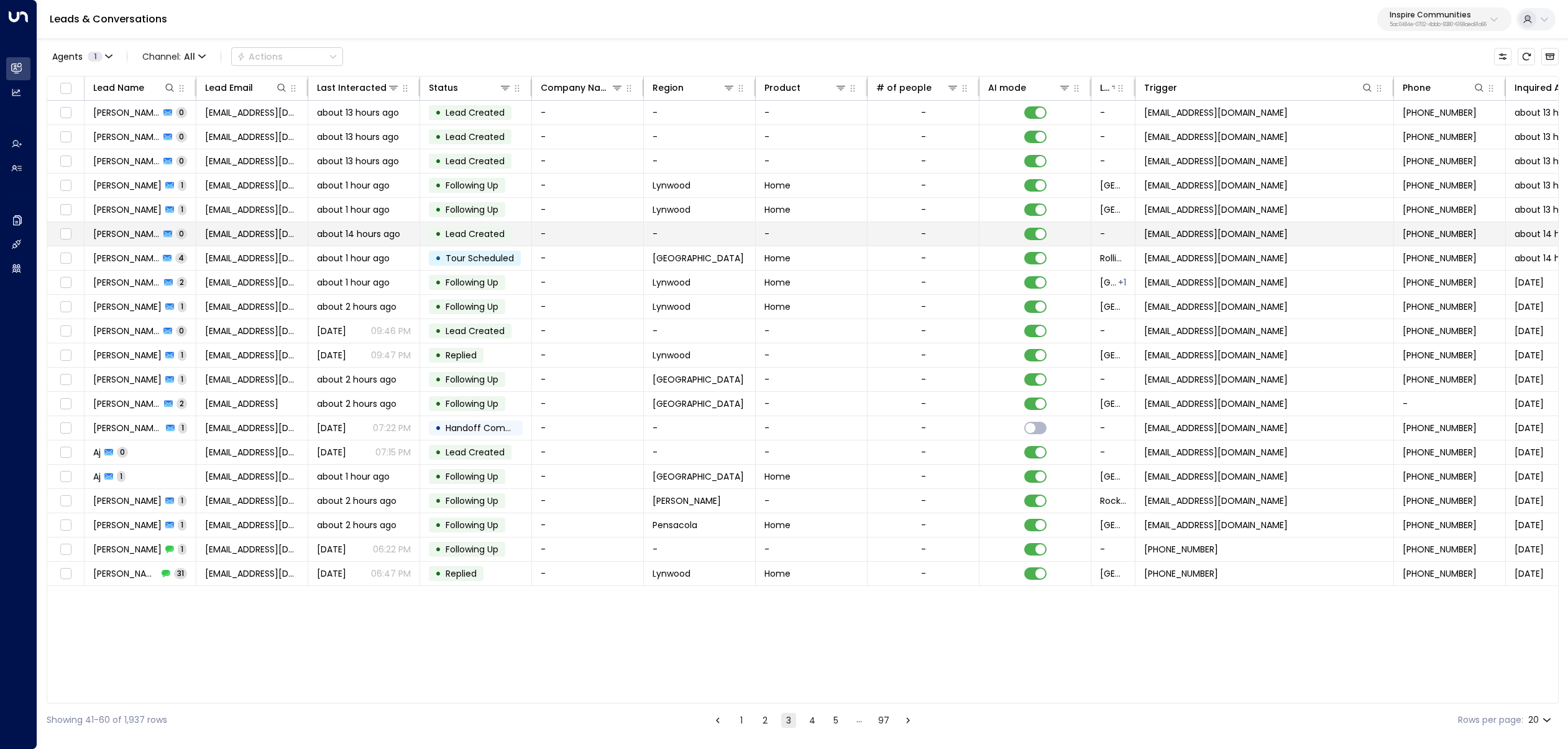
click at [305, 236] on td "[EMAIL_ADDRESS][DOMAIN_NAME]" at bounding box center [252, 233] width 112 height 23
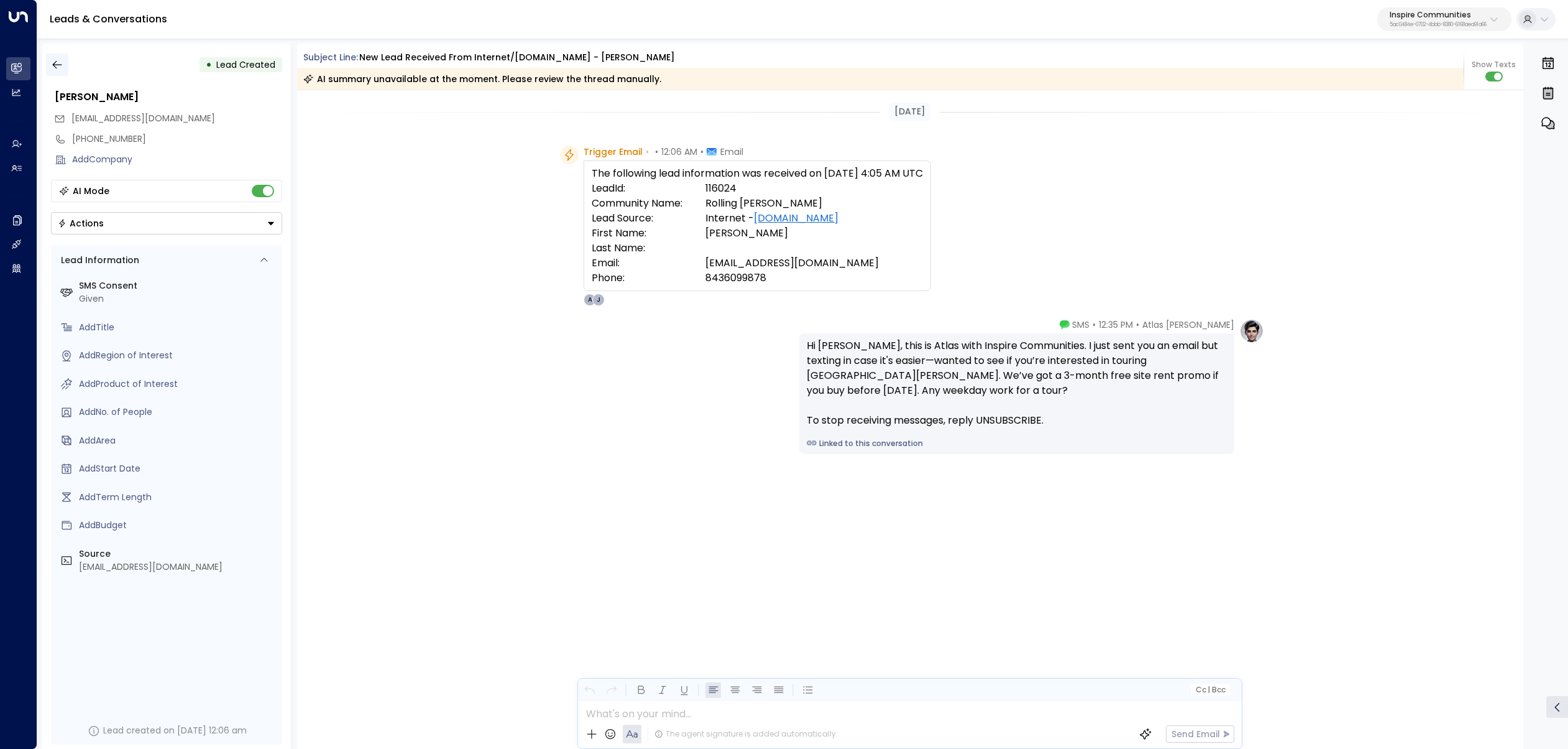
click at [58, 61] on icon "button" at bounding box center [56, 64] width 12 height 12
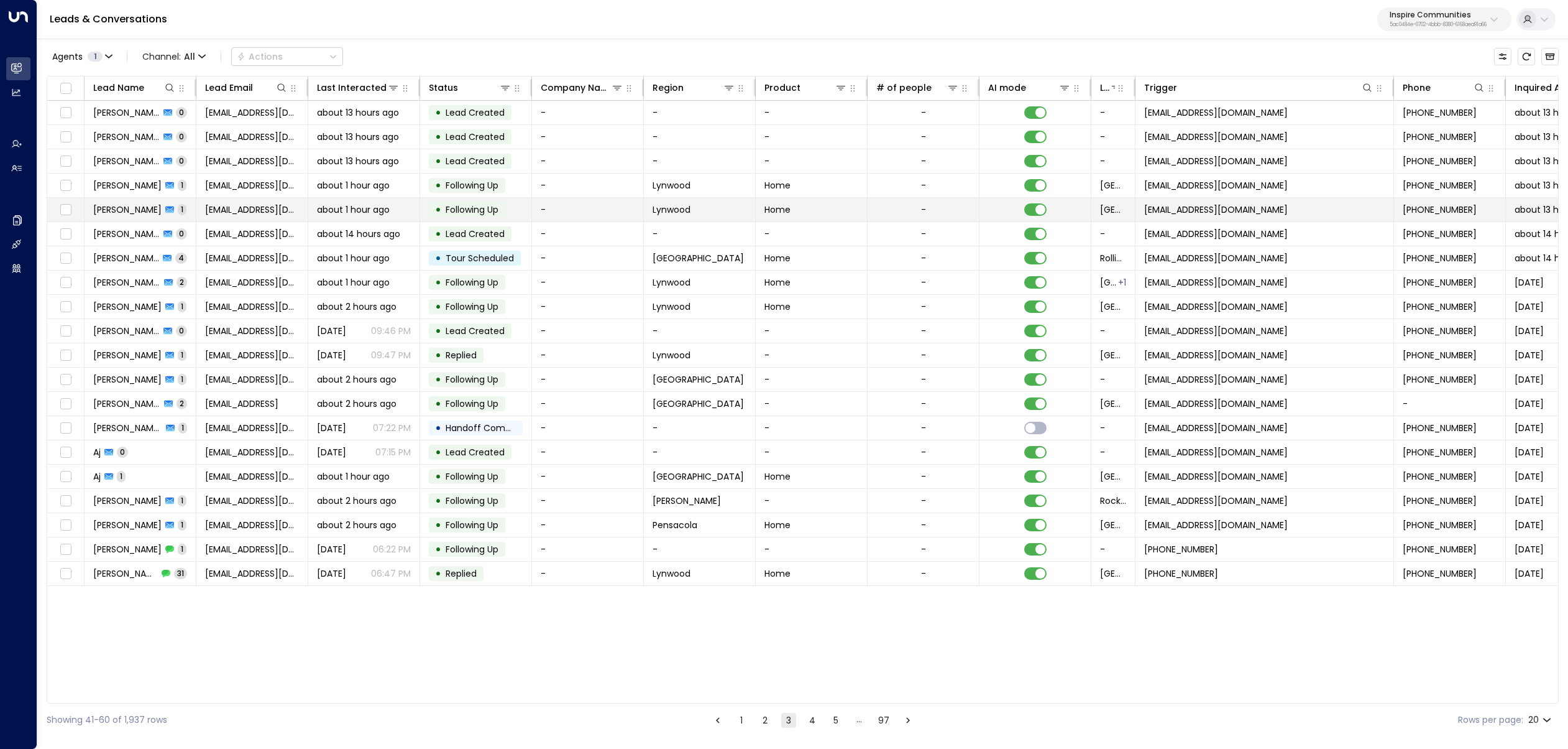
click at [139, 209] on span "[PERSON_NAME]" at bounding box center [127, 209] width 68 height 12
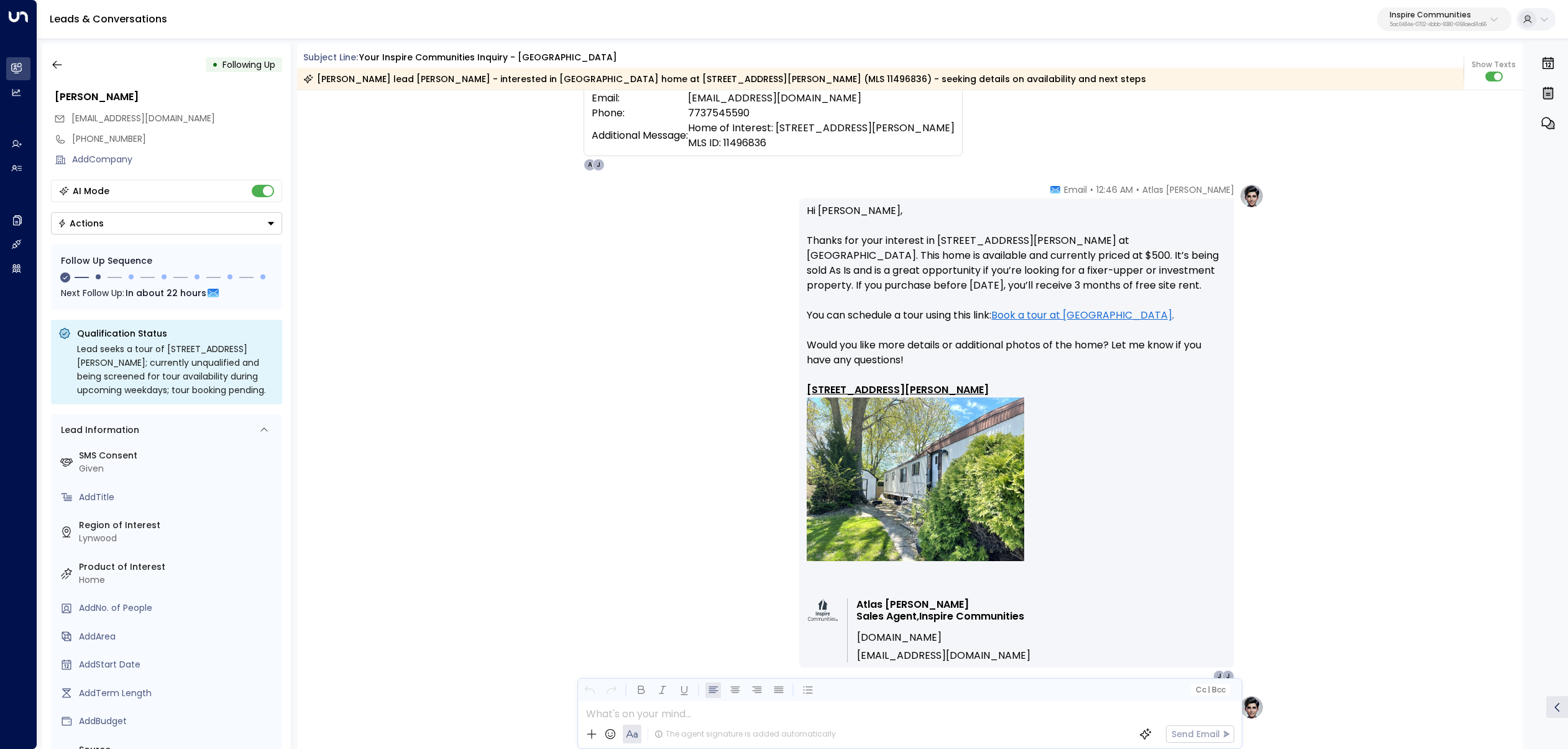
scroll to position [370, 0]
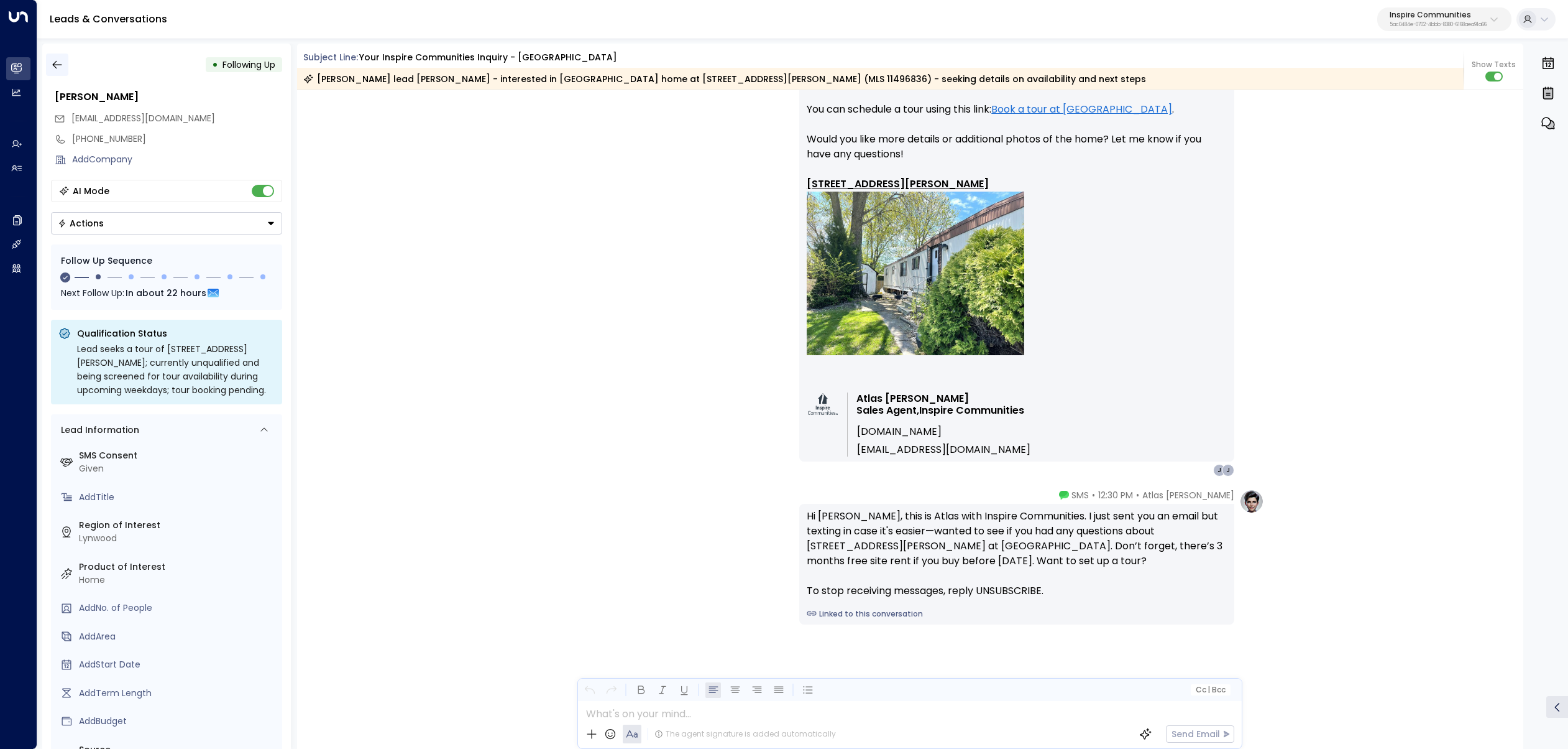
click at [56, 60] on icon "button" at bounding box center [56, 64] width 12 height 12
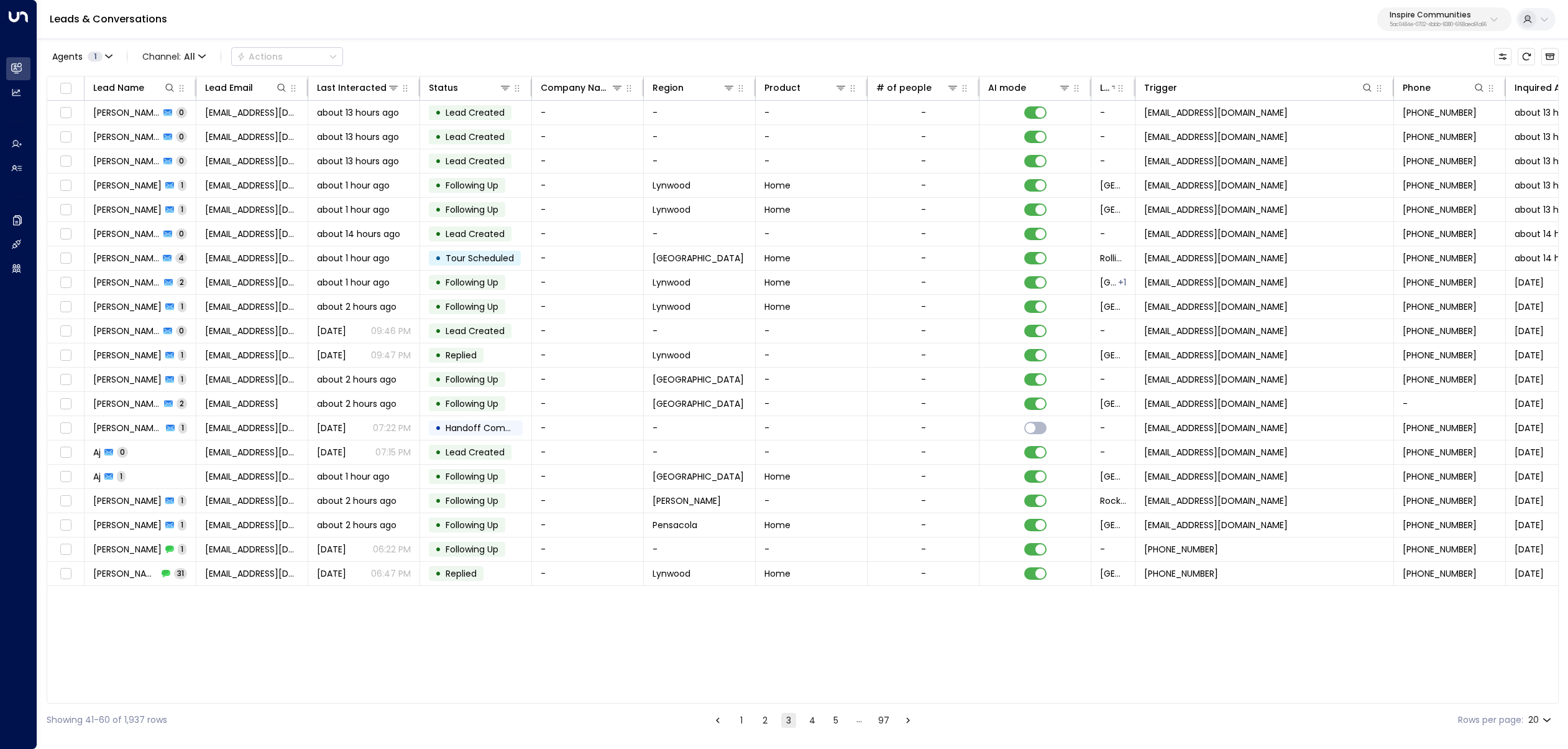
click at [755, 720] on ul "1 2 3 4 5 … 97" at bounding box center [813, 719] width 207 height 16
click at [761, 721] on button "2" at bounding box center [765, 720] width 15 height 15
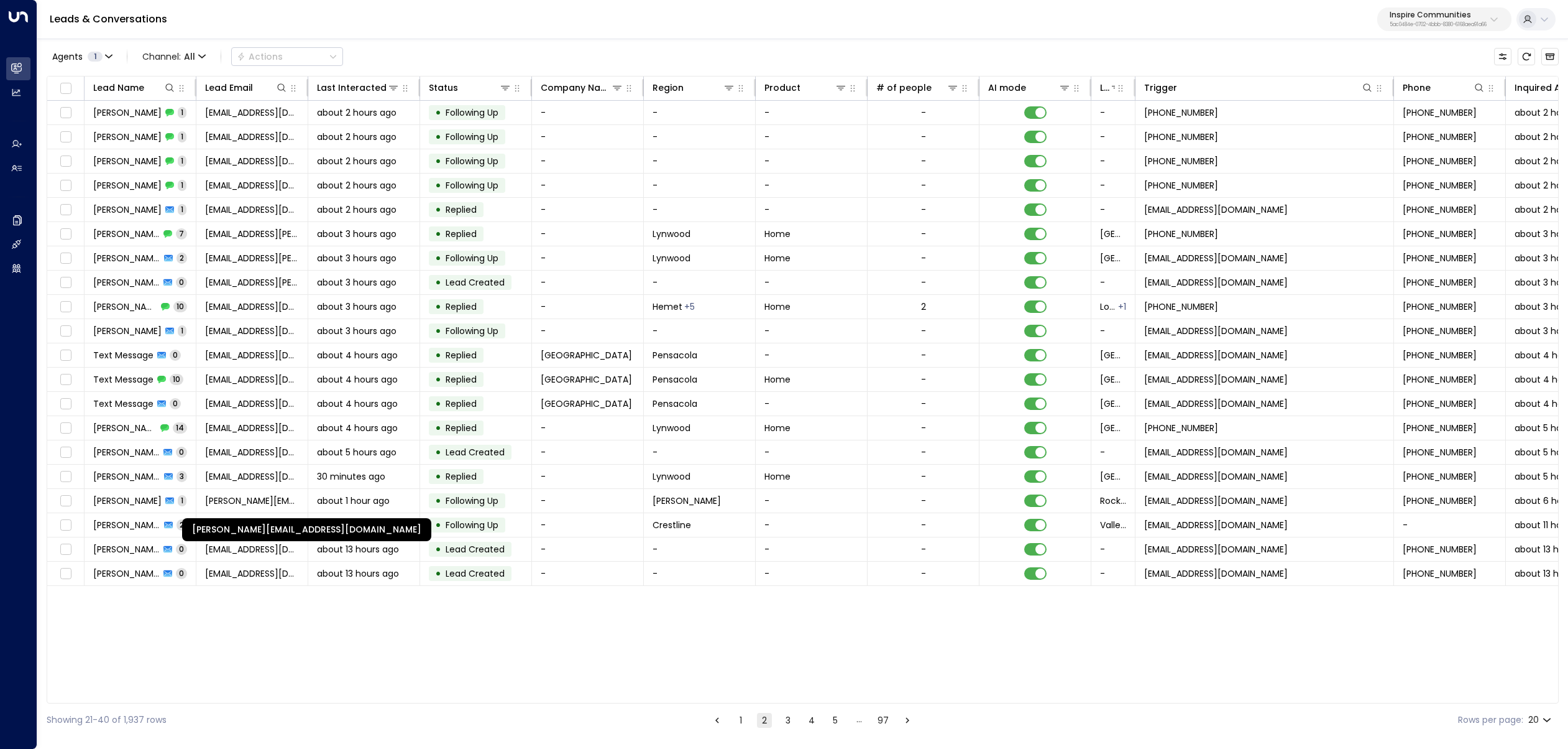
click at [229, 520] on div "[PERSON_NAME][EMAIL_ADDRESS][DOMAIN_NAME]" at bounding box center [306, 530] width 249 height 23
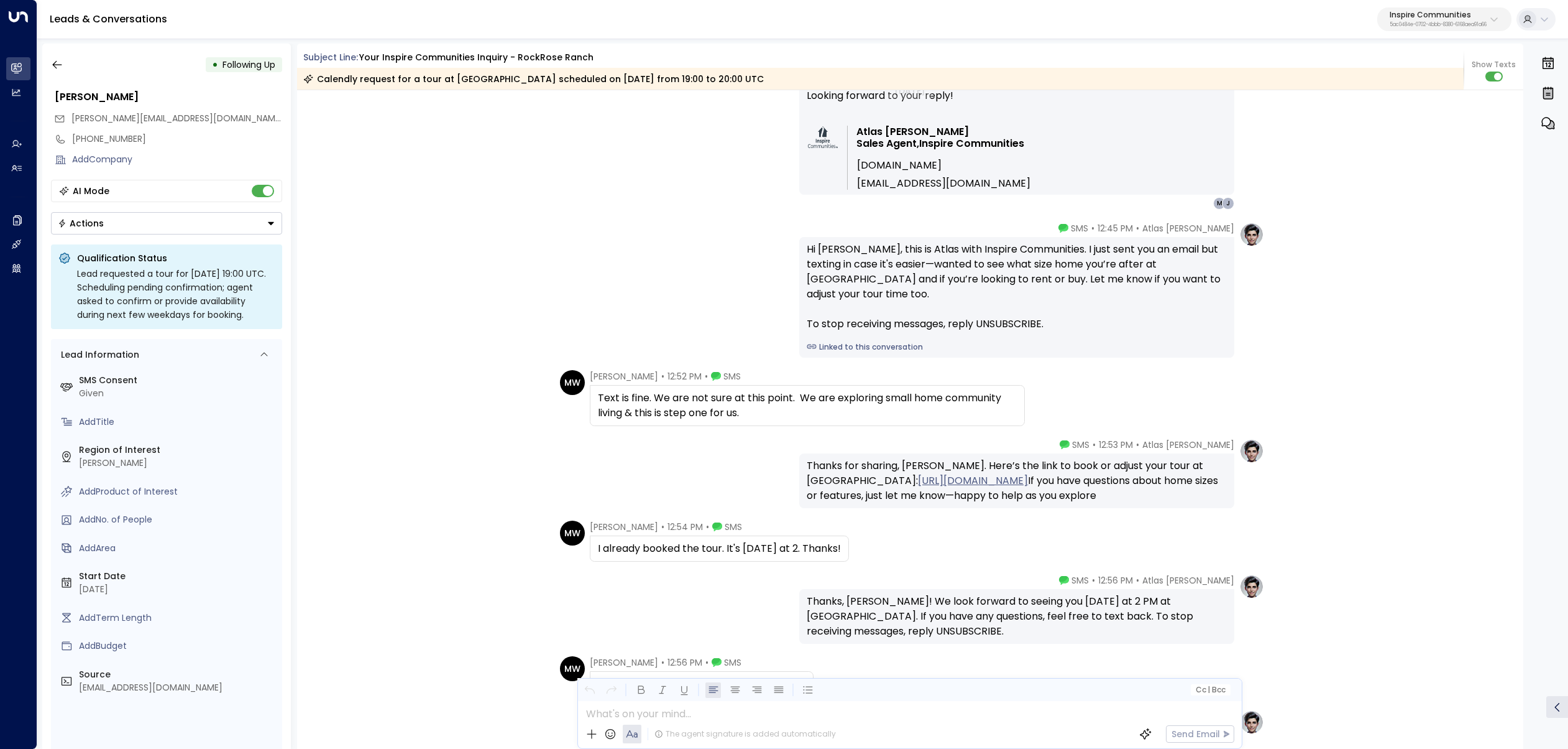
scroll to position [614, 0]
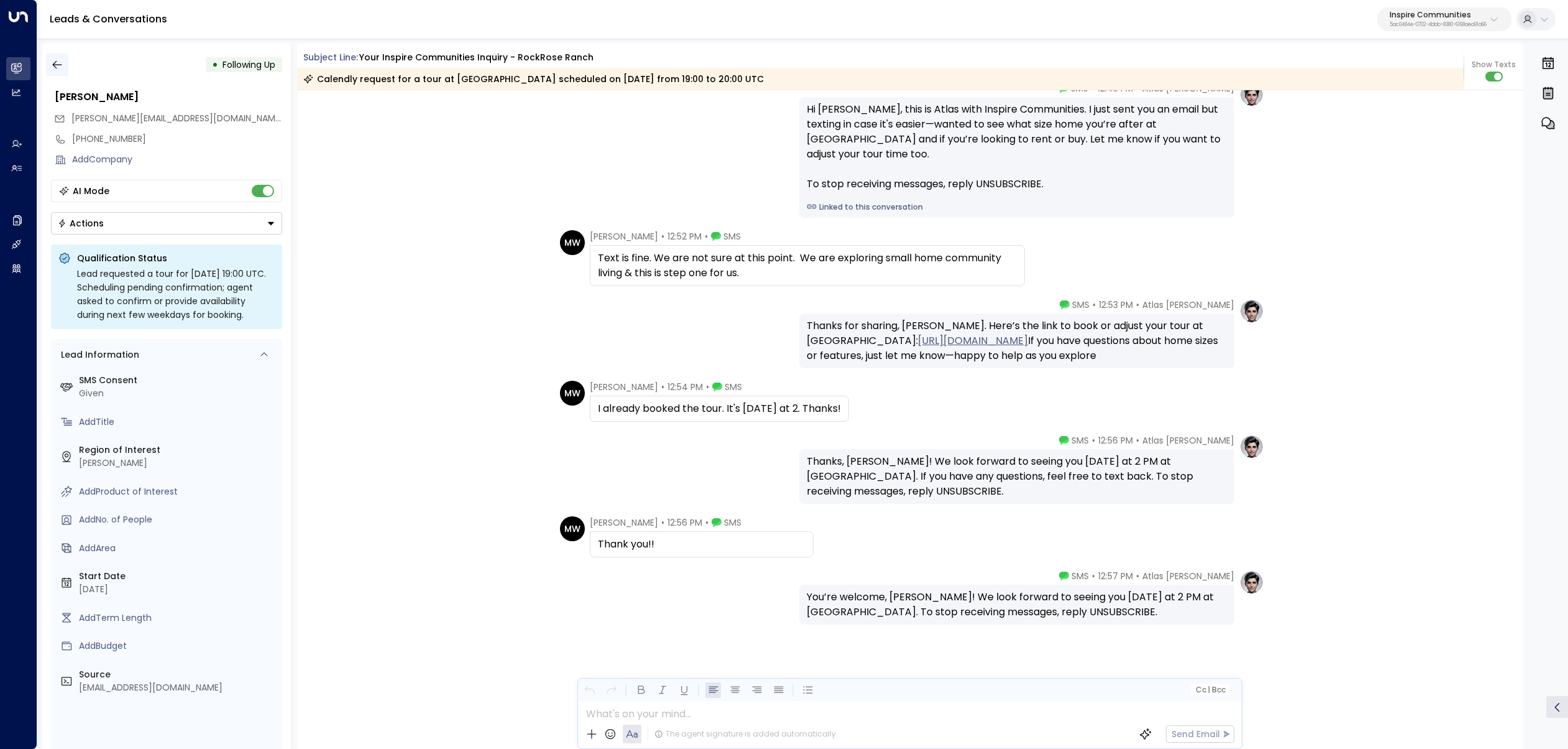
click at [51, 63] on icon "button" at bounding box center [56, 64] width 12 height 12
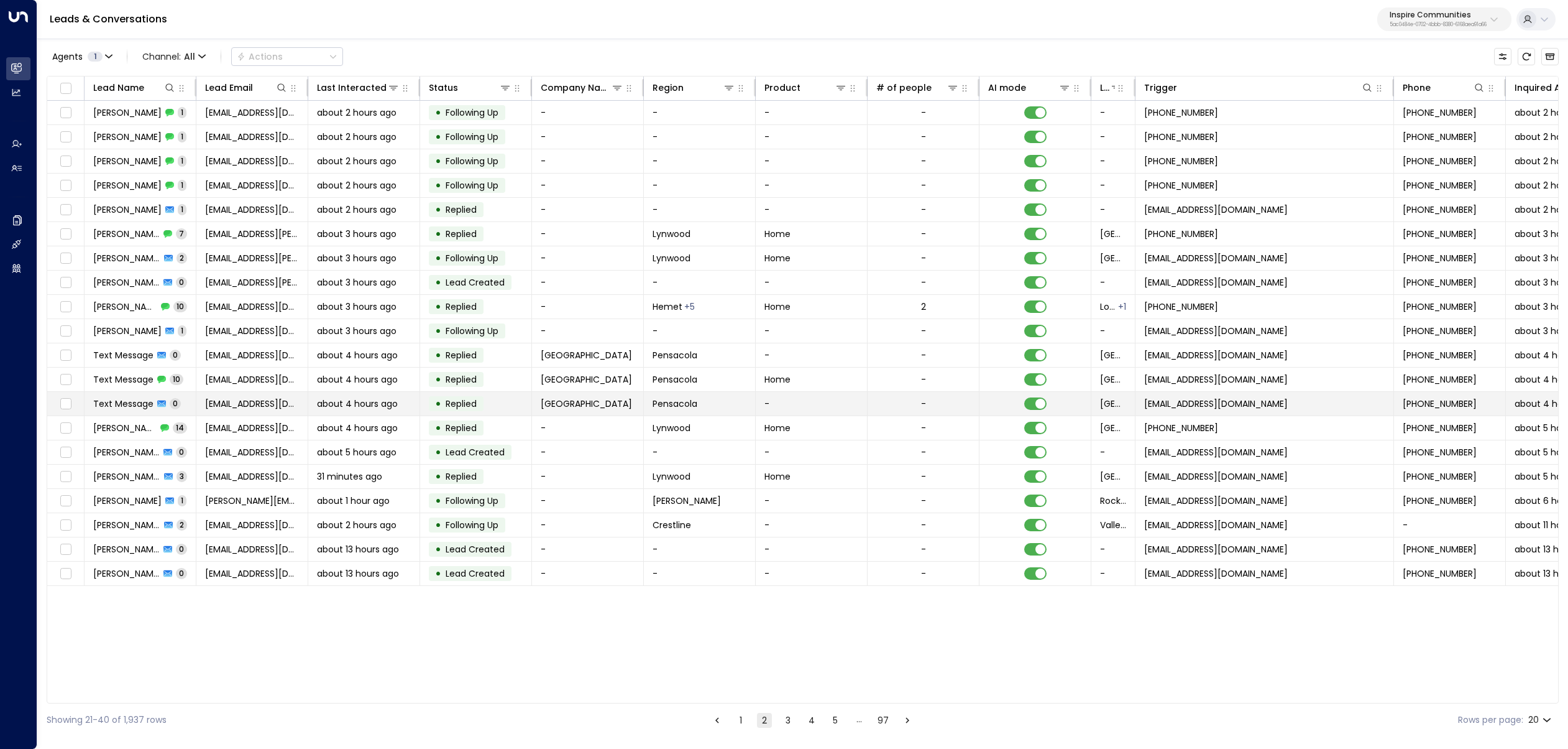
click at [134, 406] on span "Text Message" at bounding box center [123, 404] width 61 height 12
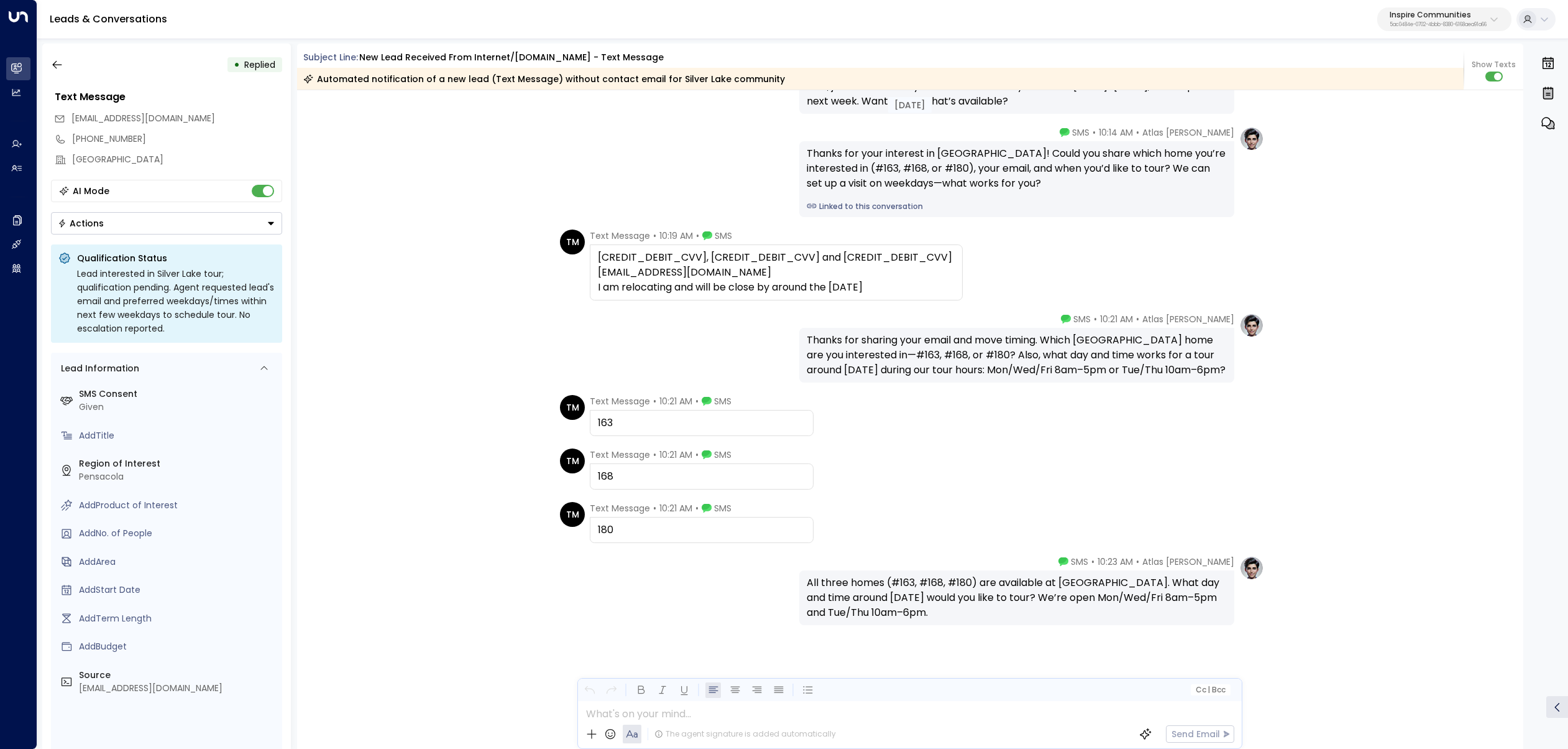
scroll to position [462, 0]
click at [477, 296] on div "TM Text Message • 10:19 AM • SMS [CREDIT_DEBIT_CVV], [CREDIT_DEBIT_CVV] and [CR…" at bounding box center [911, 264] width 1227 height 71
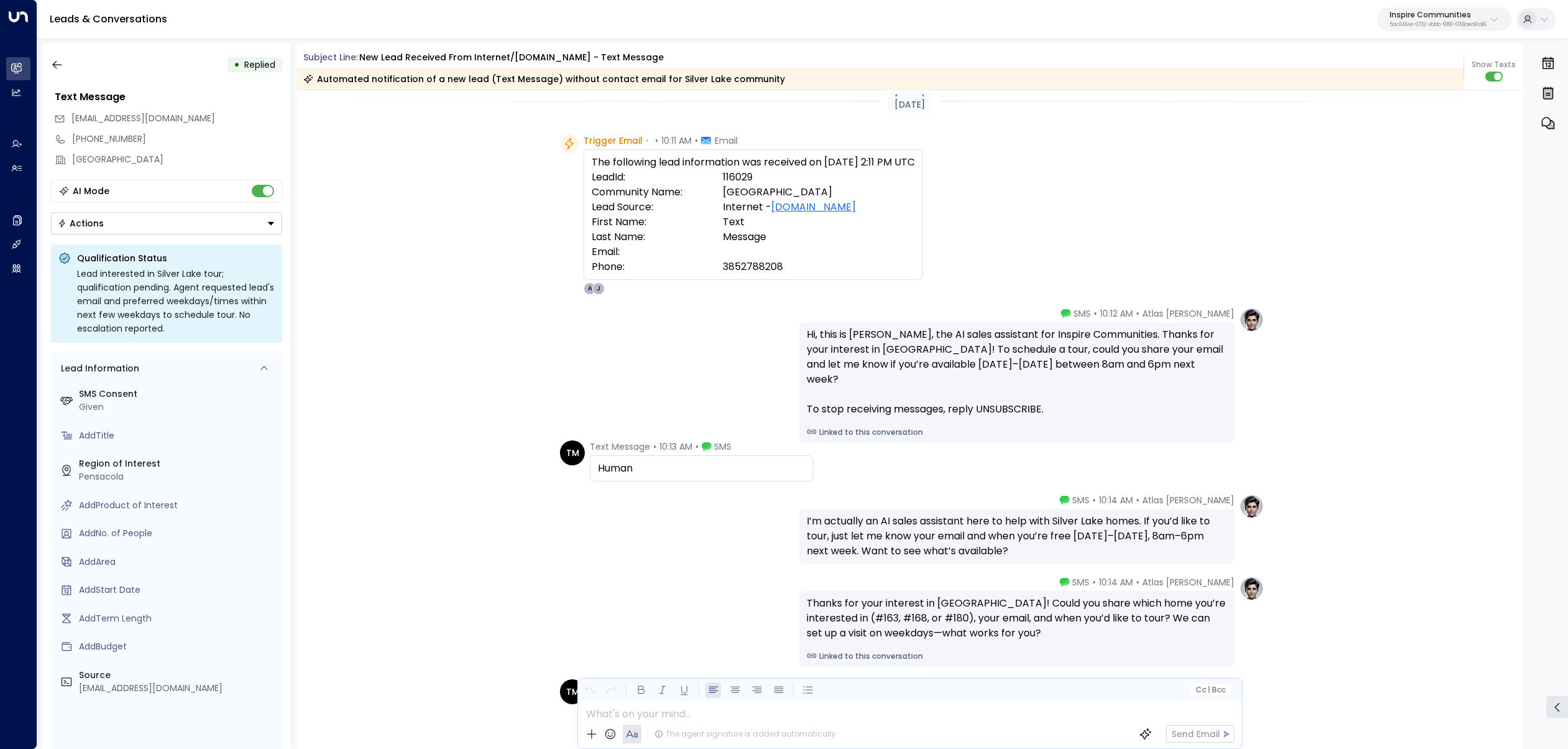
scroll to position [0, 0]
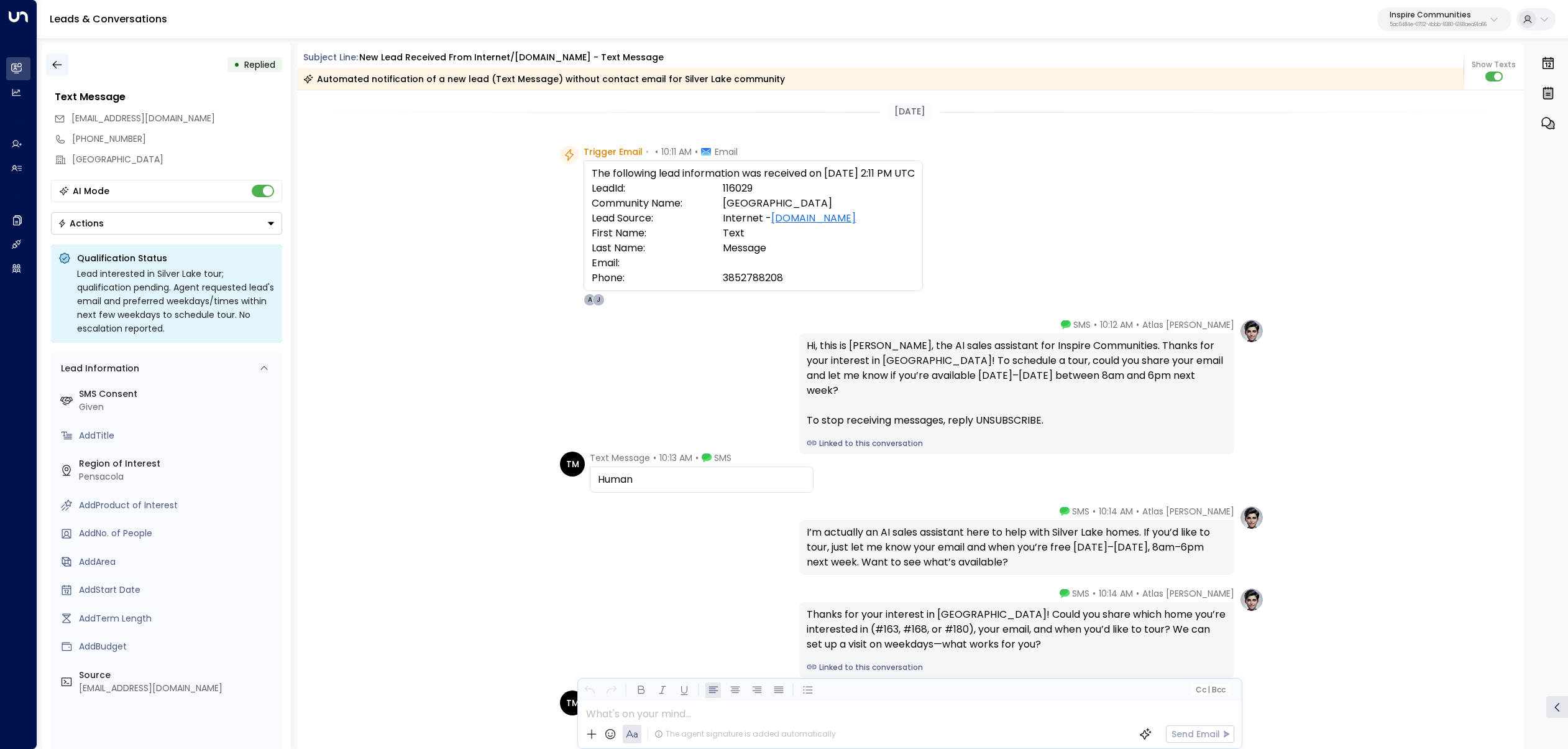
click at [57, 61] on icon "button" at bounding box center [56, 64] width 12 height 12
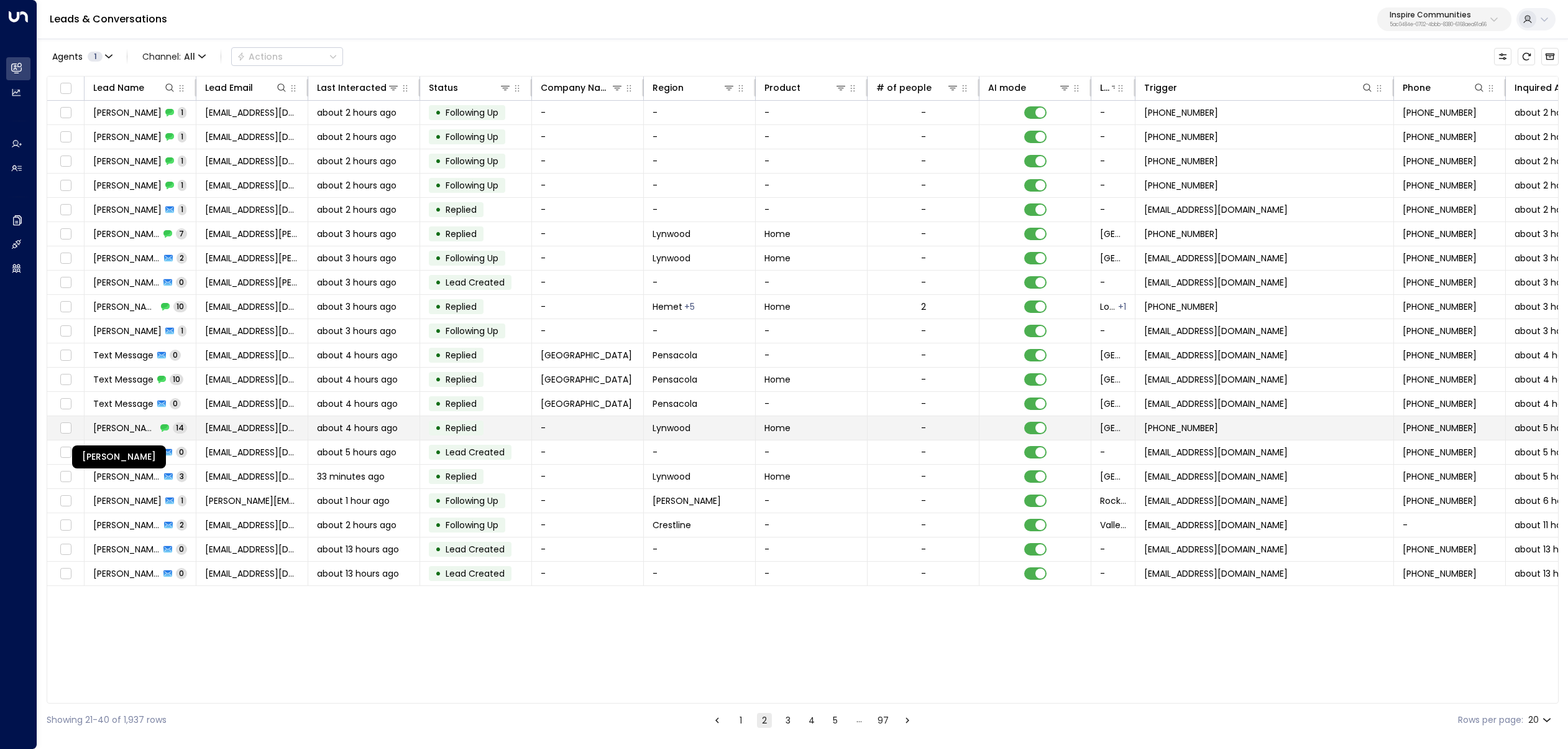
click at [137, 425] on span "[PERSON_NAME]" at bounding box center [125, 428] width 63 height 12
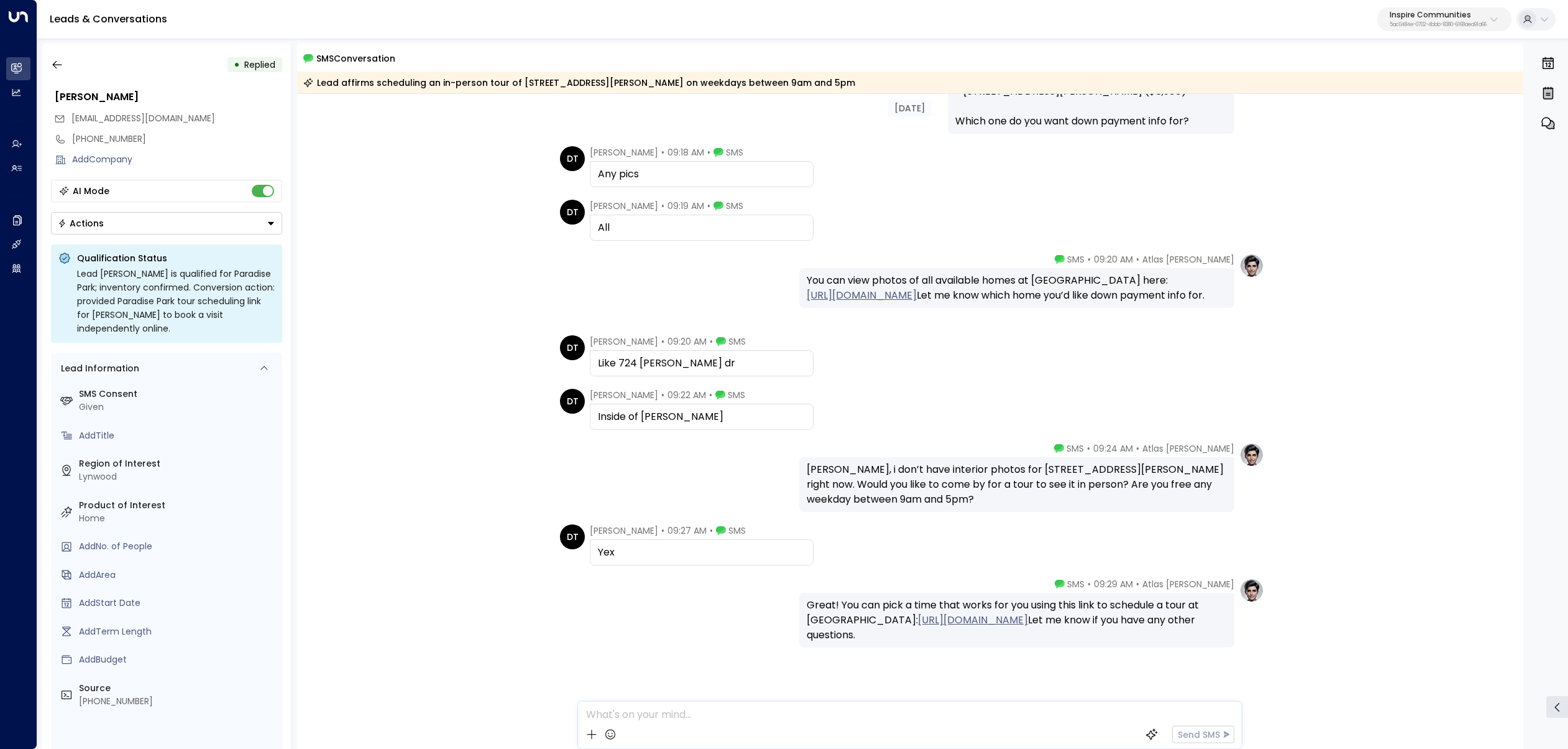
scroll to position [558, 0]
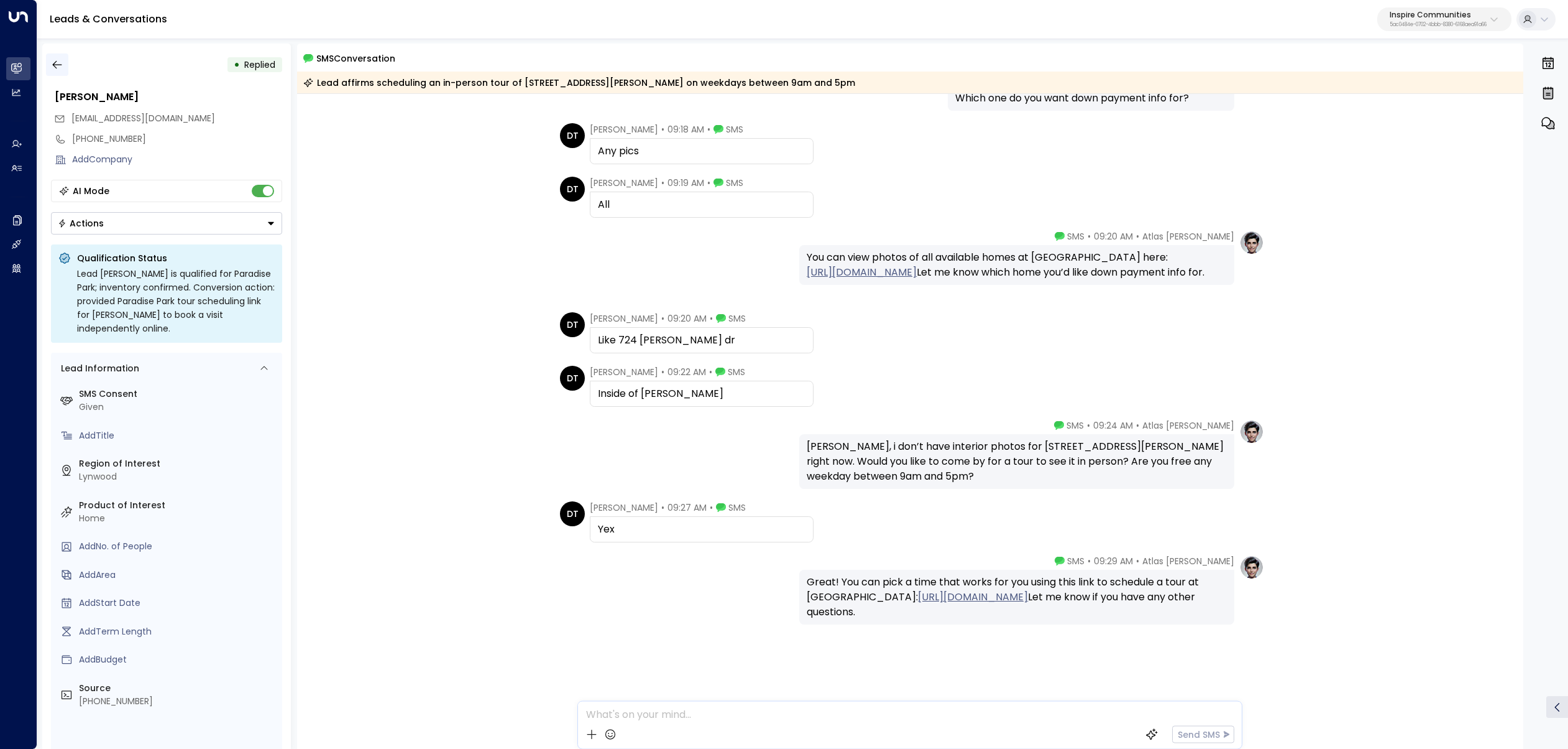
click at [52, 61] on icon "button" at bounding box center [56, 64] width 12 height 12
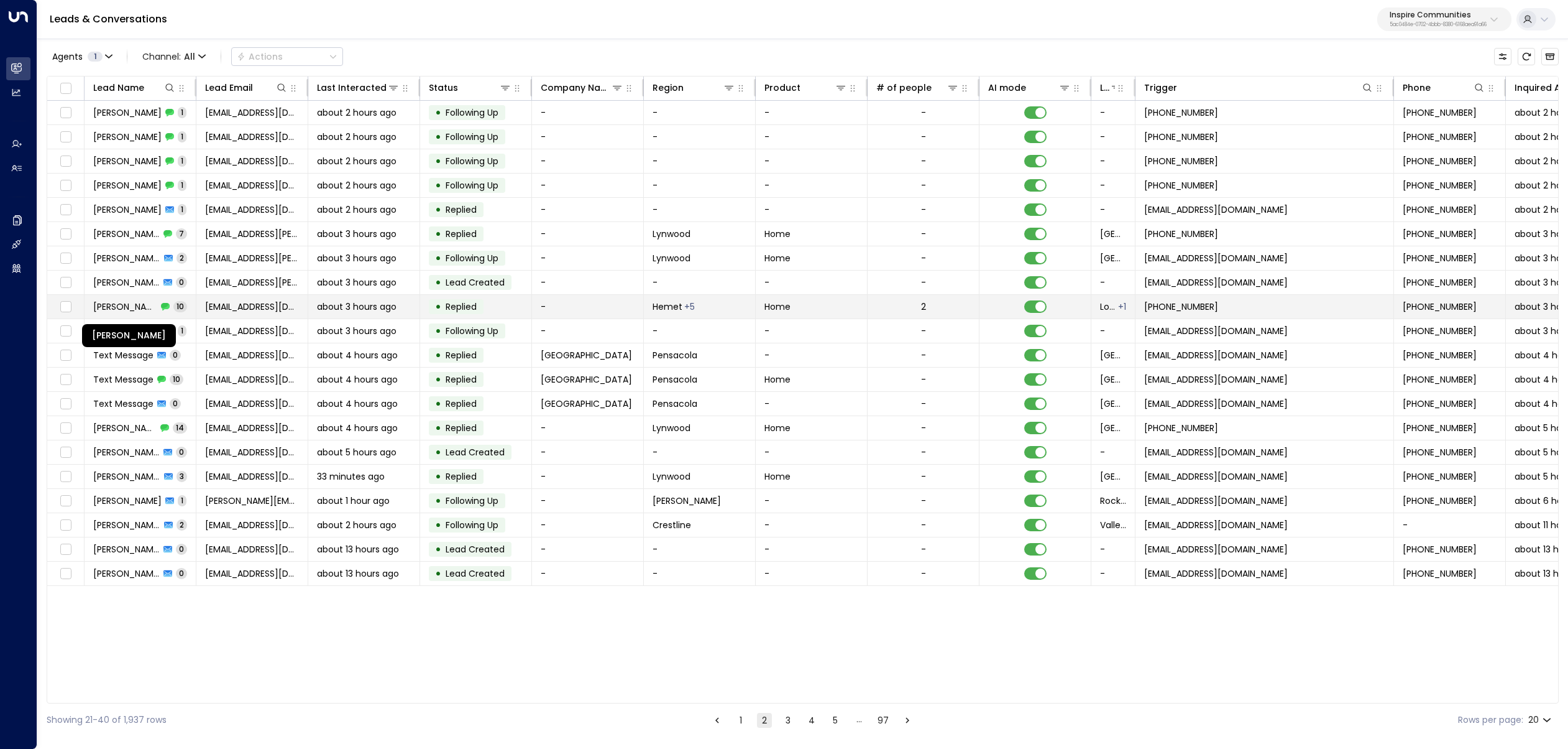
click at [152, 301] on span "[PERSON_NAME]" at bounding box center [125, 306] width 64 height 12
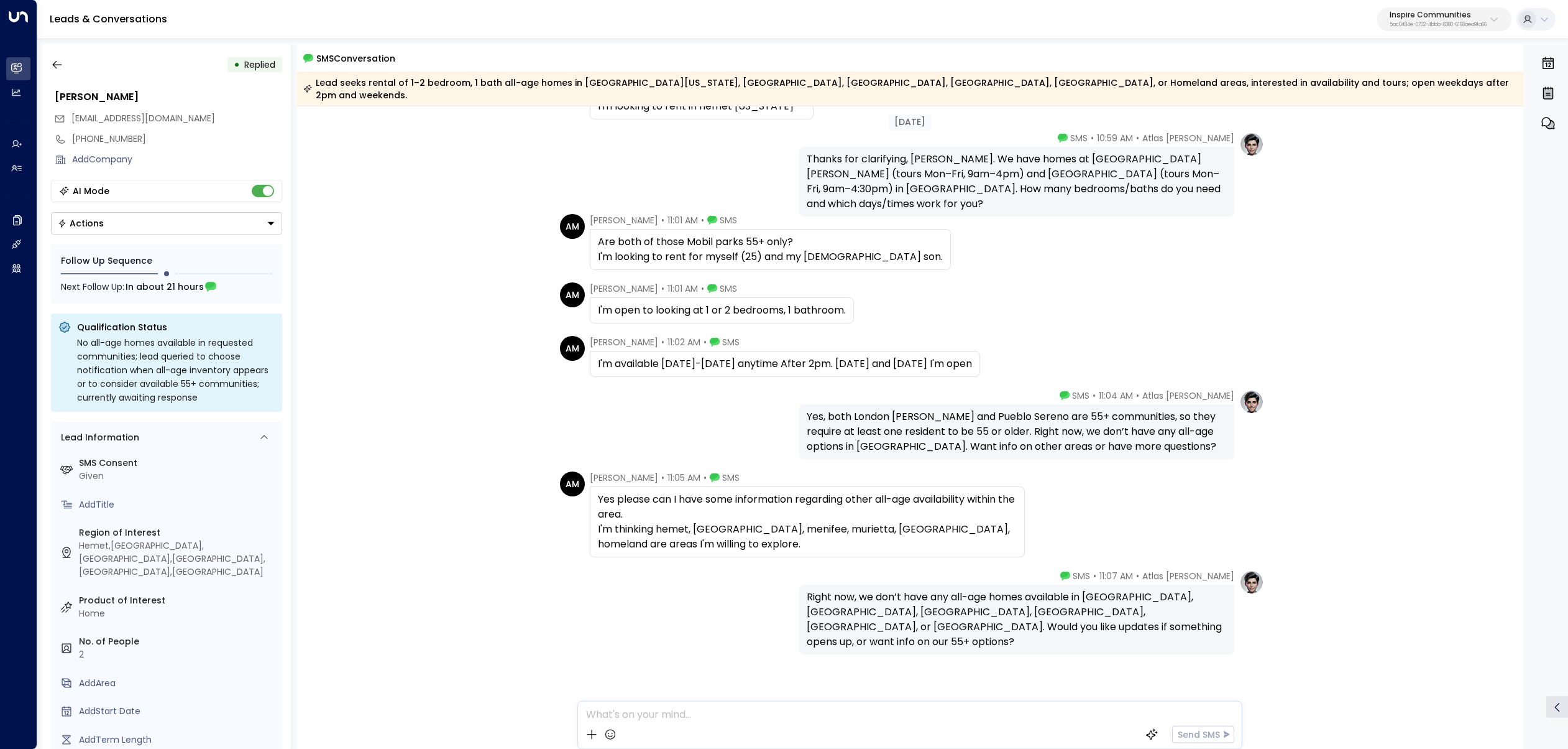
scroll to position [287, 0]
click at [61, 61] on icon "button" at bounding box center [56, 64] width 12 height 12
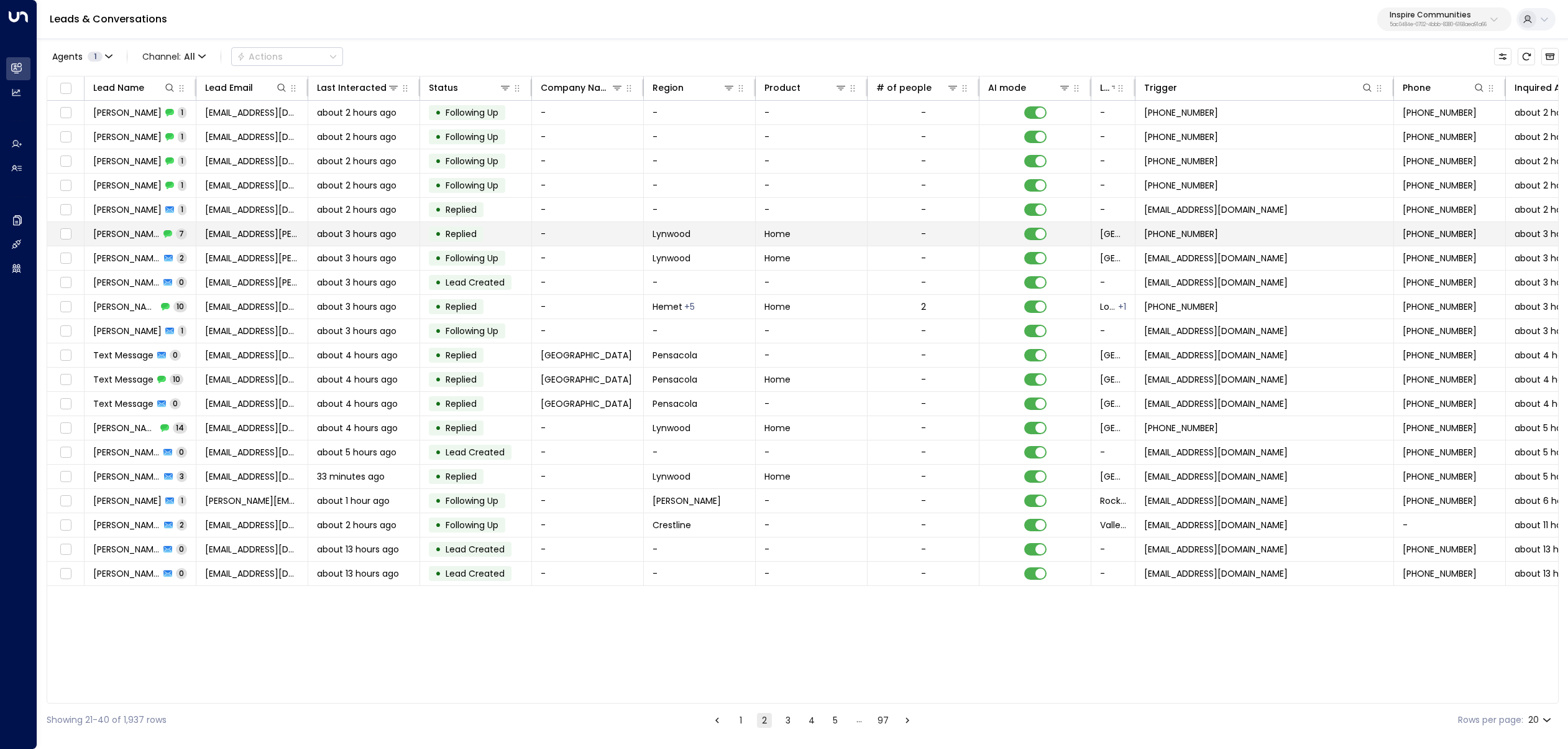
click at [123, 234] on span "[PERSON_NAME]" at bounding box center [126, 233] width 66 height 12
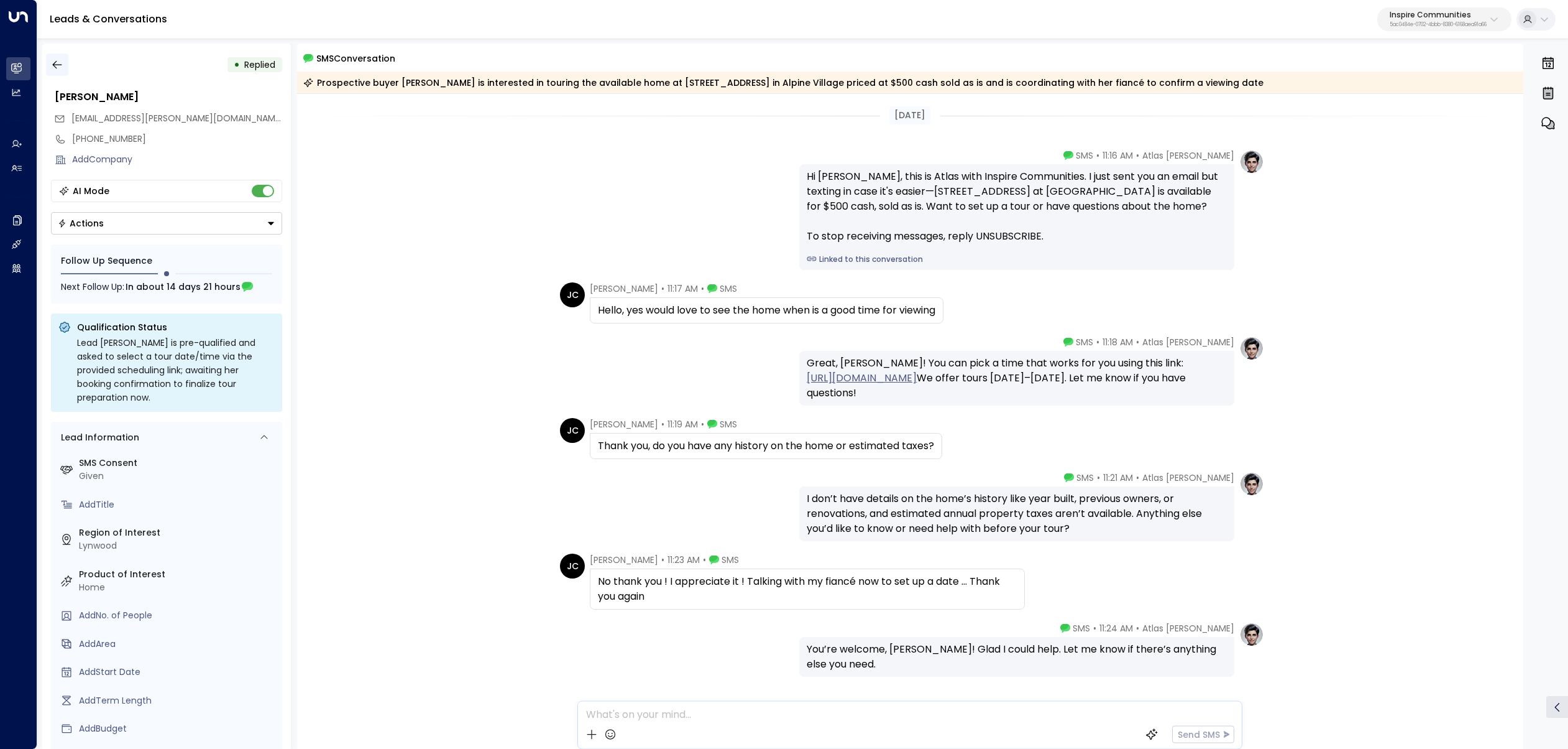
click at [63, 66] on button "button" at bounding box center [56, 64] width 22 height 22
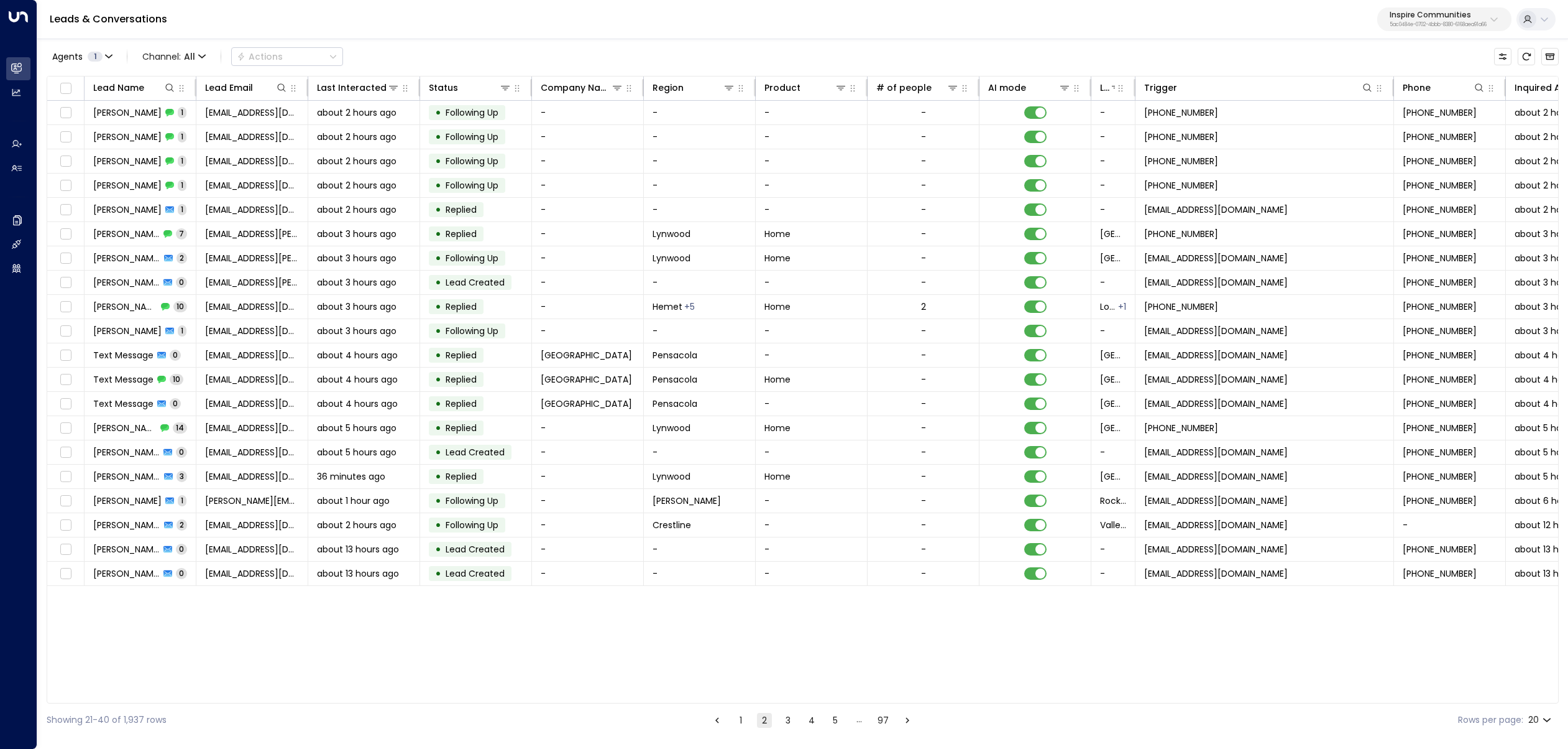
click at [744, 721] on button "1" at bounding box center [741, 720] width 15 height 15
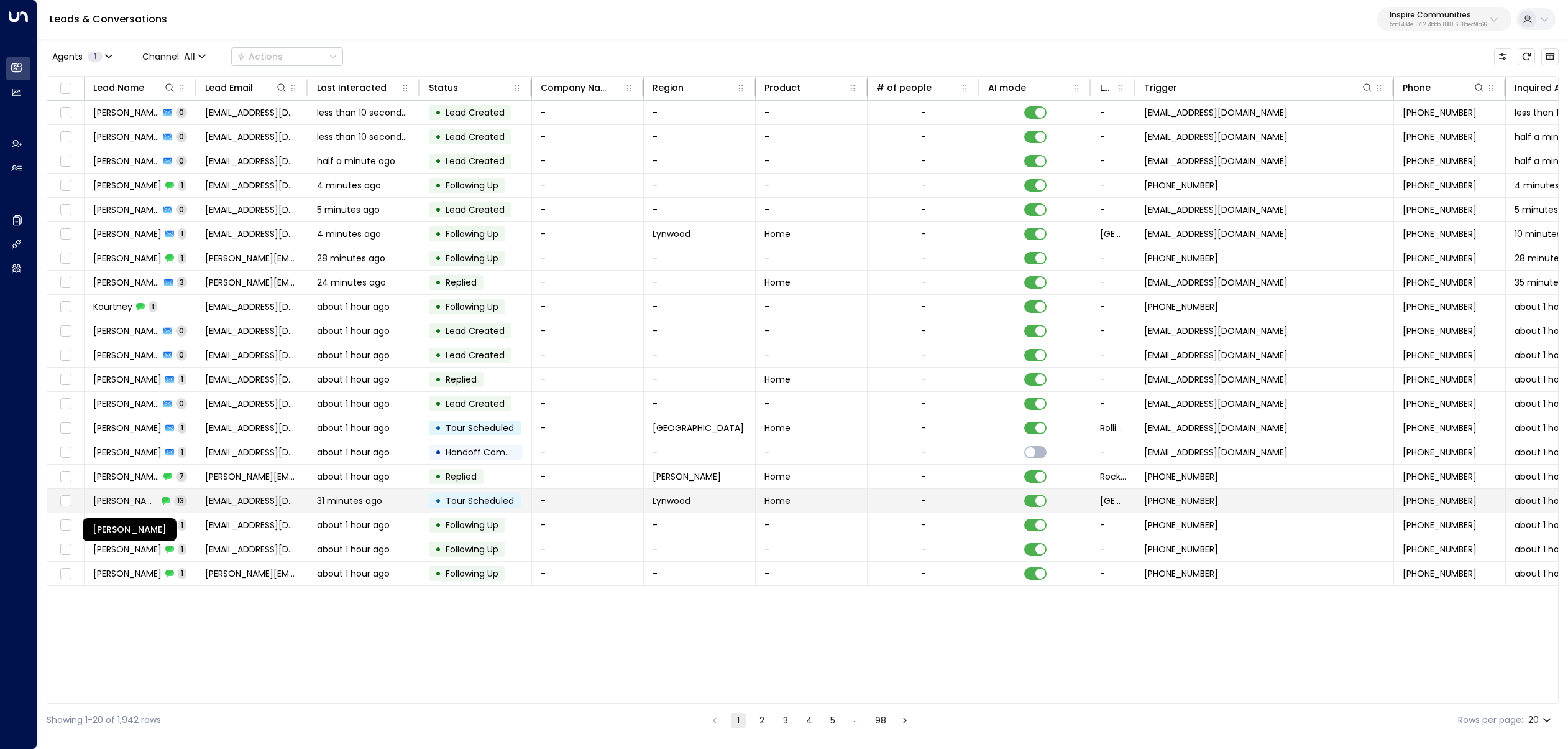
click at [145, 501] on span "[PERSON_NAME]" at bounding box center [125, 500] width 65 height 12
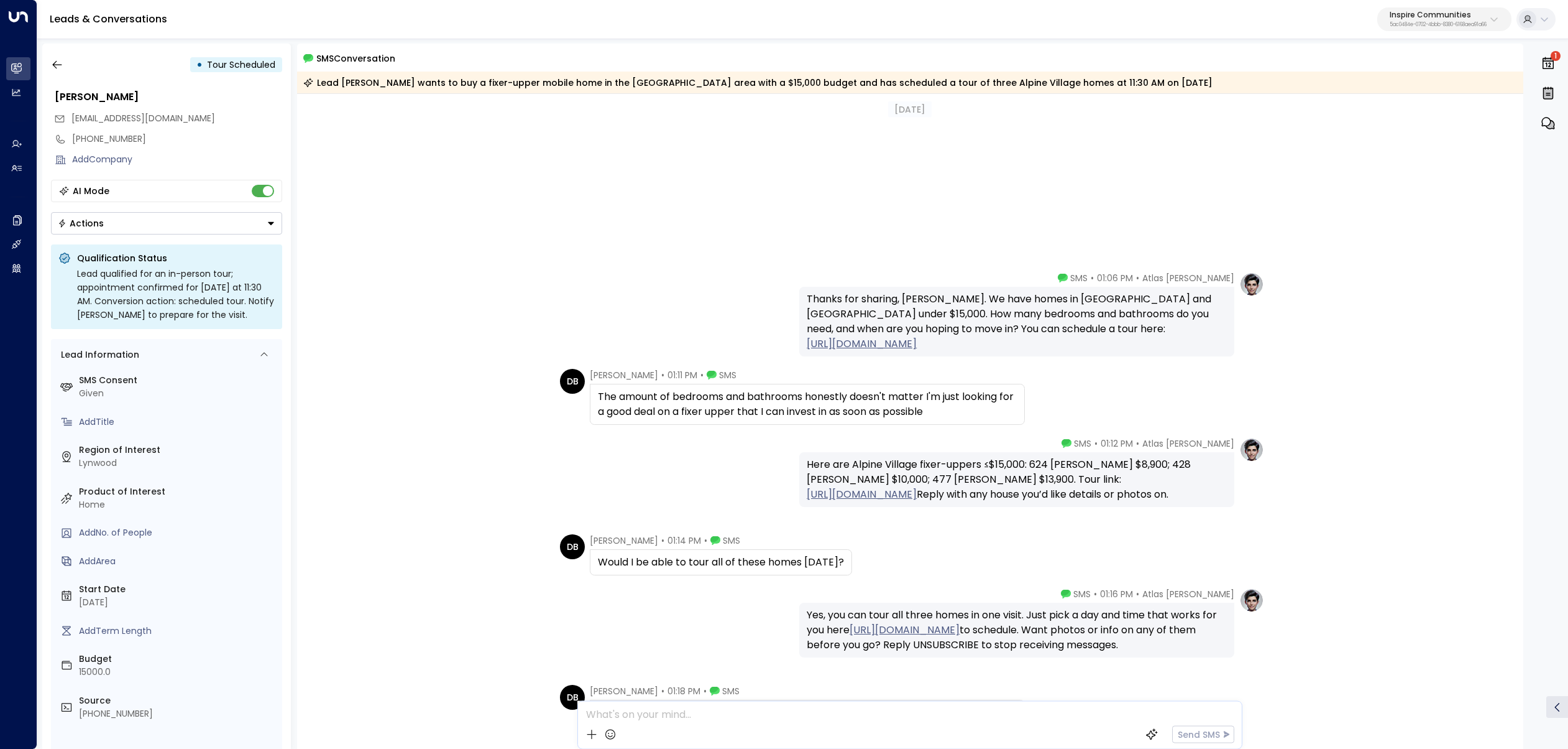
scroll to position [578, 0]
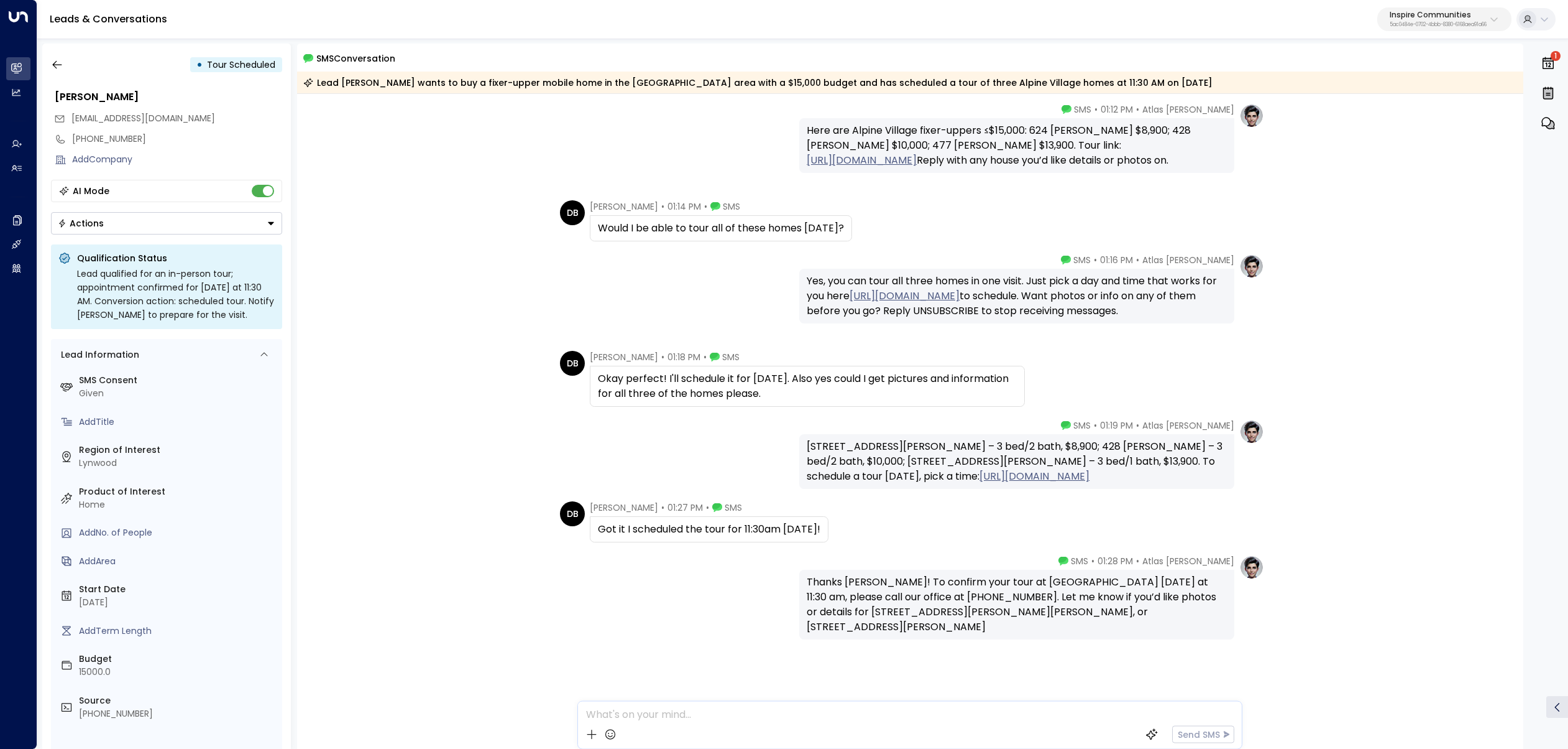
click at [42, 64] on div "• Tour Scheduled [PERSON_NAME] [EMAIL_ADDRESS][DOMAIN_NAME] [PHONE_NUMBER] Add …" at bounding box center [167, 395] width 249 height 705
click at [40, 55] on div "• Tour Scheduled [PERSON_NAME] [EMAIL_ADDRESS][DOMAIN_NAME] [PHONE_NUMBER] Add …" at bounding box center [803, 396] width 1531 height 717
click at [51, 61] on icon "button" at bounding box center [56, 64] width 12 height 12
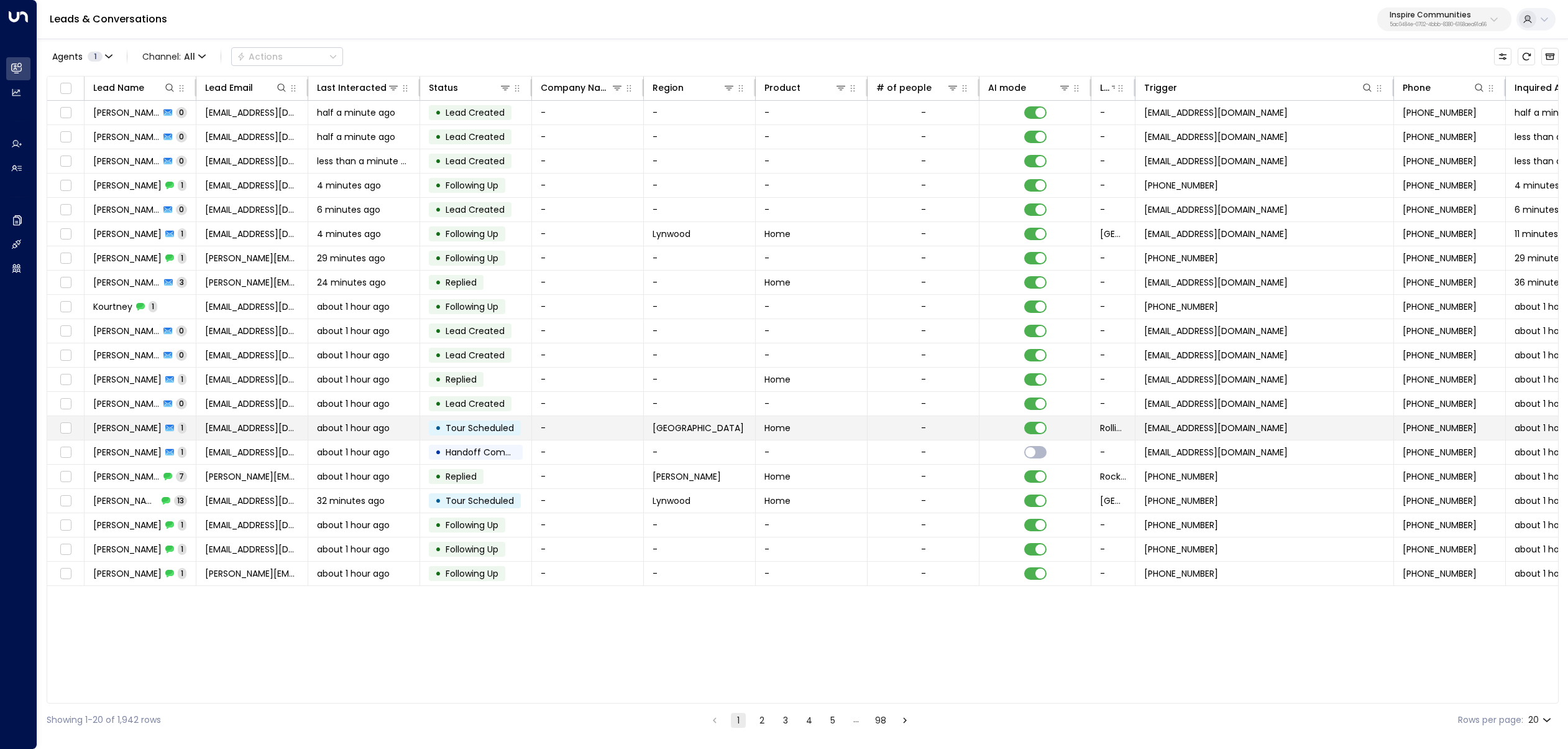
click at [266, 429] on span "[EMAIL_ADDRESS][DOMAIN_NAME]" at bounding box center [252, 428] width 94 height 12
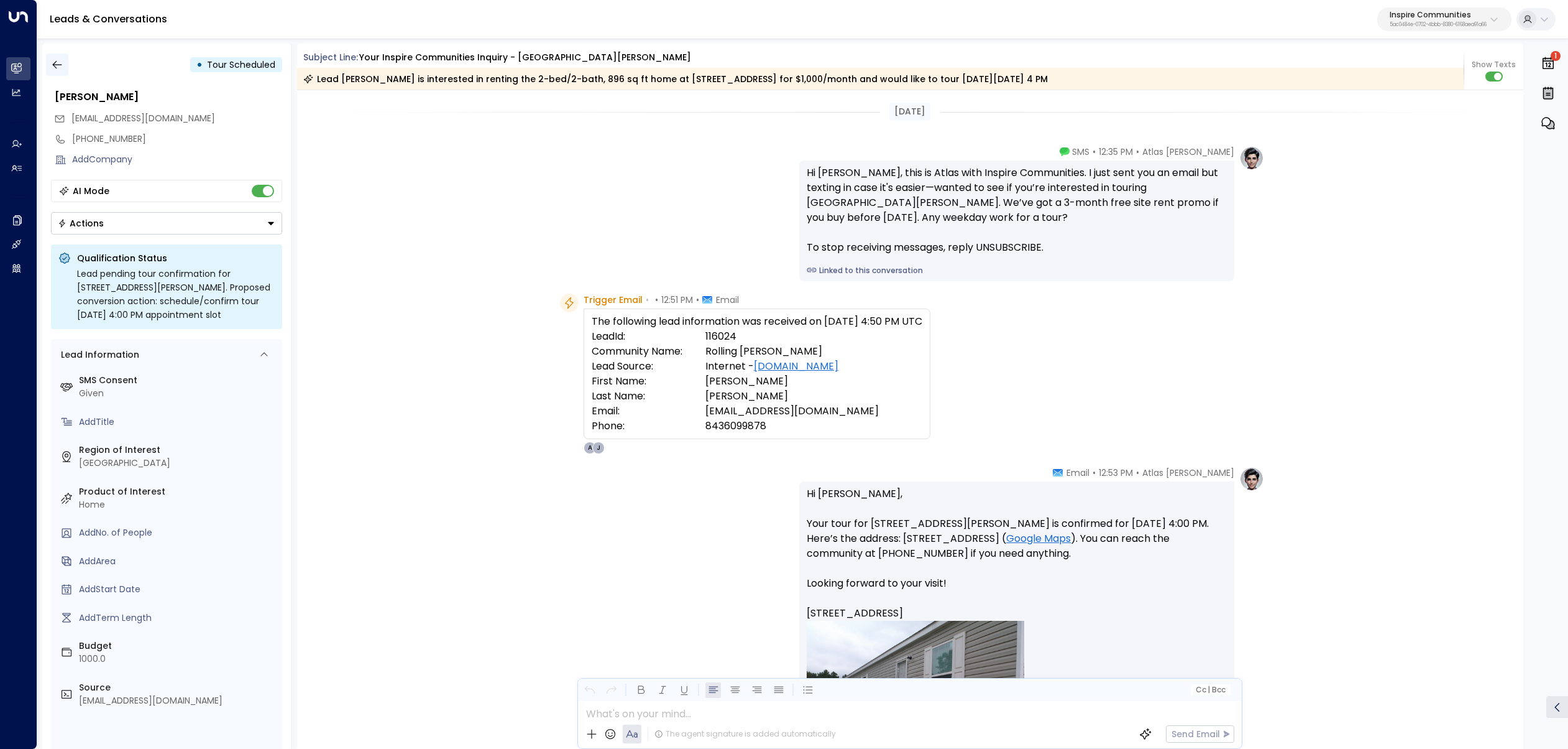
click at [57, 59] on icon "button" at bounding box center [56, 64] width 12 height 12
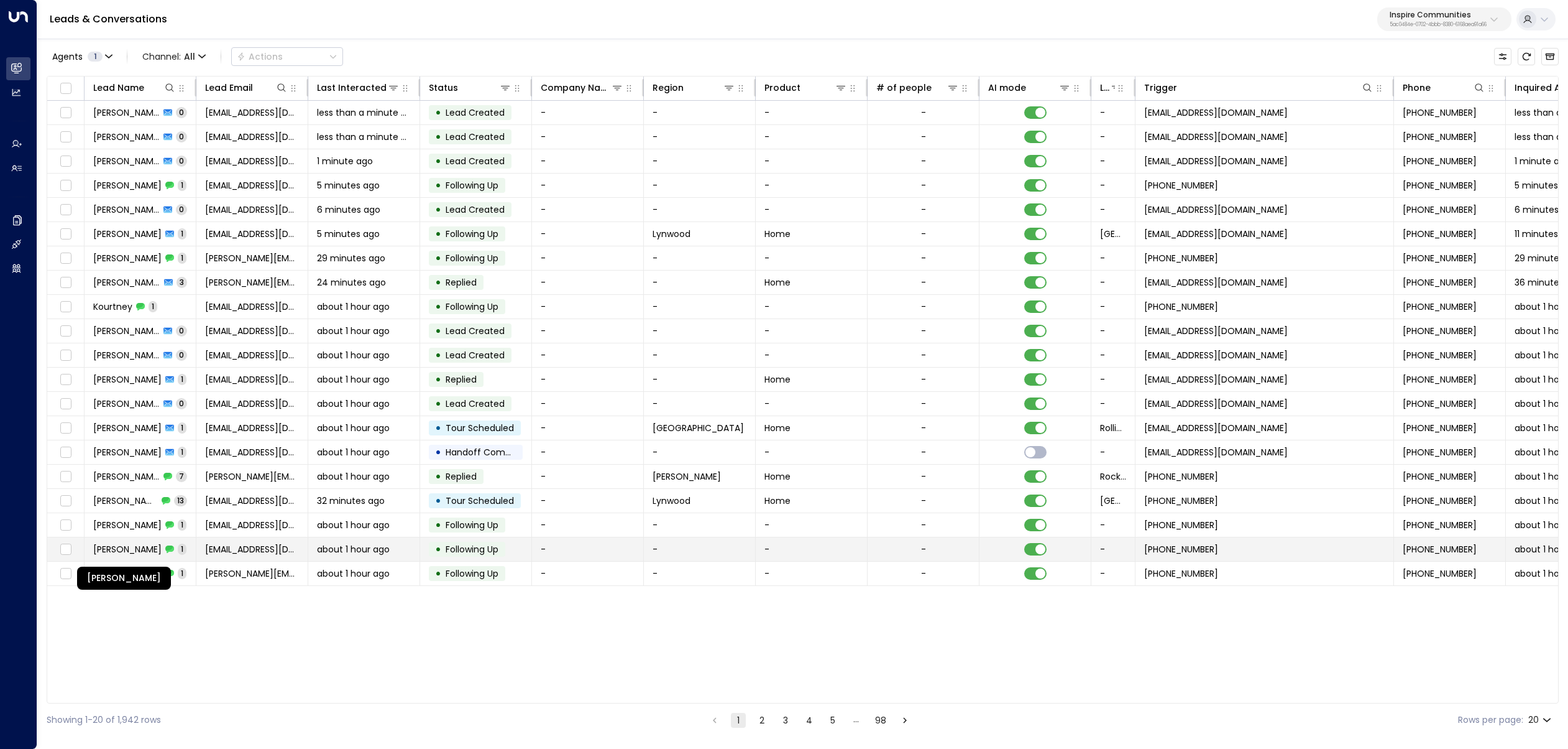
click at [127, 546] on span "[PERSON_NAME]" at bounding box center [127, 549] width 68 height 12
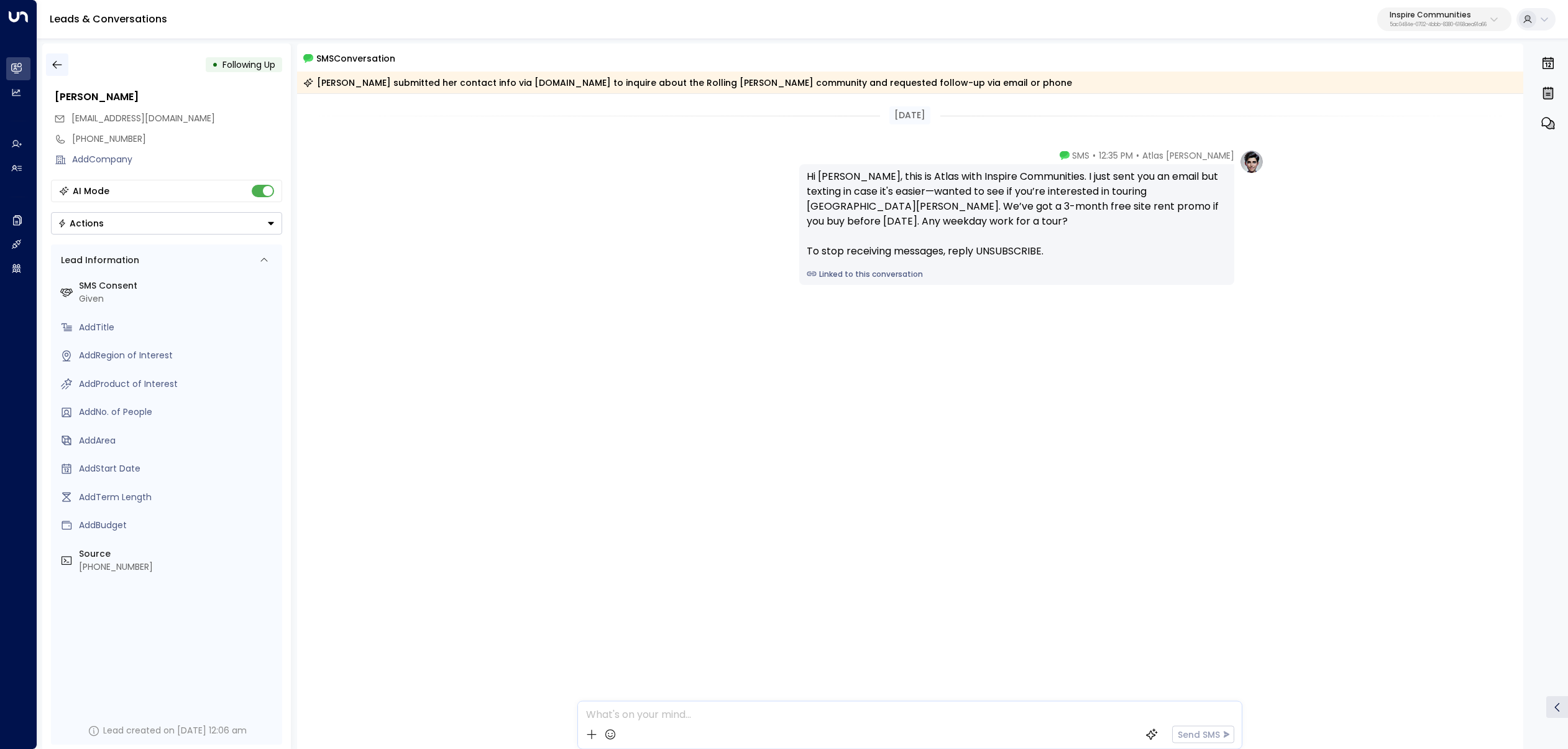
click at [46, 61] on button "button" at bounding box center [56, 64] width 22 height 22
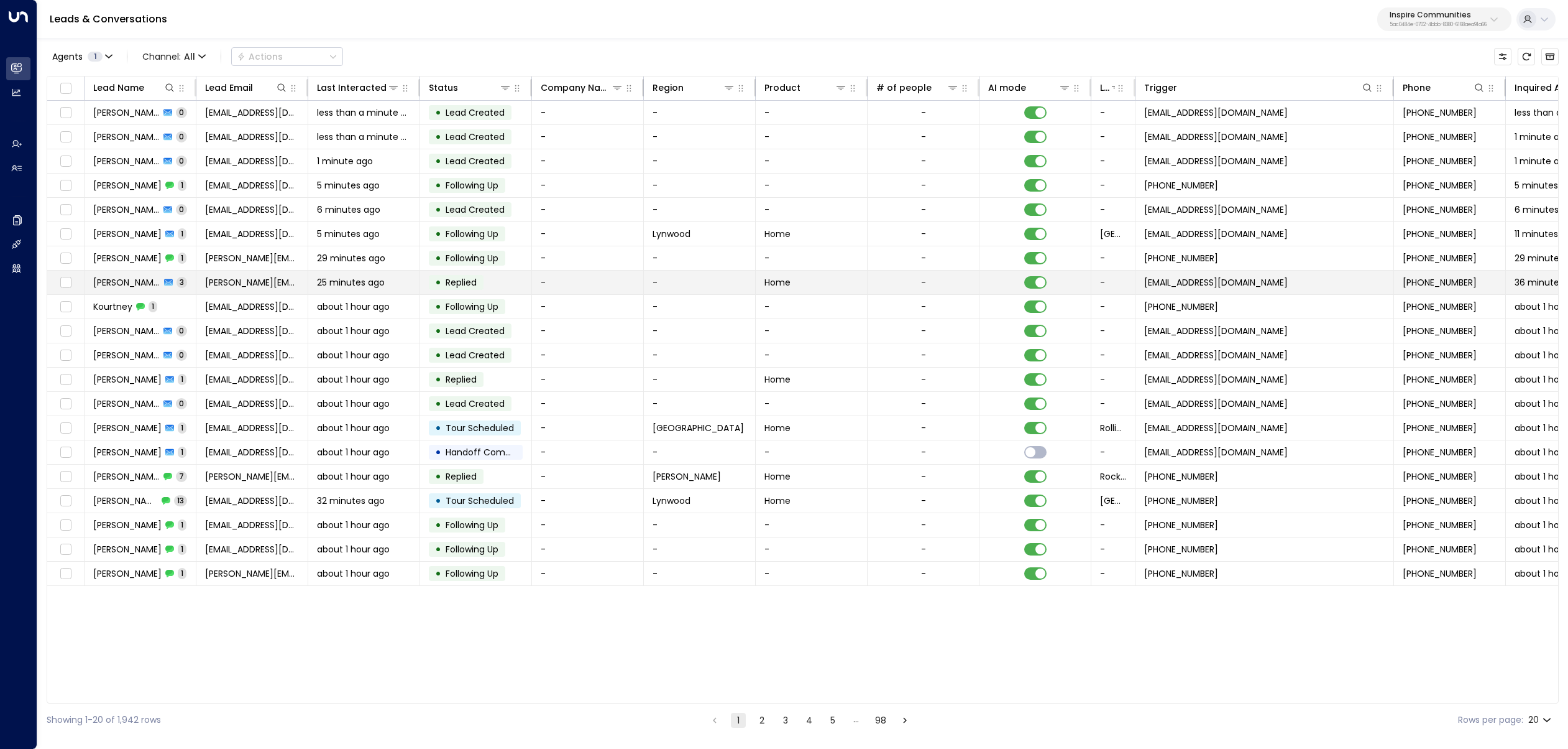
click at [115, 280] on span "[PERSON_NAME]" at bounding box center [126, 281] width 67 height 12
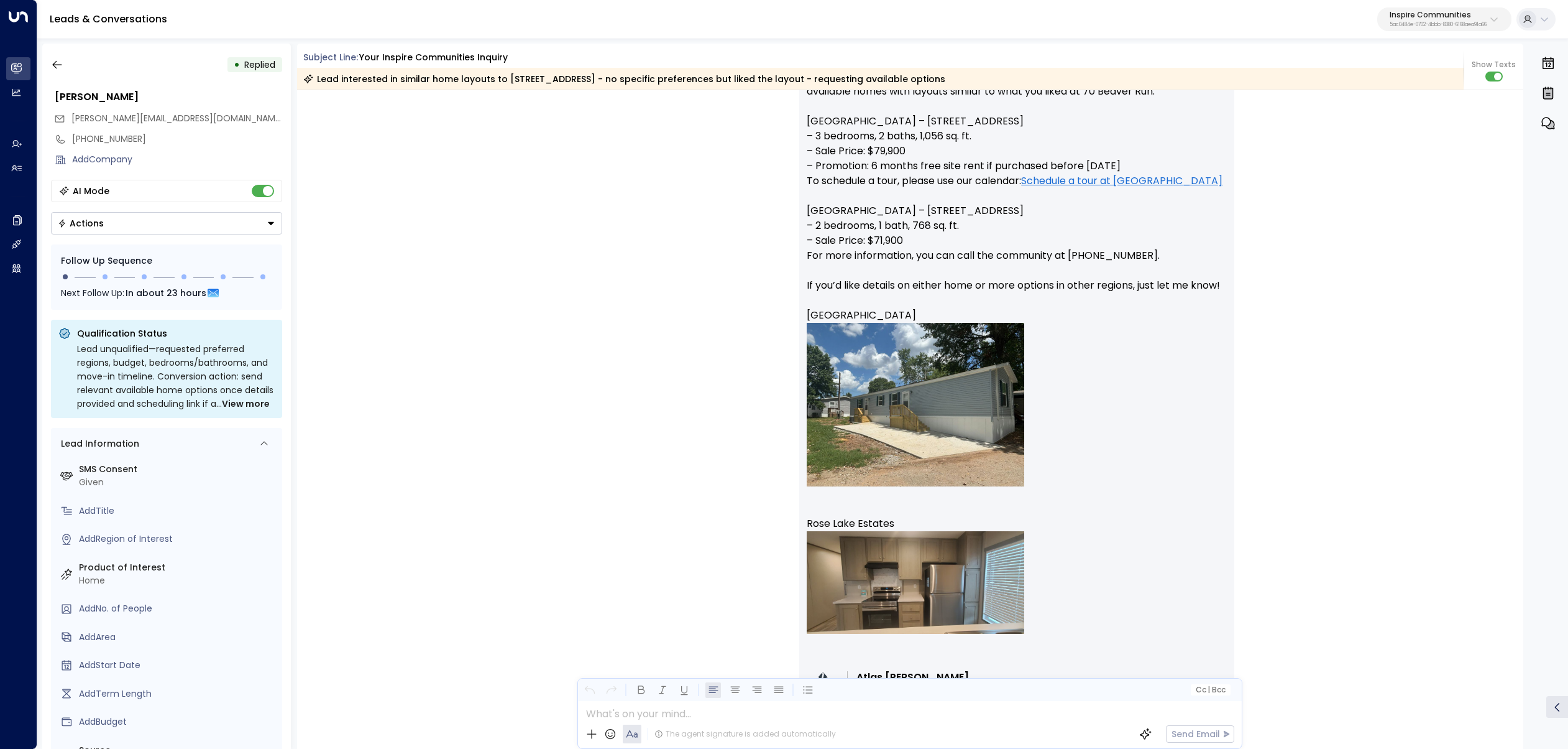
scroll to position [1202, 0]
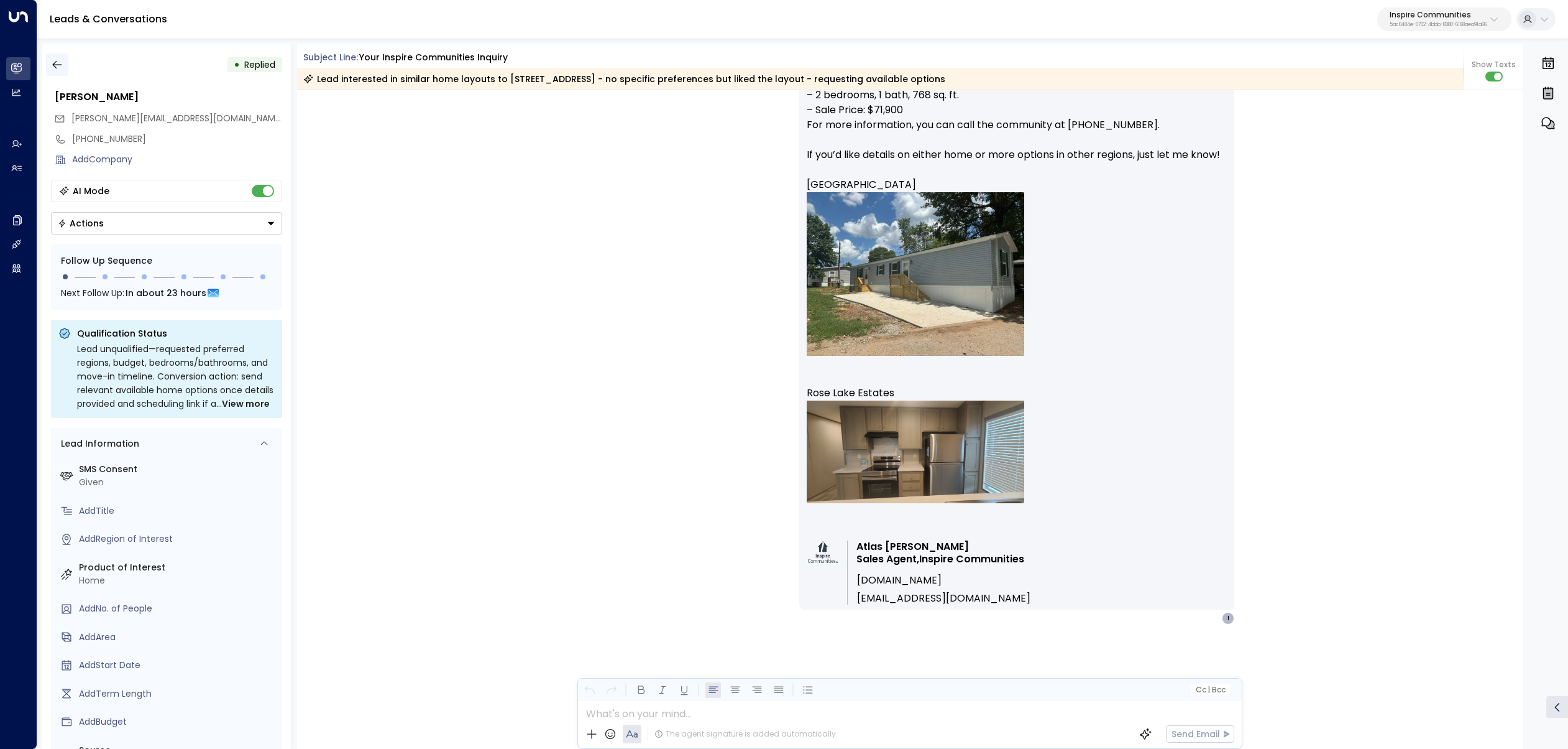
click at [57, 69] on icon "button" at bounding box center [56, 64] width 12 height 12
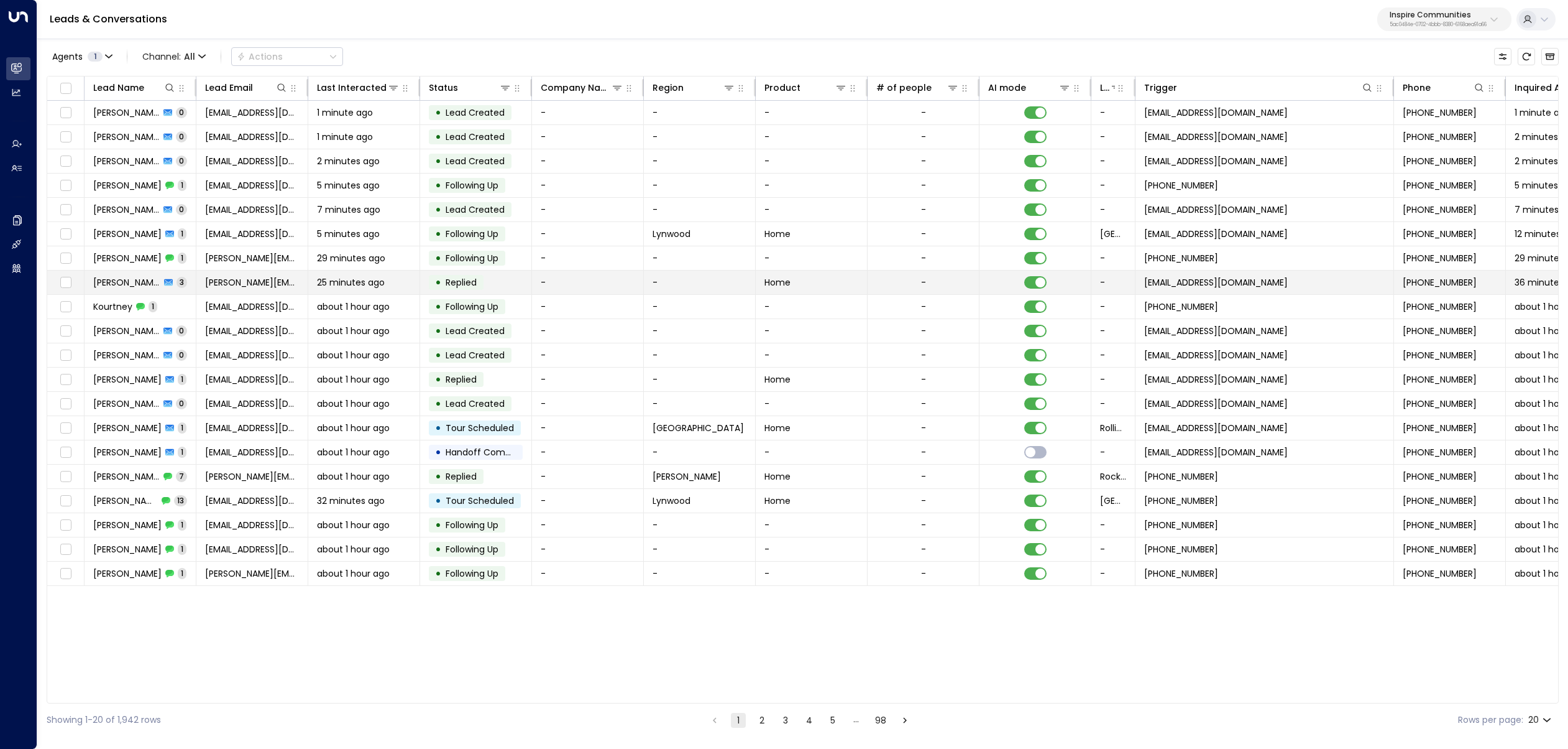
click at [161, 291] on td "[PERSON_NAME] 3" at bounding box center [140, 282] width 112 height 23
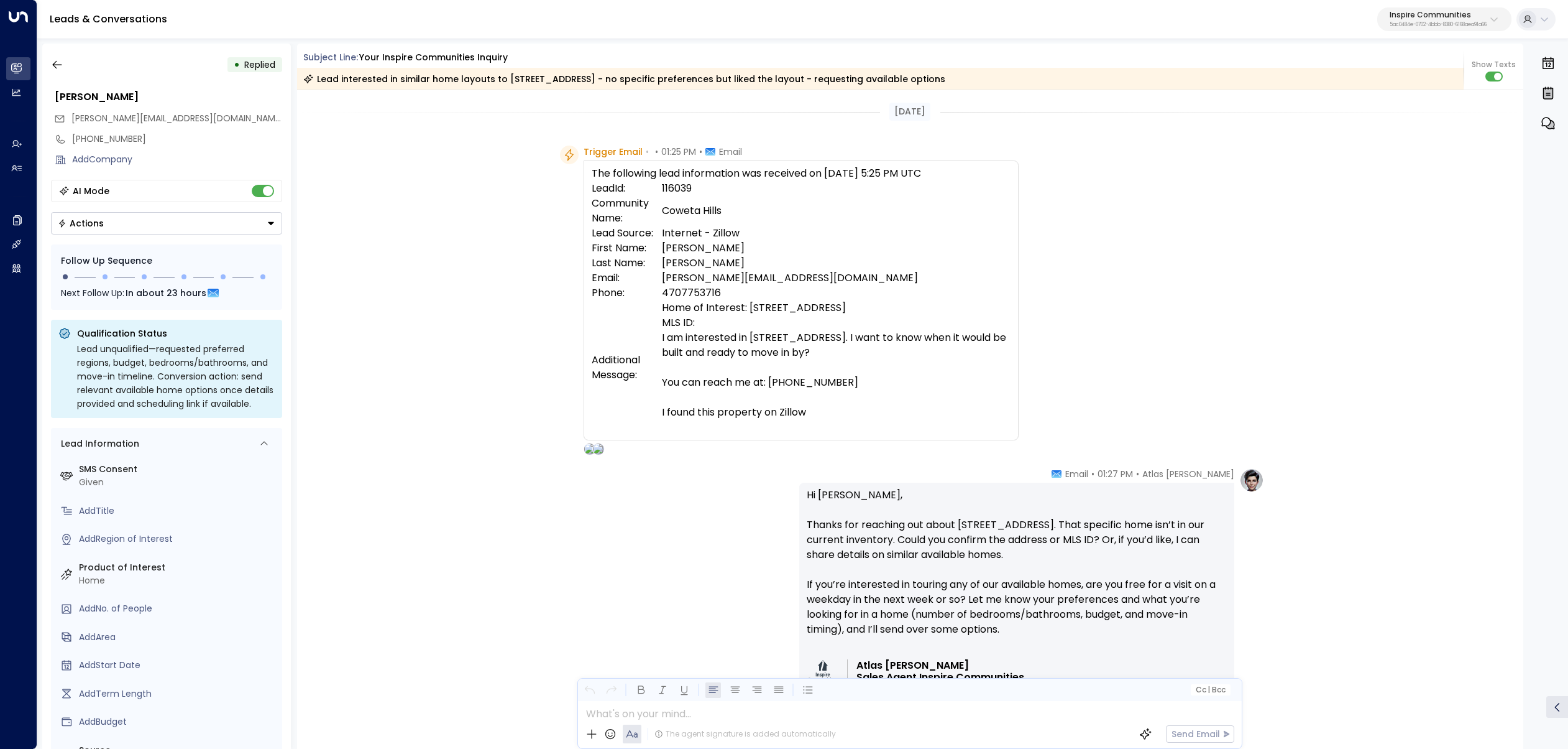
scroll to position [654, 0]
